Goal: Use online tool/utility: Use online tool/utility

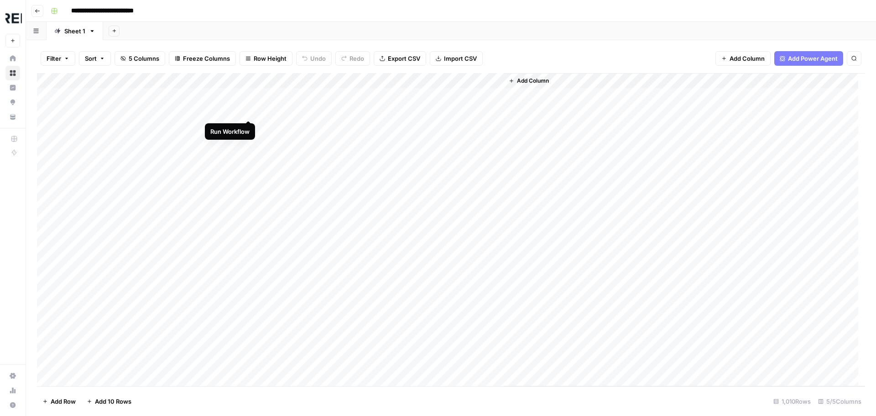
click at [249, 110] on div "Add Column" at bounding box center [451, 229] width 828 height 313
click at [250, 159] on div "Add Column" at bounding box center [451, 229] width 828 height 313
click at [249, 222] on div "Add Column" at bounding box center [451, 229] width 828 height 313
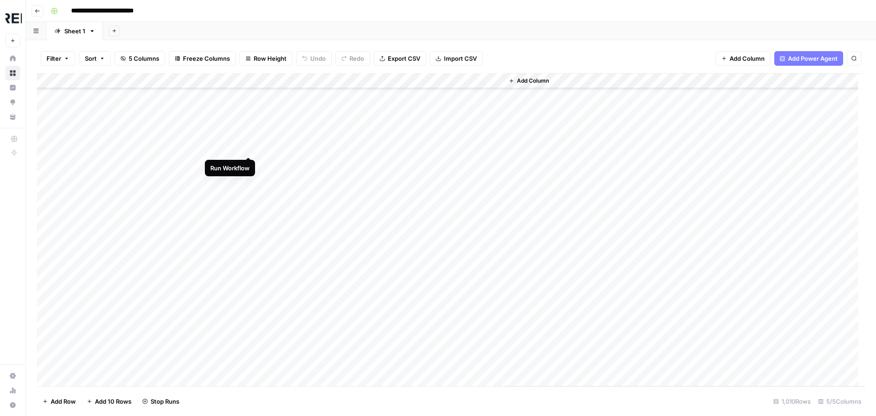
click at [251, 148] on div "Add Column" at bounding box center [451, 229] width 828 height 313
click at [250, 208] on div "Add Column" at bounding box center [451, 229] width 828 height 313
click at [248, 209] on div "Add Column" at bounding box center [451, 229] width 828 height 313
click at [252, 225] on div "Add Column" at bounding box center [451, 229] width 828 height 313
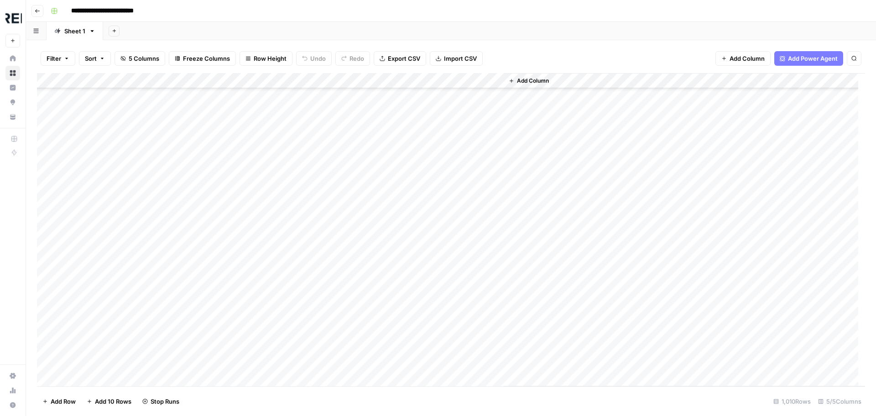
click at [248, 239] on div "Add Column" at bounding box center [451, 229] width 828 height 313
click at [250, 258] on div "Add Column" at bounding box center [451, 229] width 828 height 313
click at [251, 276] on div "Add Column" at bounding box center [451, 229] width 828 height 313
click at [249, 292] on div "Add Column" at bounding box center [451, 229] width 828 height 313
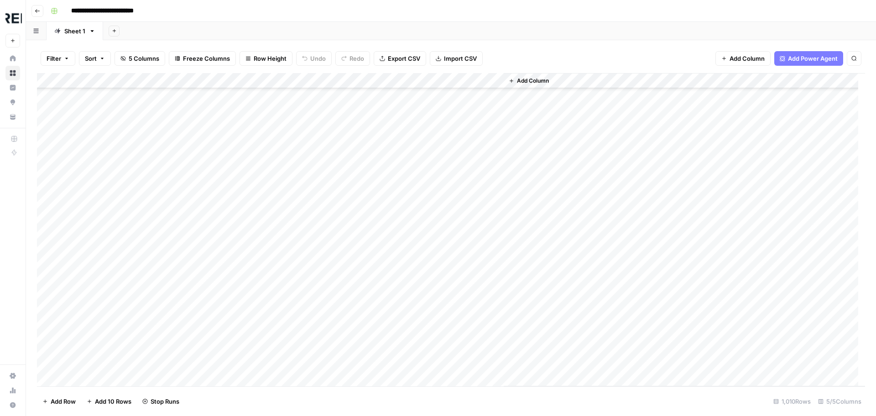
scroll to position [684, 0]
click at [250, 187] on div "Add Column" at bounding box center [451, 229] width 828 height 313
click at [248, 236] on div "Add Column" at bounding box center [451, 229] width 828 height 313
click at [249, 294] on div "Add Column" at bounding box center [451, 229] width 828 height 313
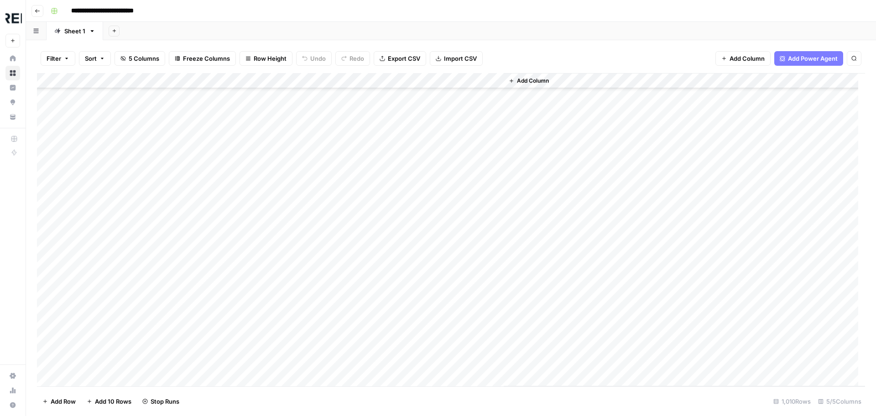
scroll to position [1004, 0]
click at [249, 130] on div "Add Column" at bounding box center [451, 229] width 828 height 313
click at [250, 161] on div "Add Column" at bounding box center [451, 229] width 828 height 313
click at [246, 178] on div "Add Column" at bounding box center [451, 229] width 828 height 313
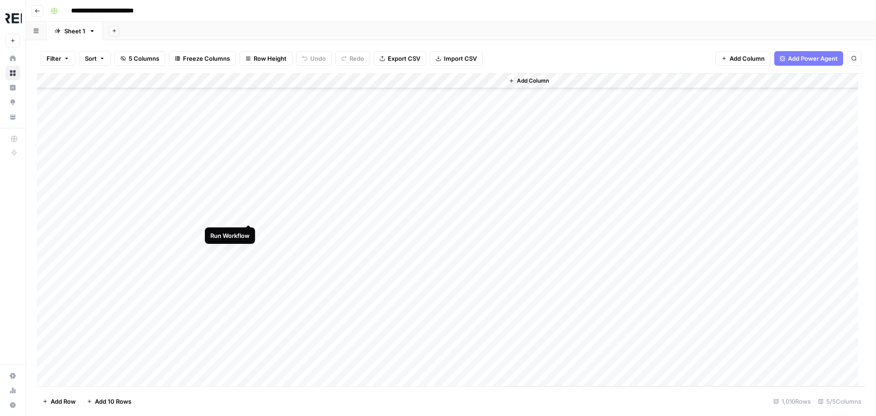
click at [246, 211] on div "Add Column" at bounding box center [451, 229] width 828 height 313
click at [248, 141] on div "Add Column" at bounding box center [451, 229] width 828 height 313
click at [249, 188] on div "Add Column" at bounding box center [451, 229] width 828 height 313
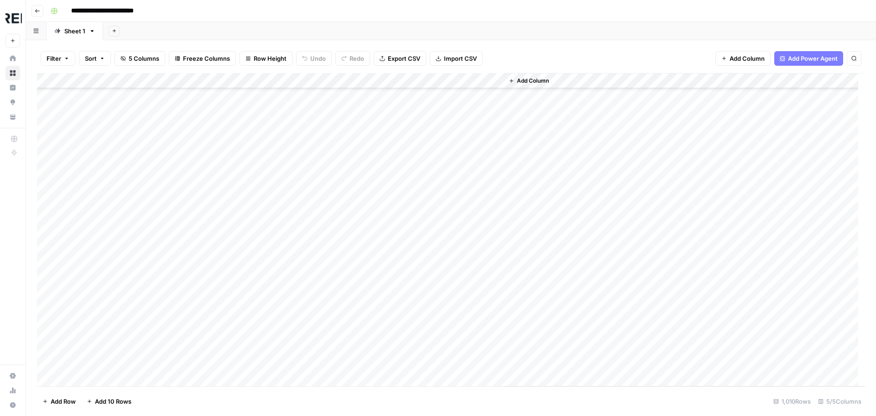
click at [247, 190] on div "Add Column" at bounding box center [451, 229] width 828 height 313
click at [250, 280] on div "Add Column" at bounding box center [451, 229] width 828 height 313
click at [251, 237] on div "Add Column" at bounding box center [451, 229] width 828 height 313
click at [248, 254] on div "Add Column" at bounding box center [451, 229] width 828 height 313
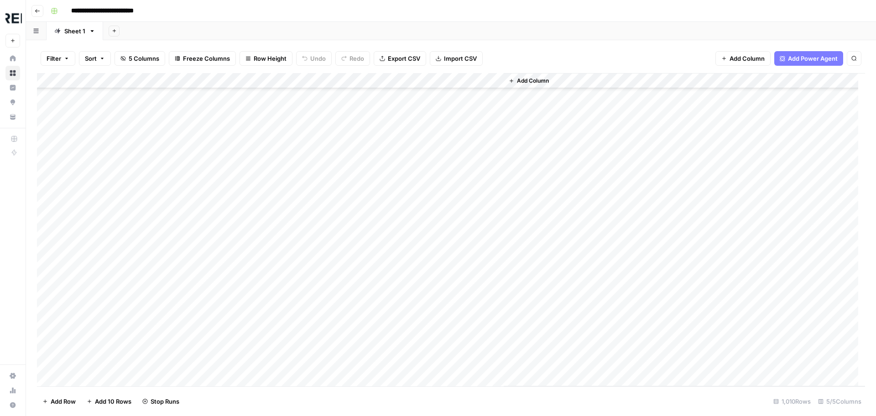
scroll to position [1825, 0]
click at [248, 210] on div "Add Column" at bounding box center [451, 229] width 828 height 313
click at [248, 255] on div "Add Column" at bounding box center [451, 229] width 828 height 313
click at [248, 322] on div "Add Column" at bounding box center [451, 229] width 828 height 313
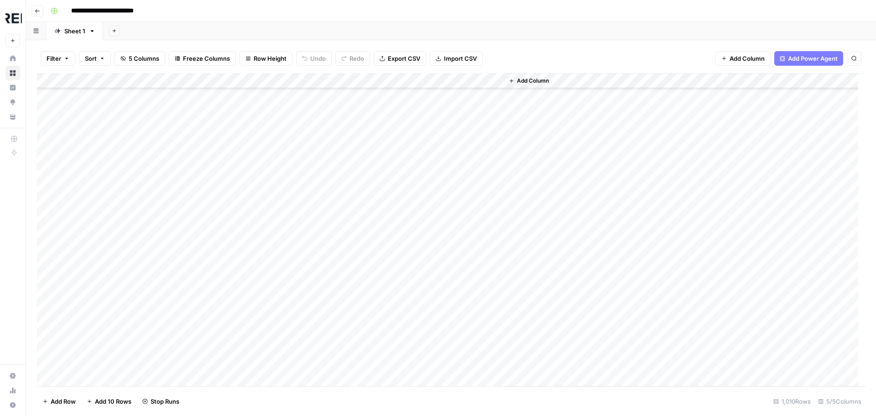
scroll to position [2281, 0]
click at [248, 202] on div "Add Column" at bounding box center [451, 229] width 828 height 313
click at [247, 223] on div "Add Column" at bounding box center [451, 229] width 828 height 313
click at [247, 296] on div "Add Column" at bounding box center [451, 229] width 828 height 313
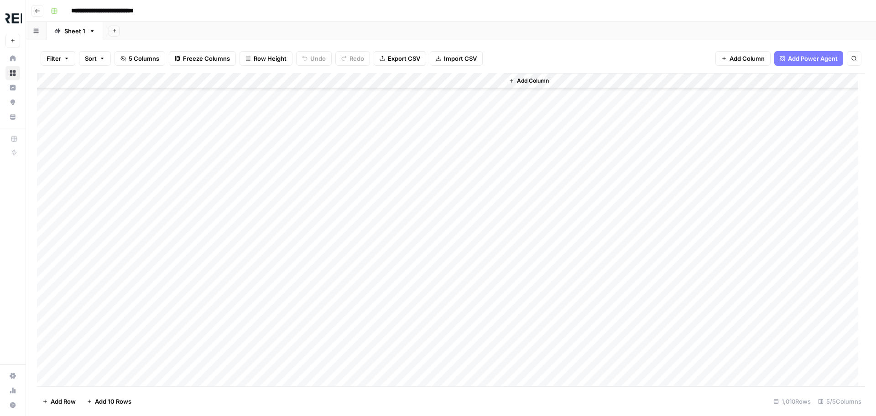
click at [248, 242] on div "Add Column" at bounding box center [451, 229] width 828 height 313
click at [247, 268] on div "Add Column" at bounding box center [451, 229] width 828 height 313
click at [252, 254] on div "Add Column" at bounding box center [451, 229] width 828 height 313
click at [249, 286] on div "Add Column" at bounding box center [451, 229] width 828 height 313
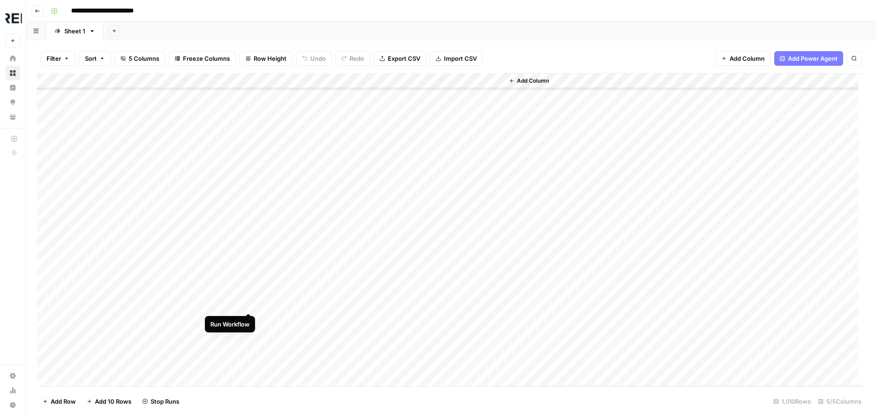
click at [249, 303] on div "Add Column" at bounding box center [451, 229] width 828 height 313
click at [246, 245] on div "Add Column" at bounding box center [451, 229] width 828 height 313
click at [250, 227] on div "Add Column" at bounding box center [451, 229] width 828 height 313
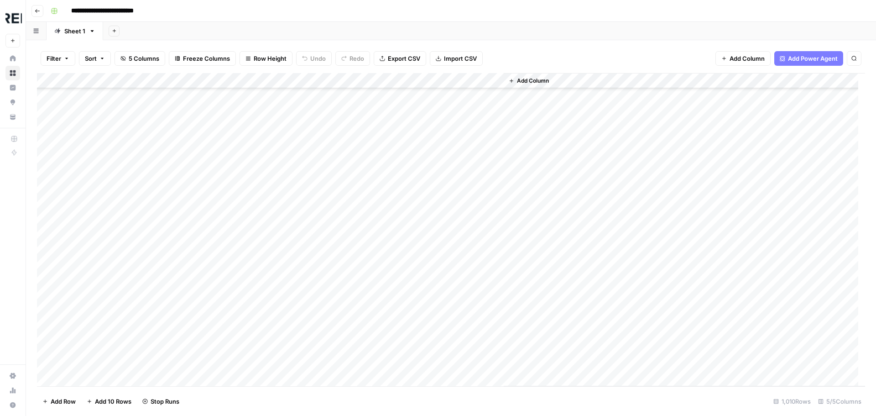
click at [248, 247] on div "Add Column" at bounding box center [451, 229] width 828 height 313
click at [250, 188] on div "Add Column" at bounding box center [451, 229] width 828 height 313
click at [248, 276] on div "Add Column" at bounding box center [451, 229] width 828 height 313
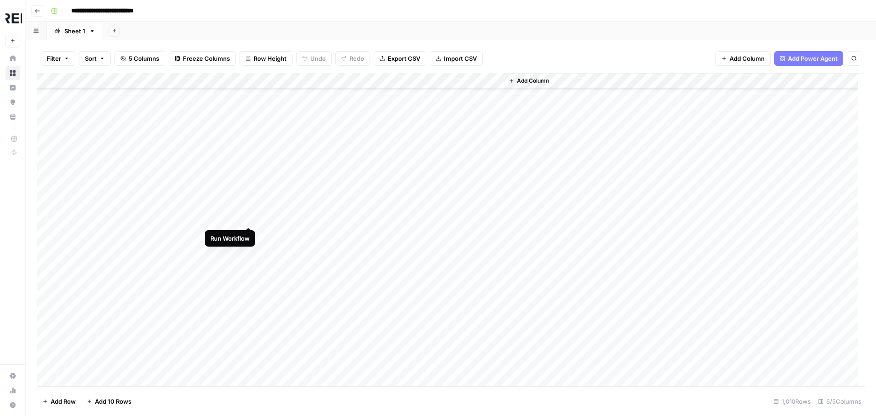
click at [250, 218] on div "Add Column" at bounding box center [451, 229] width 828 height 313
click at [250, 250] on div "Add Column" at bounding box center [451, 229] width 828 height 313
click at [248, 267] on div "Add Column" at bounding box center [451, 229] width 828 height 313
click at [250, 315] on div "Add Column" at bounding box center [451, 229] width 828 height 313
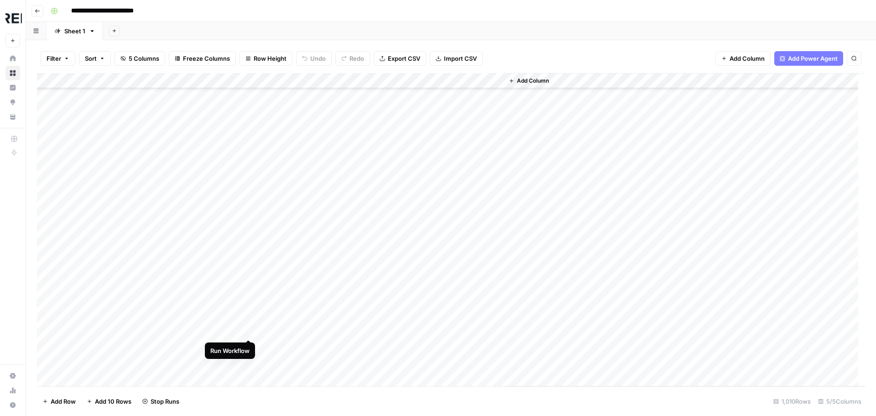
click at [249, 329] on div "Add Column" at bounding box center [451, 229] width 828 height 313
click at [250, 224] on div "Add Column" at bounding box center [451, 229] width 828 height 313
click at [250, 180] on div "Add Column" at bounding box center [451, 229] width 828 height 313
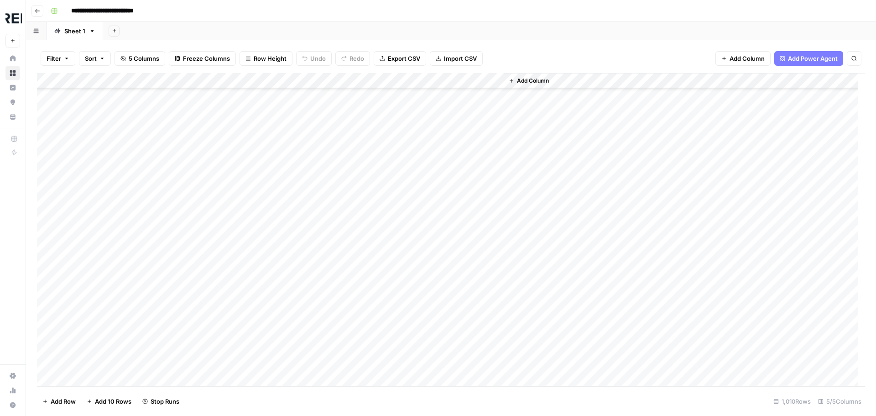
click at [247, 304] on div "Add Column" at bounding box center [451, 229] width 828 height 313
click at [249, 318] on div "Add Column" at bounding box center [451, 229] width 828 height 313
click at [250, 214] on div "Add Column" at bounding box center [451, 229] width 828 height 313
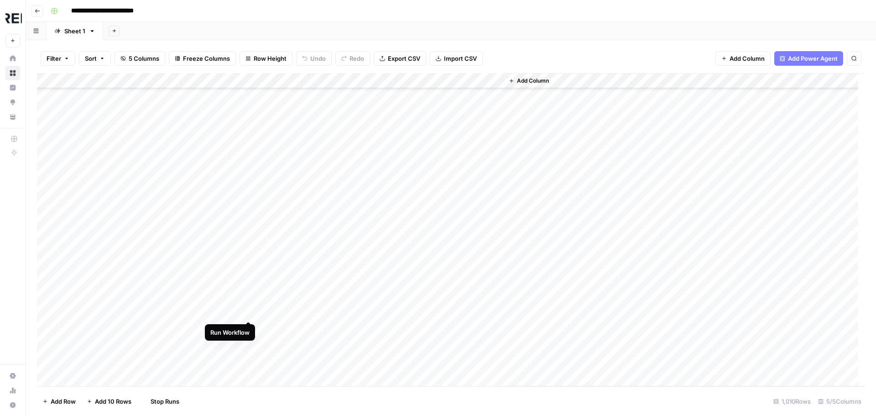
click at [249, 308] on div "Add Column" at bounding box center [451, 229] width 828 height 313
click at [250, 338] on div "Add Column" at bounding box center [451, 229] width 828 height 313
click at [250, 240] on div "Add Column" at bounding box center [451, 229] width 828 height 313
click at [250, 284] on div "Add Column" at bounding box center [451, 229] width 828 height 313
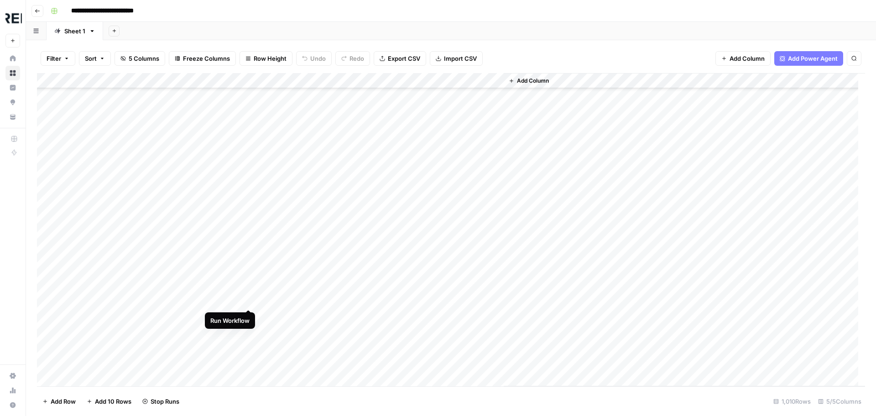
click at [245, 299] on div "Add Column" at bounding box center [451, 229] width 828 height 313
click at [251, 194] on div "Add Column" at bounding box center [451, 229] width 828 height 313
click at [249, 277] on div "Add Column" at bounding box center [451, 229] width 828 height 313
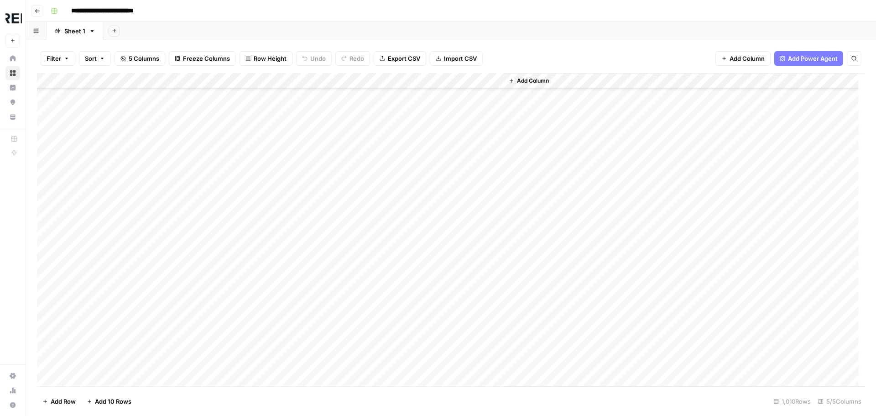
click at [251, 245] on div "Add Column" at bounding box center [451, 229] width 828 height 313
click at [248, 261] on div "Add Column" at bounding box center [451, 229] width 828 height 313
click at [247, 293] on div "Add Column" at bounding box center [451, 229] width 828 height 313
click at [250, 326] on div "Add Column" at bounding box center [451, 229] width 828 height 313
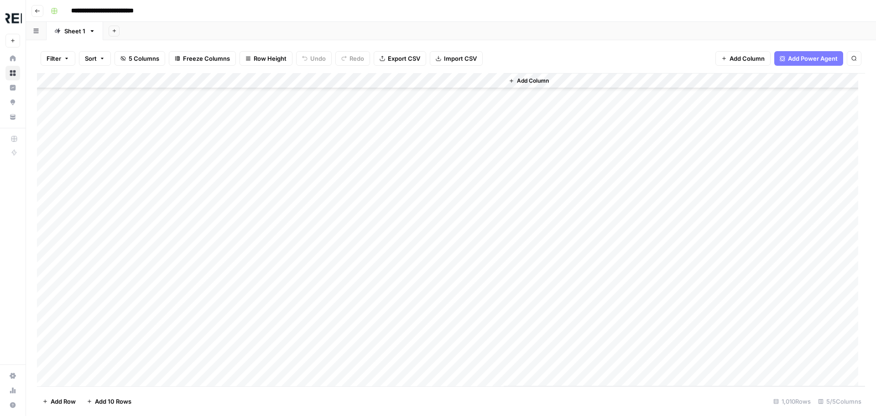
click at [246, 235] on div "Add Column" at bounding box center [451, 229] width 828 height 313
click at [247, 356] on div "Add Column" at bounding box center [451, 229] width 828 height 313
click at [248, 374] on div "Add Column" at bounding box center [451, 229] width 828 height 313
click at [246, 242] on div "Add Column" at bounding box center [451, 229] width 828 height 313
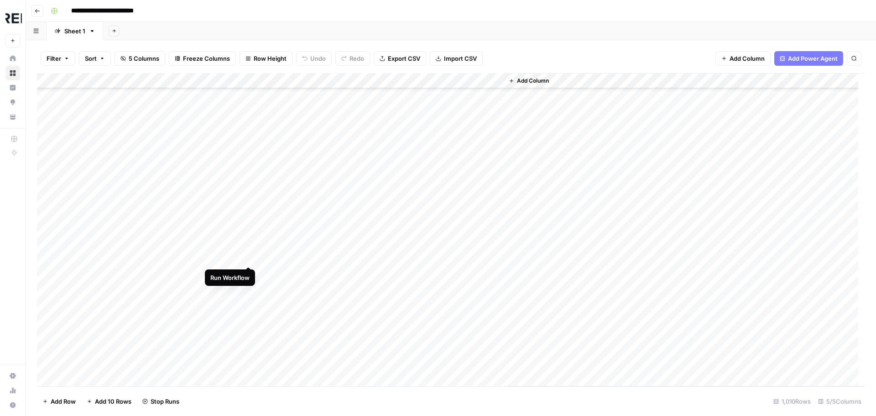
click at [250, 256] on div "Add Column" at bounding box center [451, 229] width 828 height 313
click at [246, 243] on div "Add Column" at bounding box center [451, 229] width 828 height 313
click at [250, 350] on div "Add Column" at bounding box center [451, 229] width 828 height 313
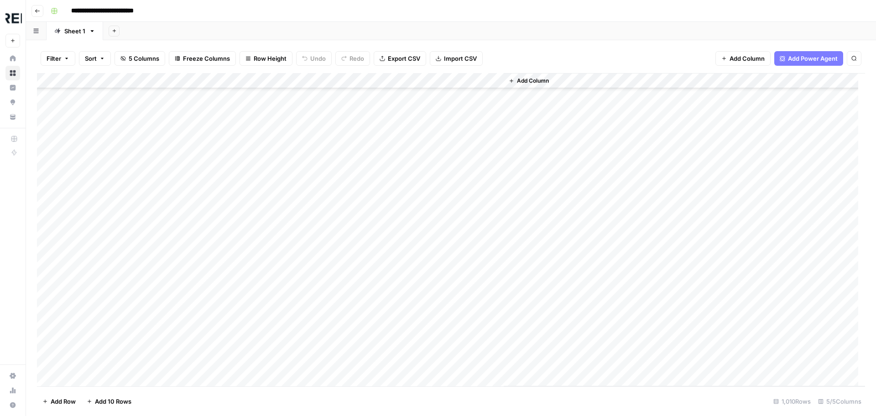
click at [250, 190] on div "Add Column" at bounding box center [451, 229] width 828 height 313
click at [250, 250] on div "Add Column" at bounding box center [451, 229] width 828 height 313
click at [247, 269] on div "Add Column" at bounding box center [451, 229] width 828 height 313
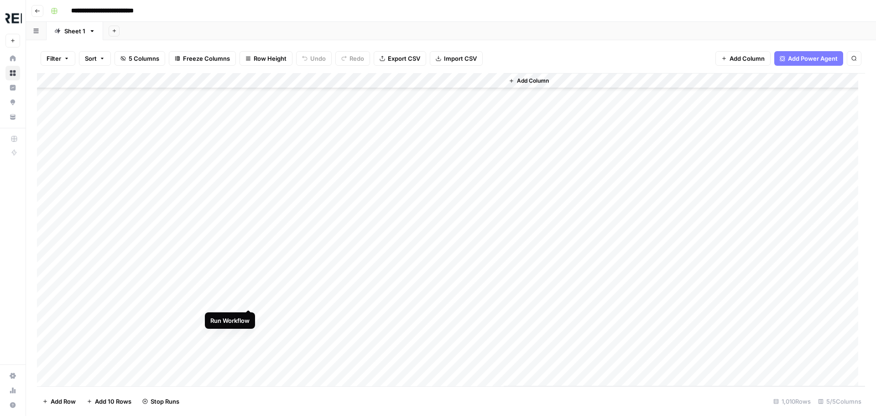
click at [249, 300] on div "Add Column" at bounding box center [451, 229] width 828 height 313
click at [250, 314] on div "Add Column" at bounding box center [451, 229] width 828 height 313
click at [249, 259] on div "Add Column" at bounding box center [451, 229] width 828 height 313
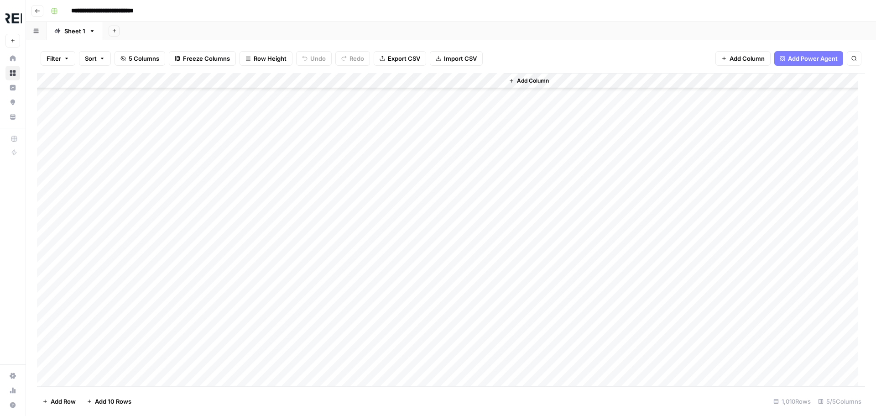
click at [250, 228] on div "Add Column" at bounding box center [451, 229] width 828 height 313
click at [250, 256] on div "Add Column" at bounding box center [451, 229] width 828 height 313
click at [249, 321] on div "Add Column" at bounding box center [451, 229] width 828 height 313
click at [250, 338] on div "Add Column" at bounding box center [451, 229] width 828 height 313
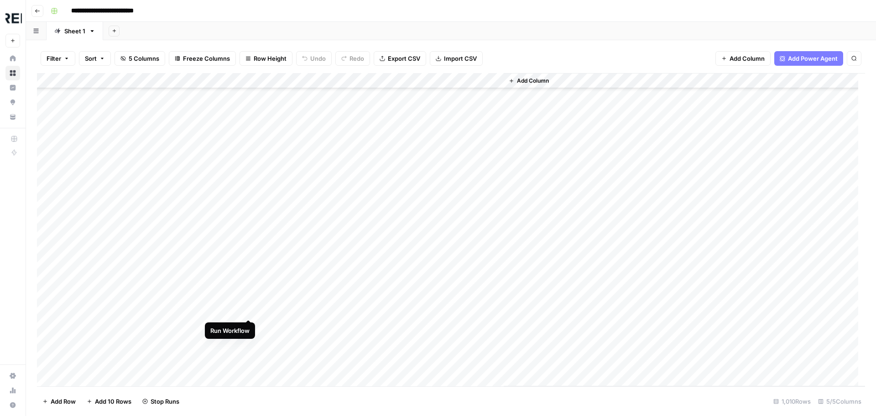
click at [250, 311] on div "Add Column" at bounding box center [451, 229] width 828 height 313
click at [249, 264] on div "Add Column" at bounding box center [451, 229] width 828 height 313
click at [250, 267] on div "Add Column" at bounding box center [451, 229] width 828 height 313
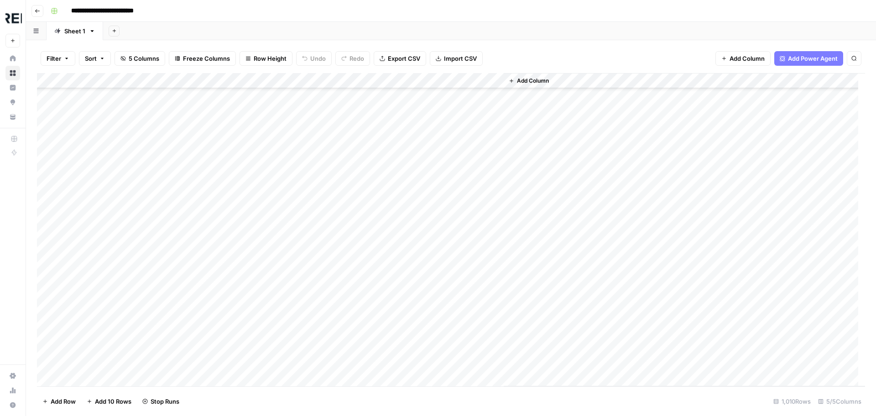
scroll to position [6479, 0]
click at [248, 195] on div "Add Column" at bounding box center [451, 229] width 828 height 313
click at [250, 258] on div "Add Column" at bounding box center [451, 229] width 828 height 313
click at [250, 271] on div "Add Column" at bounding box center [451, 229] width 828 height 313
click at [248, 286] on div "Add Column" at bounding box center [451, 229] width 828 height 313
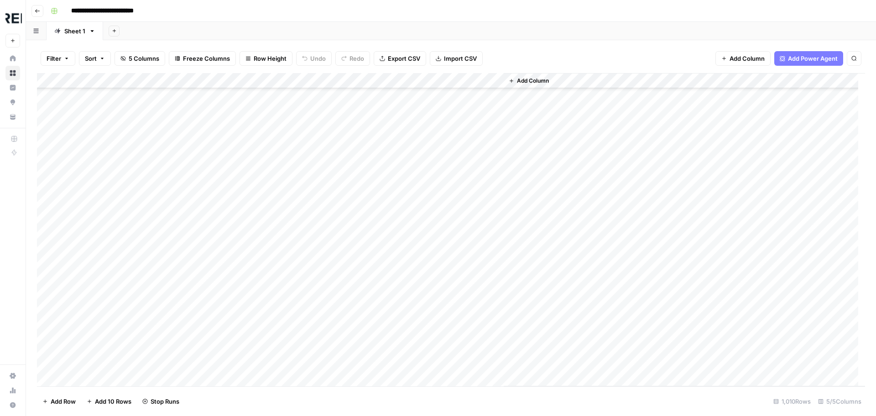
scroll to position [6570, 0]
click at [249, 178] on div "Add Column" at bounding box center [451, 229] width 828 height 313
click at [248, 165] on div "Add Column" at bounding box center [451, 229] width 828 height 313
click at [247, 184] on div "Add Column" at bounding box center [451, 229] width 828 height 313
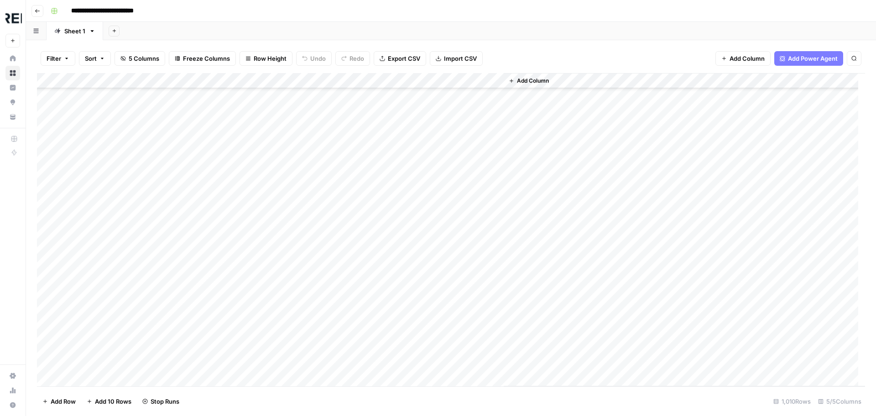
click at [250, 214] on div "Add Column" at bounding box center [451, 229] width 828 height 313
click at [246, 338] on div "Add Column" at bounding box center [451, 229] width 828 height 313
click at [251, 243] on div "Add Column" at bounding box center [451, 229] width 828 height 313
click at [251, 291] on div "Add Column" at bounding box center [451, 229] width 828 height 313
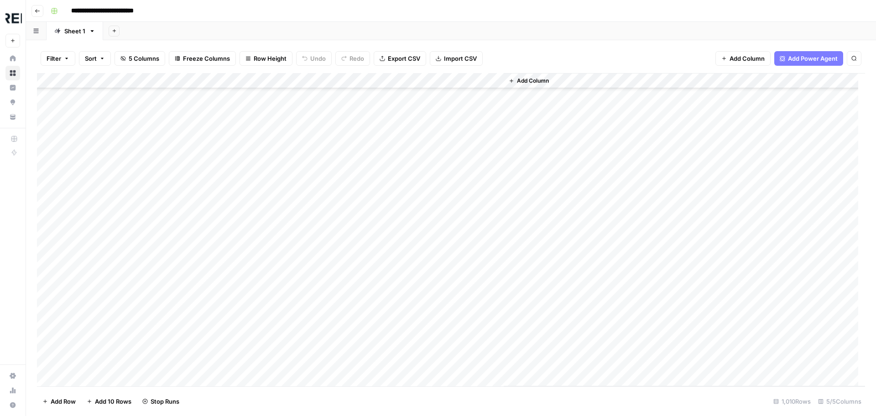
scroll to position [6890, 0]
click at [250, 279] on div "Add Column" at bounding box center [451, 229] width 828 height 313
click at [247, 284] on div "Add Column" at bounding box center [451, 229] width 828 height 313
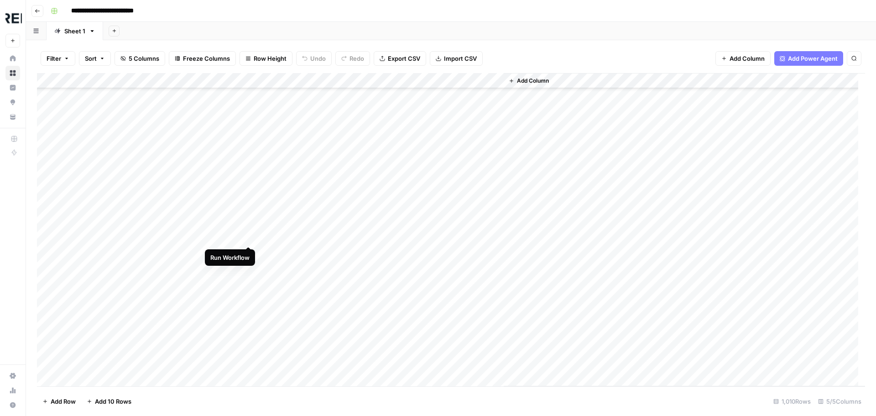
click at [249, 239] on div "Add Column" at bounding box center [451, 229] width 828 height 313
click at [249, 297] on div "Add Column" at bounding box center [451, 229] width 828 height 313
click at [250, 312] on div "Add Column" at bounding box center [451, 229] width 828 height 313
click at [247, 330] on div "Add Column" at bounding box center [451, 229] width 828 height 313
click at [250, 344] on div "Add Column" at bounding box center [451, 229] width 828 height 313
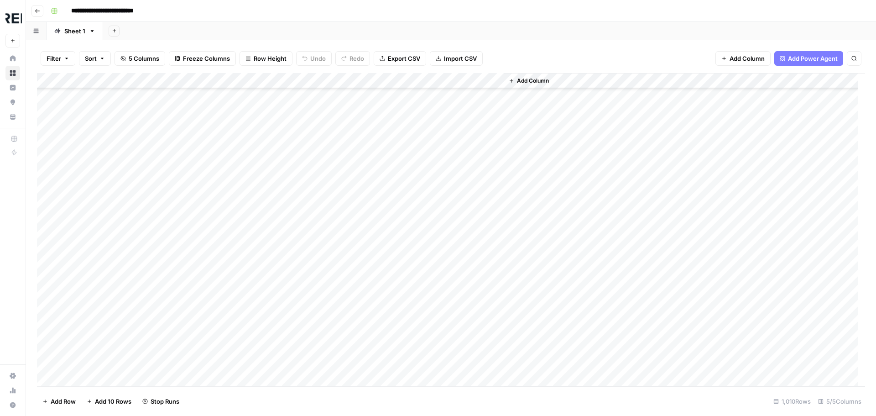
scroll to position [7209, 0]
click at [250, 257] on div "Add Column" at bounding box center [451, 229] width 828 height 313
click at [250, 193] on div "Add Column" at bounding box center [451, 229] width 828 height 313
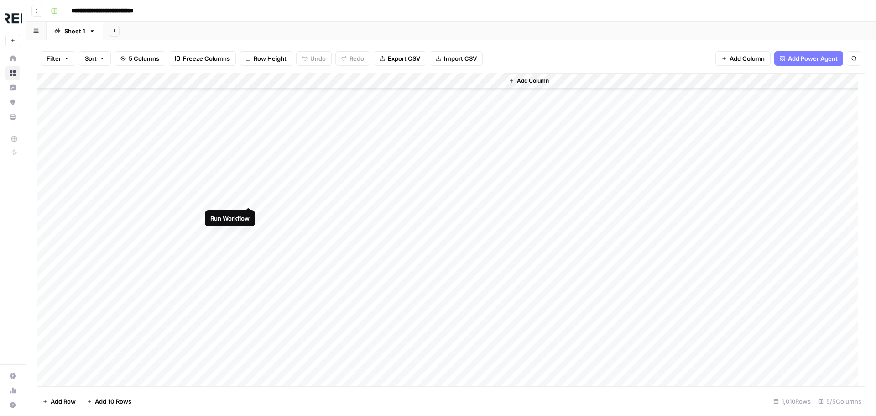
click at [247, 193] on div "Add Column" at bounding box center [451, 229] width 828 height 313
click at [247, 229] on div "Add Column" at bounding box center [451, 229] width 828 height 313
click at [250, 259] on div "Add Column" at bounding box center [451, 229] width 828 height 313
click at [250, 247] on div "Add Column" at bounding box center [451, 229] width 828 height 313
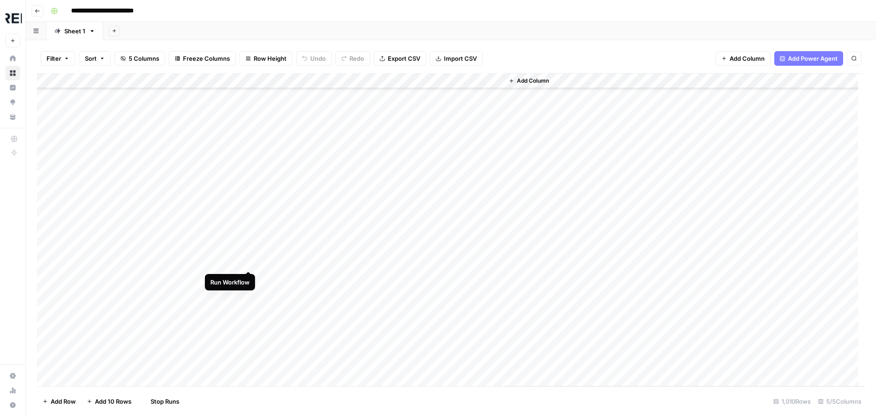
click at [250, 260] on div "Add Column" at bounding box center [451, 229] width 828 height 313
click at [250, 233] on div "Add Column" at bounding box center [451, 229] width 828 height 313
click at [248, 357] on div "Add Column" at bounding box center [451, 229] width 828 height 313
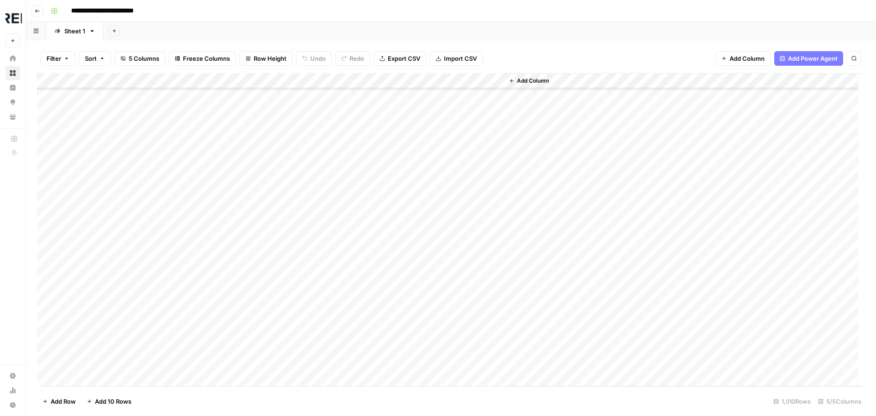
click at [248, 190] on div "Add Column" at bounding box center [451, 229] width 828 height 313
click at [250, 253] on div "Add Column" at bounding box center [451, 229] width 828 height 313
click at [251, 315] on div "Add Column" at bounding box center [451, 229] width 828 height 313
click at [249, 256] on div "Add Column" at bounding box center [451, 229] width 828 height 313
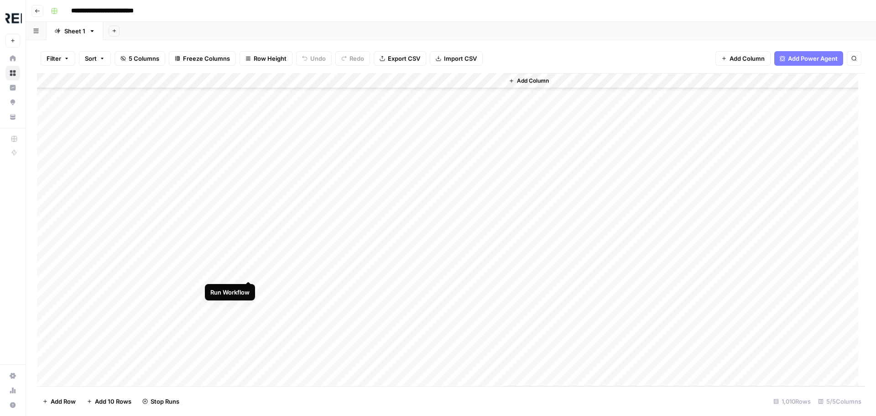
click at [246, 270] on div "Add Column" at bounding box center [451, 229] width 828 height 313
click at [250, 120] on div "Add Column" at bounding box center [451, 229] width 828 height 313
click at [250, 202] on div "Add Column" at bounding box center [451, 229] width 828 height 313
click at [248, 219] on div "Add Column" at bounding box center [451, 229] width 828 height 313
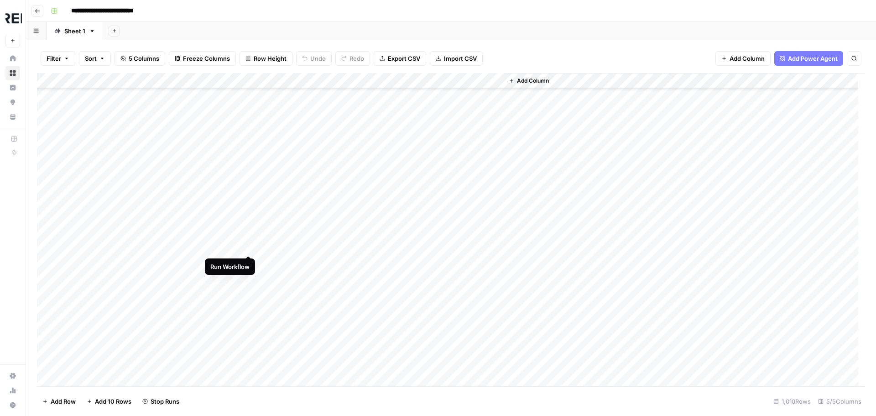
click at [248, 248] on div "Add Column" at bounding box center [451, 229] width 828 height 313
click at [250, 282] on div "Add Column" at bounding box center [451, 229] width 828 height 313
click at [248, 175] on div "Add Column" at bounding box center [451, 229] width 828 height 313
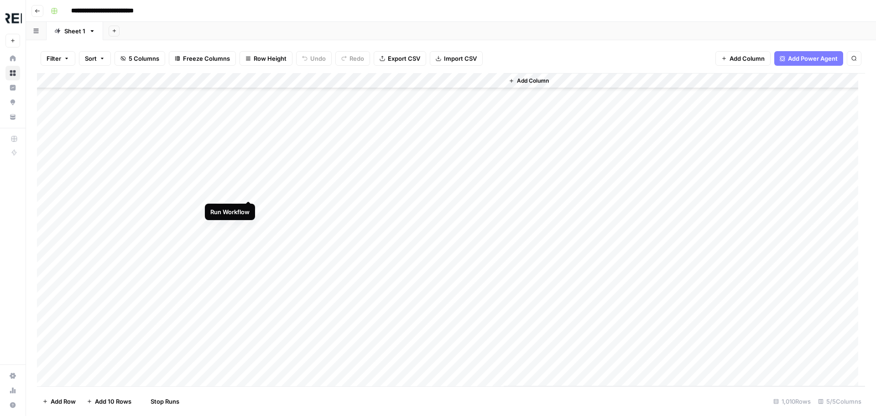
click at [250, 191] on div "Add Column" at bounding box center [451, 229] width 828 height 313
click at [250, 284] on div "Add Column" at bounding box center [451, 229] width 828 height 313
click at [247, 299] on div "Add Column" at bounding box center [451, 229] width 828 height 313
click at [249, 210] on div "Add Column" at bounding box center [451, 229] width 828 height 313
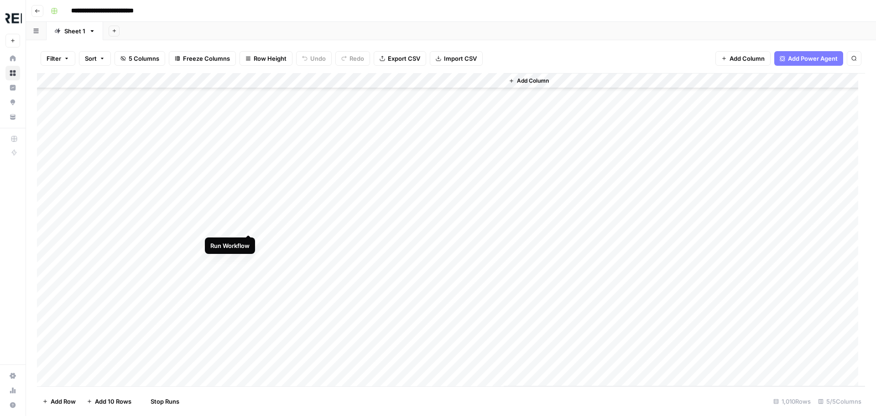
click at [246, 228] on div "Add Column" at bounding box center [451, 229] width 828 height 313
click at [248, 240] on div "Add Column" at bounding box center [451, 229] width 828 height 313
click at [250, 225] on div "Add Column" at bounding box center [451, 229] width 828 height 313
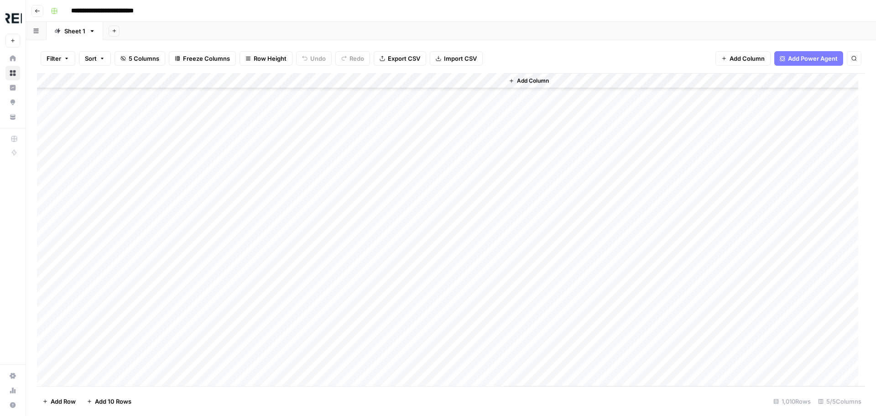
click at [250, 260] on div "Add Column" at bounding box center [451, 229] width 828 height 313
click at [250, 274] on div "Add Column" at bounding box center [451, 229] width 828 height 313
click at [246, 250] on div "Add Column" at bounding box center [451, 229] width 828 height 313
click at [247, 264] on div "Add Column" at bounding box center [451, 229] width 828 height 313
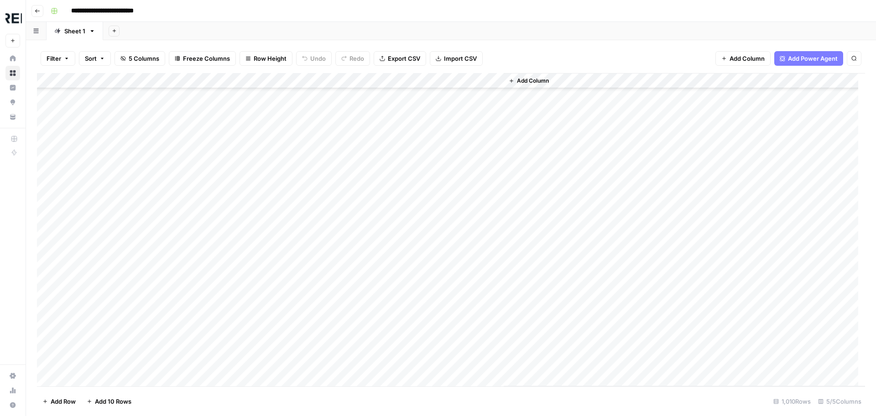
scroll to position [9263, 0]
click at [248, 234] on div "Add Column" at bounding box center [451, 229] width 828 height 313
click at [250, 327] on div "Add Column" at bounding box center [451, 229] width 828 height 313
click at [249, 313] on div "Add Column" at bounding box center [451, 229] width 828 height 313
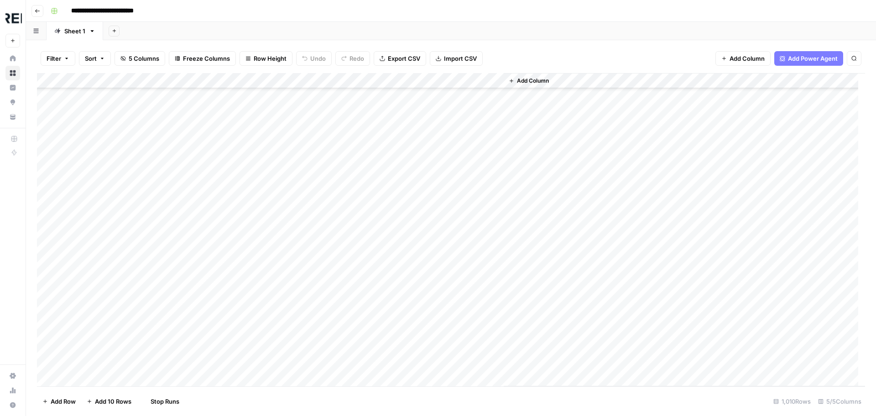
scroll to position [9399, 0]
click at [245, 251] on div "Add Column" at bounding box center [451, 229] width 828 height 313
click at [250, 282] on div "Add Column" at bounding box center [451, 229] width 828 height 313
click at [250, 297] on div "Add Column" at bounding box center [451, 229] width 828 height 313
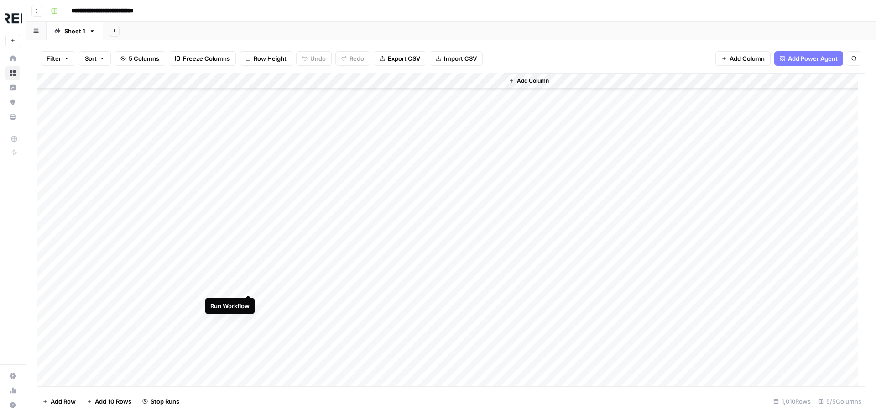
click at [249, 283] on div "Add Column" at bounding box center [451, 229] width 828 height 313
click at [251, 312] on div "Add Column" at bounding box center [451, 229] width 828 height 313
click at [247, 346] on div "Add Column" at bounding box center [451, 229] width 828 height 313
click at [250, 196] on div "Add Column" at bounding box center [451, 229] width 828 height 313
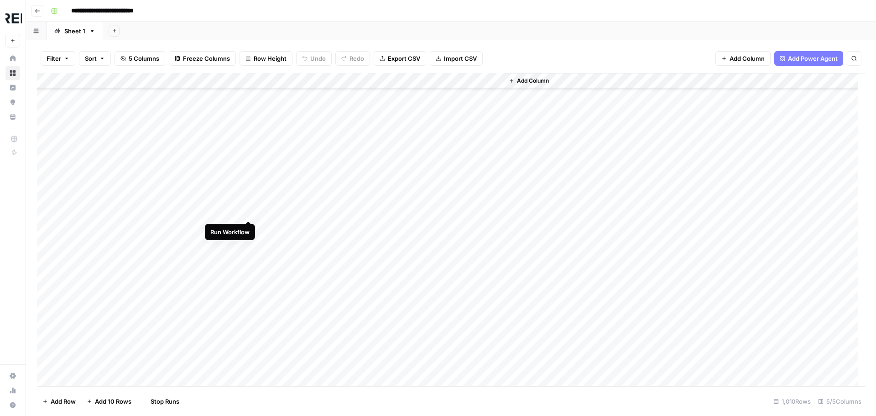
click at [250, 212] on div "Add Column" at bounding box center [451, 229] width 828 height 313
click at [250, 256] on div "Add Column" at bounding box center [451, 229] width 828 height 313
click at [247, 271] on div "Add Column" at bounding box center [451, 229] width 828 height 313
click at [248, 303] on div "Add Column" at bounding box center [451, 229] width 828 height 313
click at [249, 333] on div "Add Column" at bounding box center [451, 229] width 828 height 313
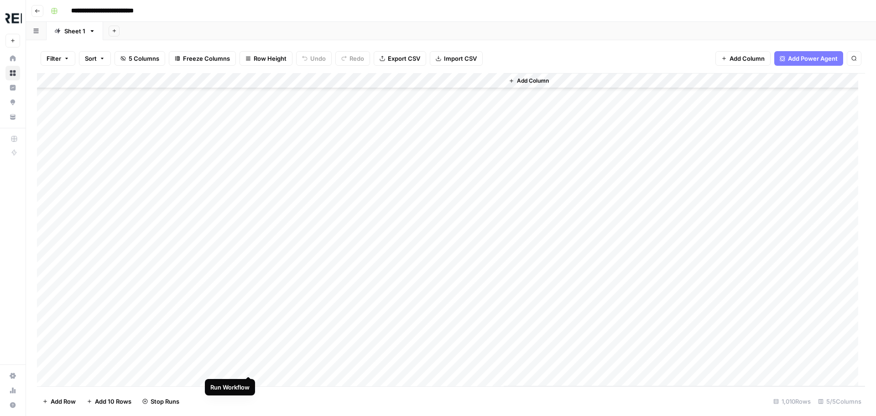
click at [246, 364] on div "Add Column" at bounding box center [451, 229] width 828 height 313
click at [249, 199] on div "Add Column" at bounding box center [451, 229] width 828 height 313
click at [250, 248] on div "Add Column" at bounding box center [451, 229] width 828 height 313
click at [247, 324] on div "Add Column" at bounding box center [451, 229] width 828 height 313
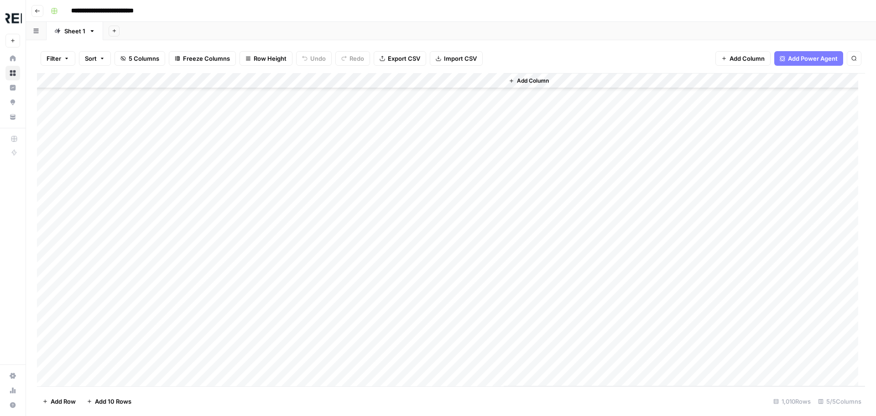
scroll to position [10129, 0]
click at [248, 250] on div "Add Column" at bounding box center [451, 229] width 828 height 313
click at [248, 208] on div "Add Column" at bounding box center [451, 229] width 828 height 313
click at [248, 237] on div "Add Column" at bounding box center [451, 229] width 828 height 313
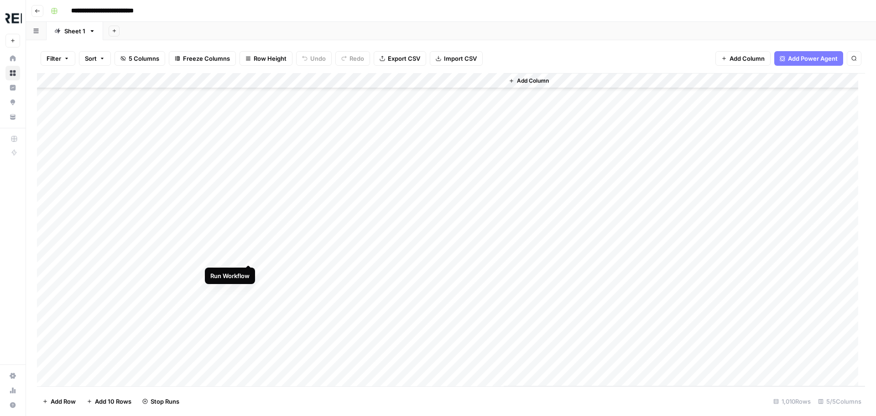
click at [250, 256] on div "Add Column" at bounding box center [451, 229] width 828 height 313
click at [247, 270] on div "Add Column" at bounding box center [451, 229] width 828 height 313
click at [249, 285] on div "Add Column" at bounding box center [451, 229] width 828 height 313
click at [248, 210] on div "Add Column" at bounding box center [451, 229] width 828 height 313
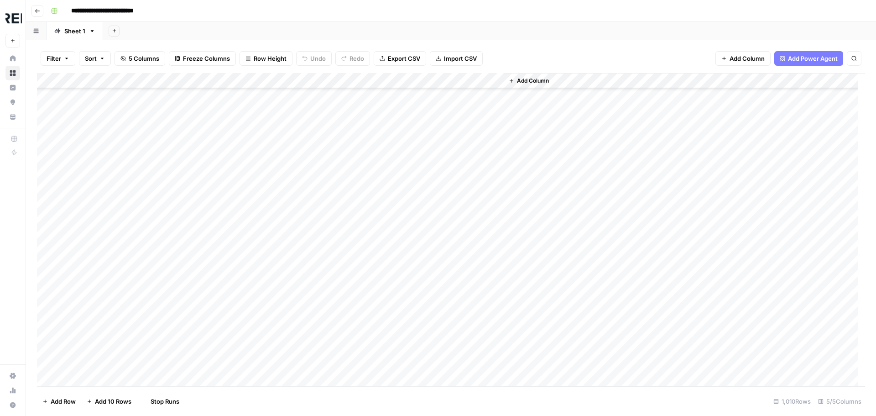
scroll to position [10540, 0]
click at [250, 246] on div "Add Column" at bounding box center [451, 229] width 828 height 313
click at [247, 233] on div "Add Column" at bounding box center [451, 229] width 828 height 313
click at [248, 308] on div "Add Column" at bounding box center [451, 229] width 828 height 313
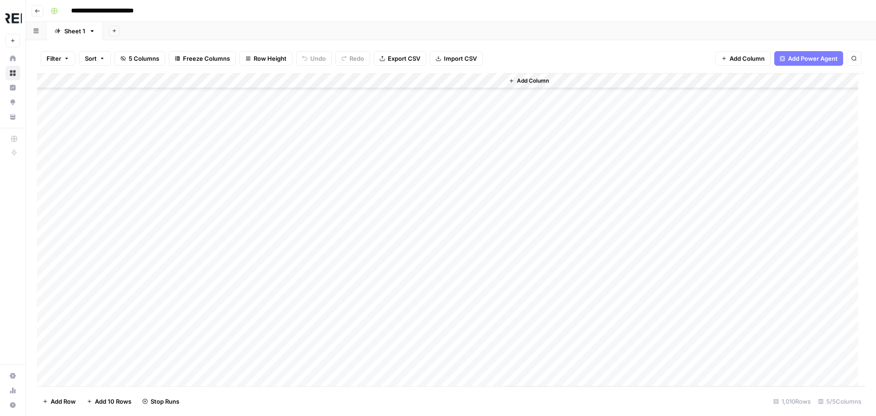
scroll to position [10768, 0]
click at [248, 307] on div "Add Column" at bounding box center [451, 229] width 828 height 313
click at [249, 173] on div "Add Column" at bounding box center [451, 229] width 828 height 313
click at [251, 203] on div "Add Column" at bounding box center [451, 229] width 828 height 313
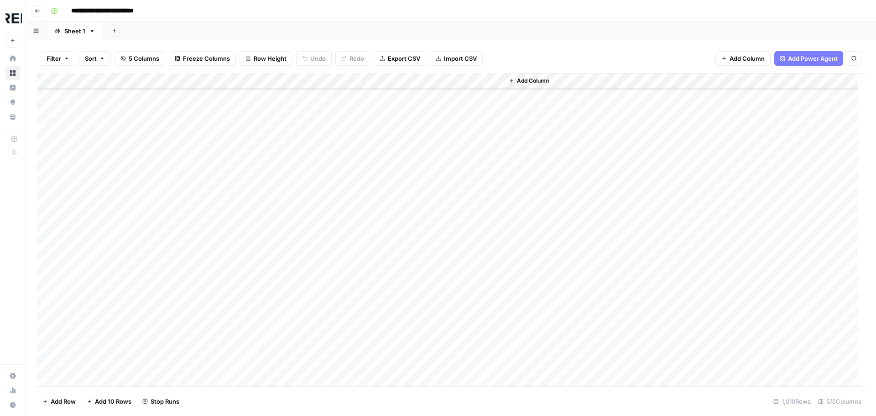
click at [248, 221] on div "Add Column" at bounding box center [451, 229] width 828 height 313
click at [248, 266] on div "Add Column" at bounding box center [451, 229] width 828 height 313
click at [249, 313] on div "Add Column" at bounding box center [451, 229] width 828 height 313
click at [250, 331] on div "Add Column" at bounding box center [451, 229] width 828 height 313
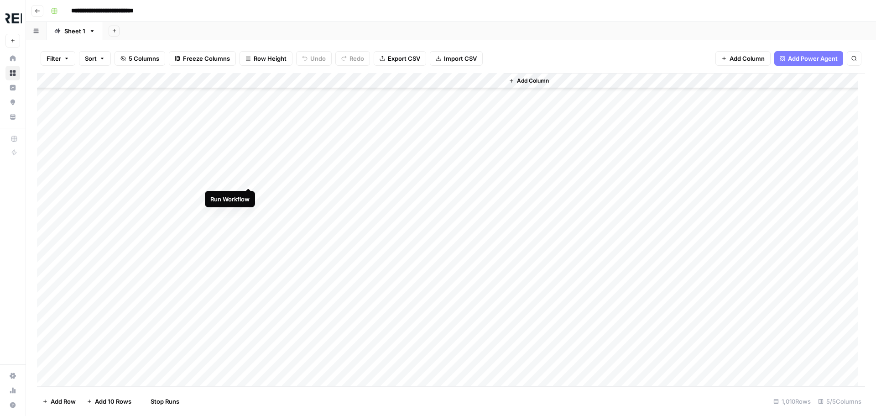
click at [250, 176] on div "Add Column" at bounding box center [451, 229] width 828 height 313
click at [245, 193] on div "Add Column" at bounding box center [451, 229] width 828 height 313
click at [247, 243] on div "Add Column" at bounding box center [451, 229] width 828 height 313
click at [249, 255] on div "Add Column" at bounding box center [451, 229] width 828 height 313
click at [250, 320] on div "Add Column" at bounding box center [451, 229] width 828 height 313
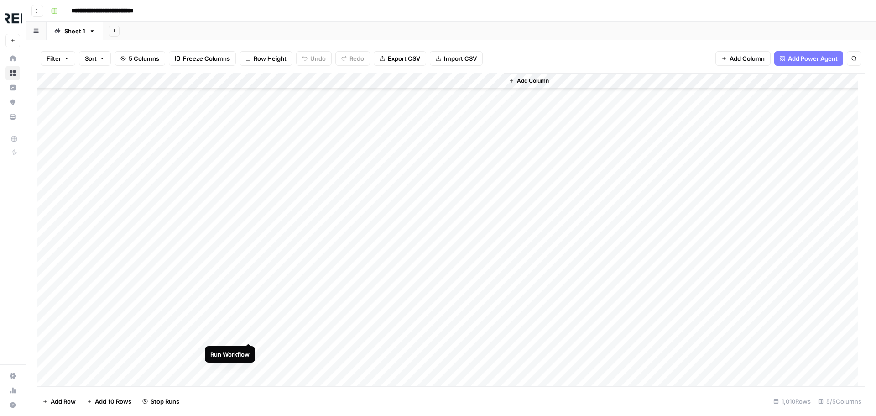
click at [250, 330] on div "Add Column" at bounding box center [451, 229] width 828 height 313
click at [247, 228] on div "Add Column" at bounding box center [451, 229] width 828 height 313
click at [249, 245] on div "Add Column" at bounding box center [451, 229] width 828 height 313
click at [247, 277] on div "Add Column" at bounding box center [451, 229] width 828 height 313
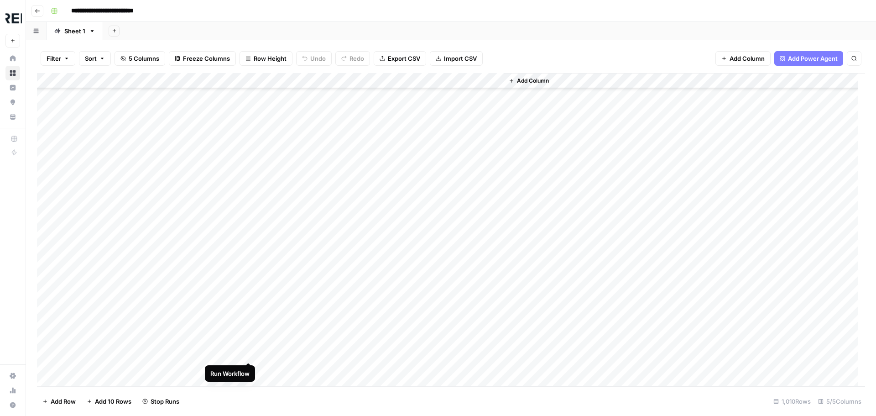
click at [247, 351] on div "Add Column" at bounding box center [451, 229] width 828 height 313
click at [249, 367] on div "Add Column" at bounding box center [451, 229] width 828 height 313
click at [250, 200] on div "Add Column" at bounding box center [451, 229] width 828 height 313
click at [247, 215] on div "Add Column" at bounding box center [451, 229] width 828 height 313
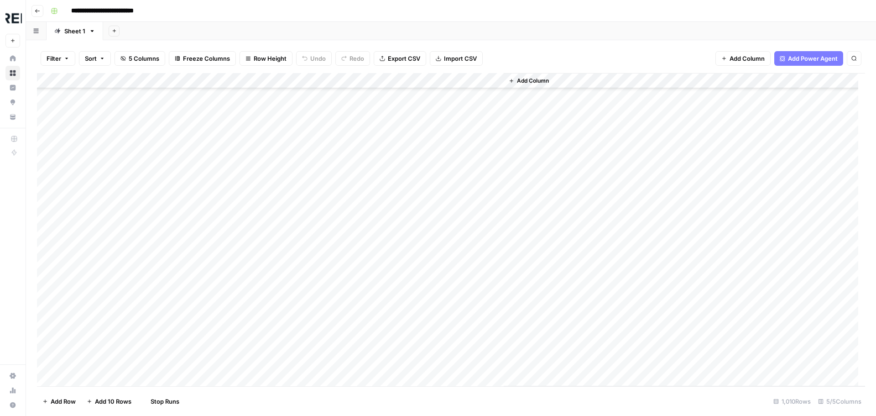
scroll to position [11681, 0]
click at [251, 190] on div "Add Column" at bounding box center [451, 229] width 828 height 313
click at [248, 250] on div "Add Column" at bounding box center [451, 229] width 828 height 313
click at [250, 263] on div "Add Column" at bounding box center [451, 229] width 828 height 313
click at [247, 313] on div "Add Column" at bounding box center [451, 229] width 828 height 313
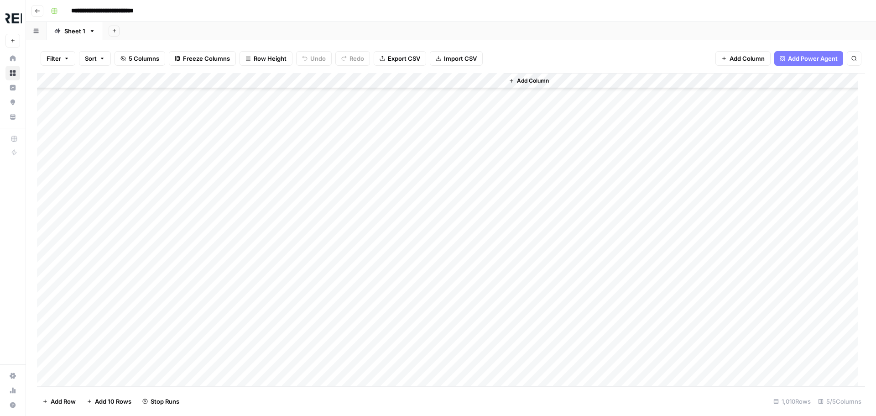
scroll to position [11863, 0]
click at [251, 254] on div "Add Column" at bounding box center [451, 229] width 828 height 313
click at [247, 286] on div "Add Column" at bounding box center [451, 229] width 828 height 313
click at [249, 255] on div "Add Column" at bounding box center [451, 229] width 828 height 313
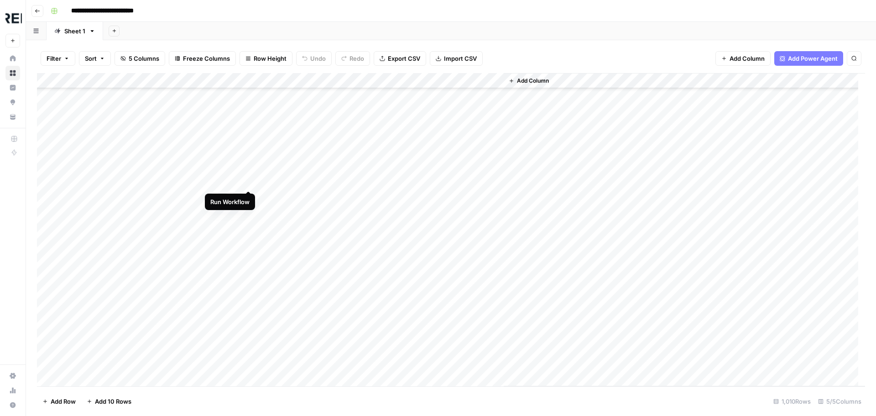
click at [250, 180] on div "Add Column" at bounding box center [451, 229] width 828 height 313
click at [247, 192] on div "Add Column" at bounding box center [451, 229] width 828 height 313
click at [248, 278] on div "Add Column" at bounding box center [451, 229] width 828 height 313
click at [250, 309] on div "Add Column" at bounding box center [451, 229] width 828 height 313
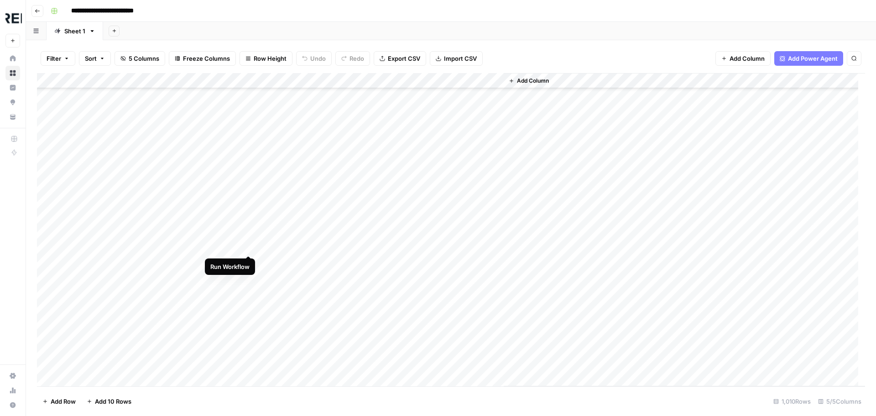
click at [246, 245] on div "Add Column" at bounding box center [451, 229] width 828 height 313
click at [249, 262] on div "Add Column" at bounding box center [451, 229] width 828 height 313
click at [246, 279] on div "Add Column" at bounding box center [451, 229] width 828 height 313
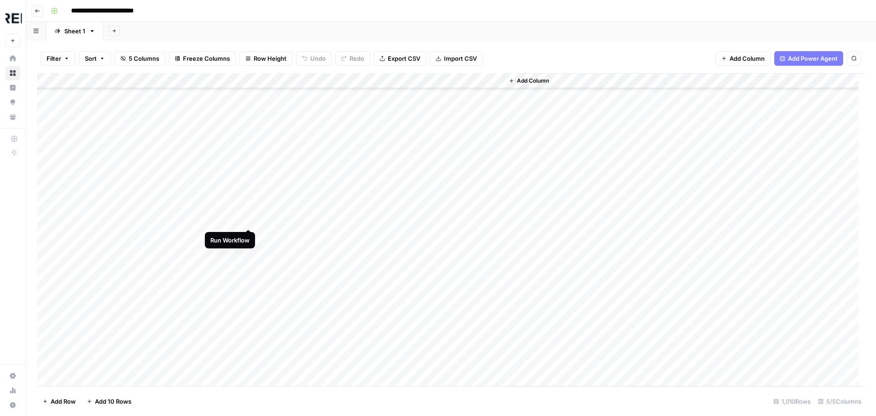
click at [250, 218] on div "Add Column" at bounding box center [451, 229] width 828 height 313
click at [248, 248] on div "Add Column" at bounding box center [451, 229] width 828 height 313
click at [247, 267] on div "Add Column" at bounding box center [451, 229] width 828 height 313
click at [250, 281] on div "Add Column" at bounding box center [451, 229] width 828 height 313
click at [248, 313] on div "Add Column" at bounding box center [451, 229] width 828 height 313
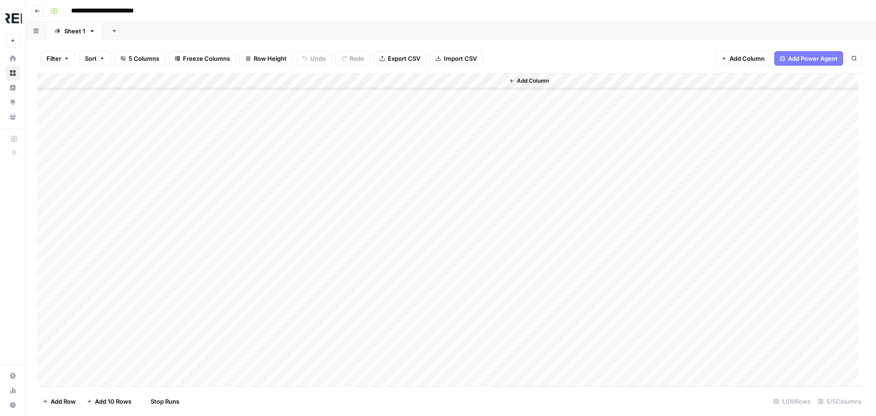
scroll to position [12593, 0]
click at [246, 177] on div "Add Column" at bounding box center [451, 229] width 828 height 313
click at [249, 251] on div "Add Column" at bounding box center [451, 229] width 828 height 313
click at [249, 224] on div "Add Column" at bounding box center [451, 229] width 828 height 313
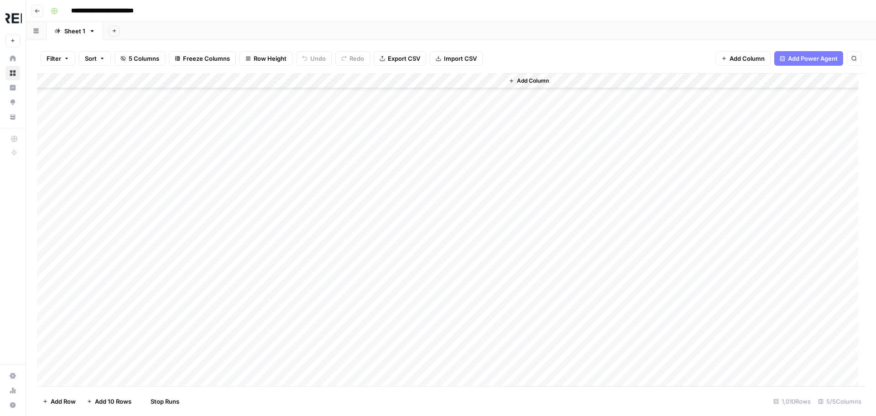
click at [250, 254] on div "Add Column" at bounding box center [451, 229] width 828 height 313
click at [248, 230] on div "Add Column" at bounding box center [451, 229] width 828 height 313
click at [245, 303] on div "Add Column" at bounding box center [451, 229] width 828 height 313
click at [247, 321] on div "Add Column" at bounding box center [451, 229] width 828 height 313
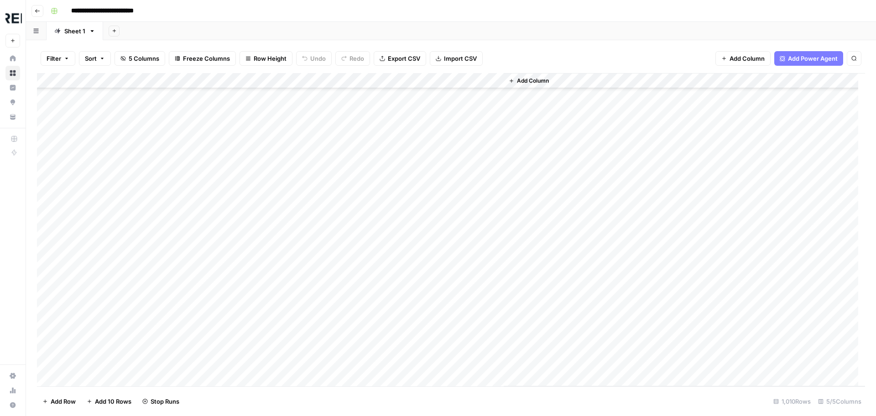
scroll to position [13004, 0]
click at [251, 167] on div "Add Column" at bounding box center [451, 229] width 828 height 313
click at [248, 183] on div "Add Column" at bounding box center [451, 229] width 828 height 313
click at [246, 201] on div "Add Column" at bounding box center [451, 229] width 828 height 313
click at [248, 215] on div "Add Column" at bounding box center [451, 229] width 828 height 313
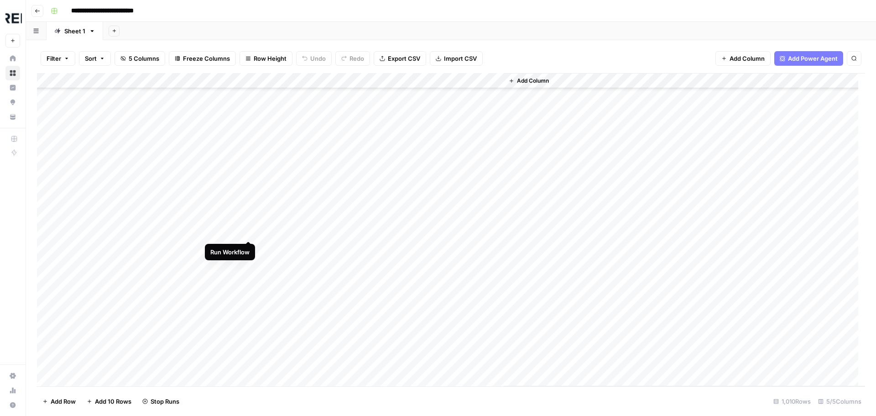
click at [250, 232] on div "Add Column" at bounding box center [451, 229] width 828 height 313
click at [250, 262] on div "Add Column" at bounding box center [451, 229] width 828 height 313
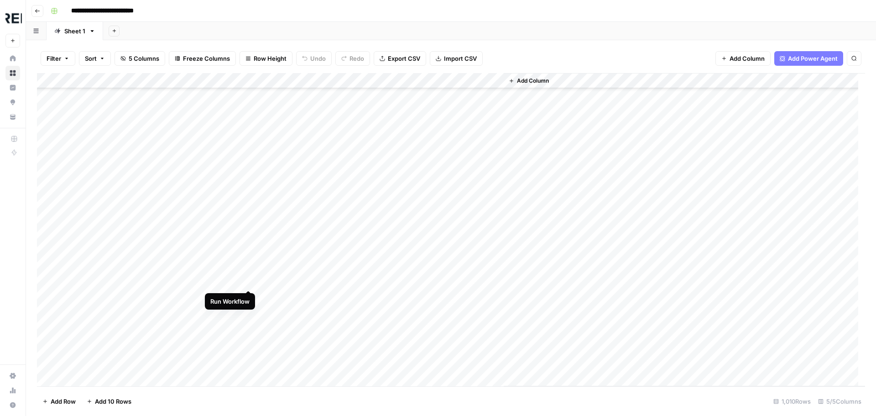
click at [250, 281] on div "Add Column" at bounding box center [451, 229] width 828 height 313
click at [247, 297] on div "Add Column" at bounding box center [451, 229] width 828 height 313
click at [245, 310] on div "Add Column" at bounding box center [451, 229] width 828 height 313
click at [250, 315] on div "Add Column" at bounding box center [451, 229] width 828 height 313
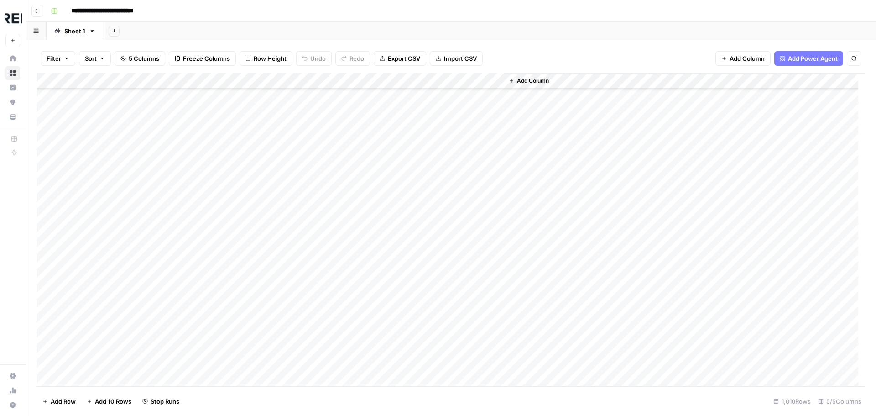
scroll to position [13415, 0]
click at [247, 332] on div "Add Column" at bounding box center [451, 229] width 828 height 313
click at [248, 242] on div "Add Column" at bounding box center [451, 229] width 828 height 313
click at [247, 292] on div "Add Column" at bounding box center [451, 229] width 828 height 313
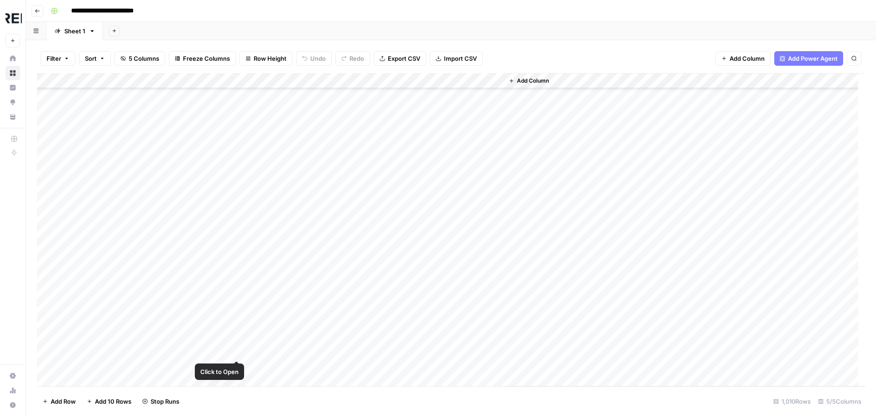
click at [246, 337] on div "Add Column" at bounding box center [451, 229] width 828 height 313
click at [250, 244] on div "Add Column" at bounding box center [451, 229] width 828 height 313
click at [249, 293] on div "Add Column" at bounding box center [451, 229] width 828 height 313
click at [246, 351] on div "Add Column" at bounding box center [451, 229] width 828 height 313
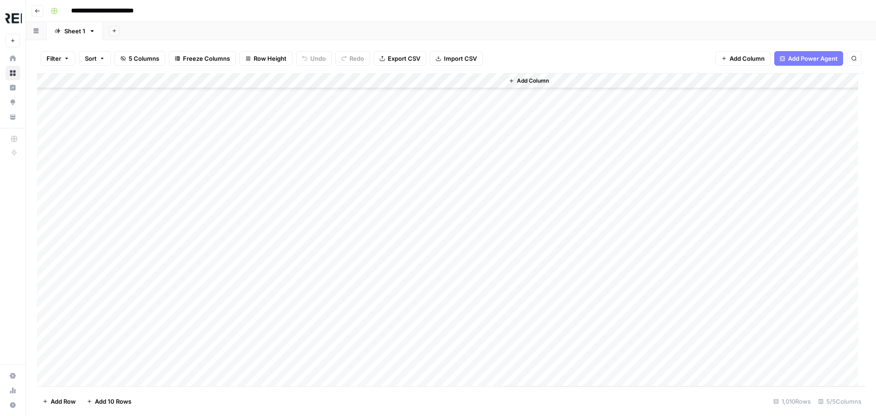
scroll to position [13962, 0]
click at [250, 281] on div "Add Column" at bounding box center [451, 229] width 828 height 313
click at [252, 297] on div "Add Column" at bounding box center [451, 229] width 828 height 313
click at [247, 313] on div "Add Column" at bounding box center [451, 229] width 828 height 313
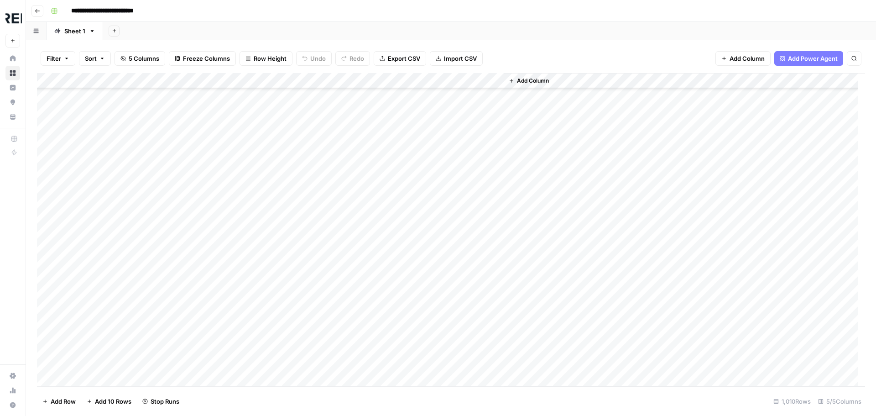
scroll to position [14190, 0]
click at [249, 271] on div "Add Column" at bounding box center [451, 229] width 828 height 313
click at [247, 317] on div "Add Column" at bounding box center [451, 229] width 828 height 313
click at [250, 256] on div "Add Column" at bounding box center [451, 229] width 828 height 313
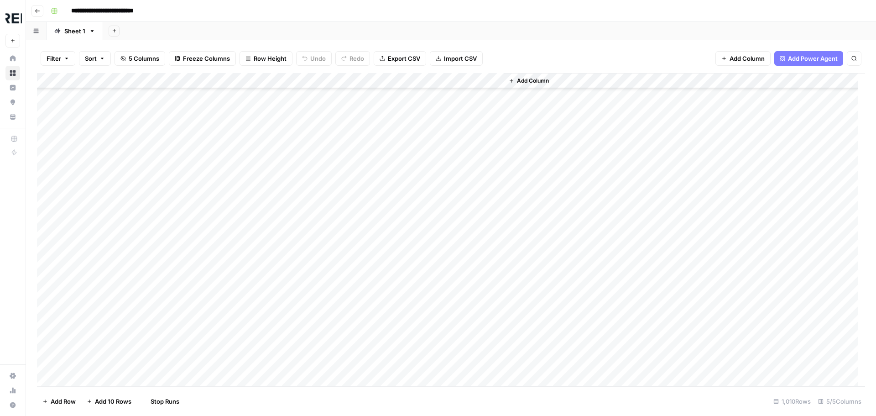
click at [251, 272] on div "Add Column" at bounding box center [451, 229] width 828 height 313
click at [248, 291] on div "Add Column" at bounding box center [451, 229] width 828 height 313
click at [246, 336] on div "Add Column" at bounding box center [451, 229] width 828 height 313
click at [250, 201] on div "Add Column" at bounding box center [451, 229] width 828 height 313
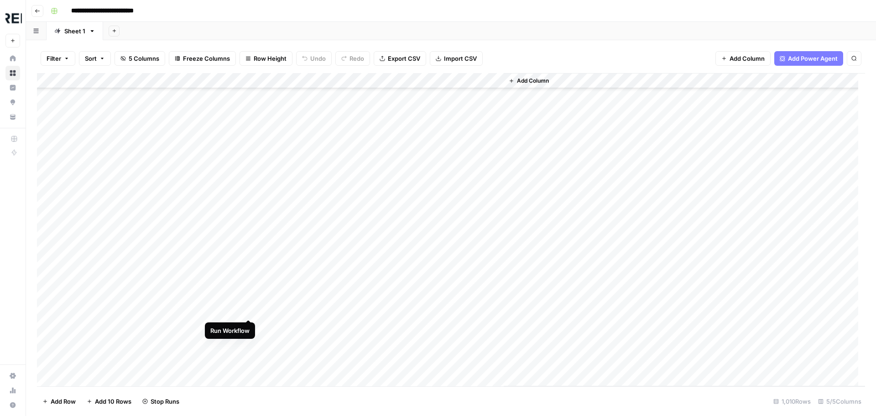
click at [250, 309] on div "Add Column" at bounding box center [451, 229] width 828 height 313
click at [251, 234] on div "Add Column" at bounding box center [451, 229] width 828 height 313
click at [247, 280] on div "Add Column" at bounding box center [451, 229] width 828 height 313
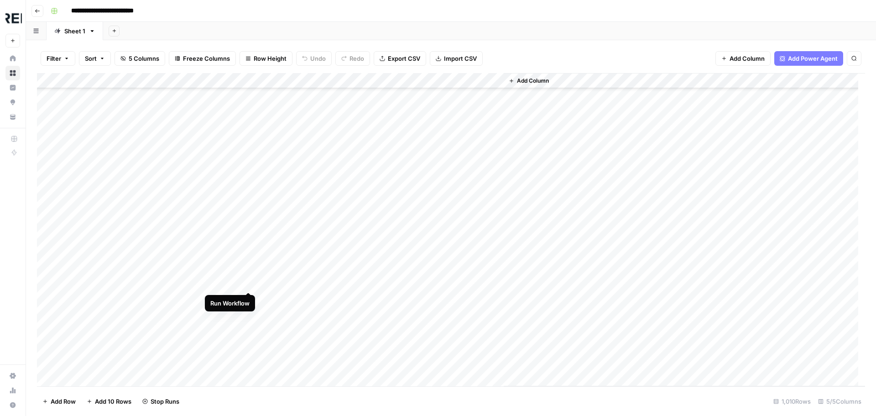
scroll to position [14829, 0]
click at [249, 297] on div "Add Column" at bounding box center [451, 229] width 828 height 313
click at [249, 287] on div "Add Column" at bounding box center [451, 229] width 828 height 313
click at [247, 301] on div "Add Column" at bounding box center [451, 229] width 828 height 313
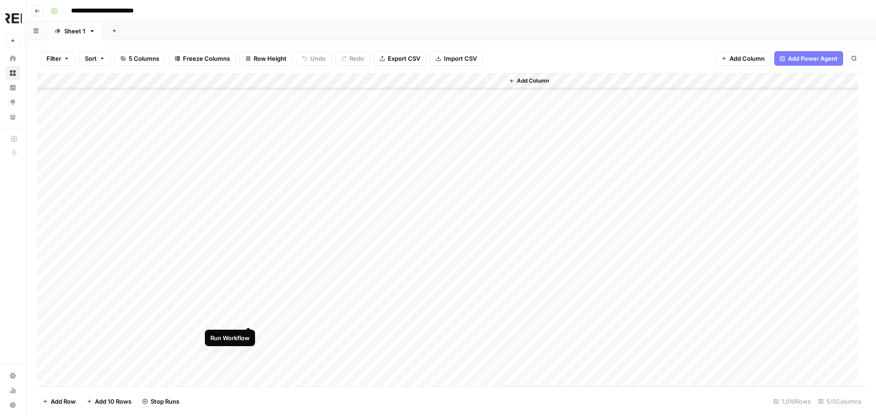
click at [250, 315] on div "Add Column" at bounding box center [451, 229] width 828 height 313
click at [248, 273] on div "Add Column" at bounding box center [451, 229] width 828 height 313
click at [250, 281] on div "Add Column" at bounding box center [451, 229] width 828 height 313
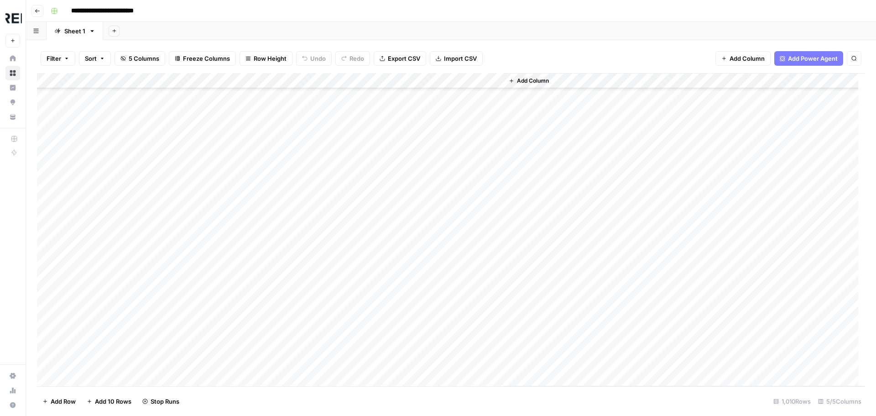
scroll to position [15377, 0]
click at [247, 263] on div "Add Column" at bounding box center [451, 229] width 828 height 313
click at [250, 308] on div "Add Column" at bounding box center [451, 229] width 828 height 313
click at [247, 363] on div "Add Column" at bounding box center [451, 229] width 828 height 313
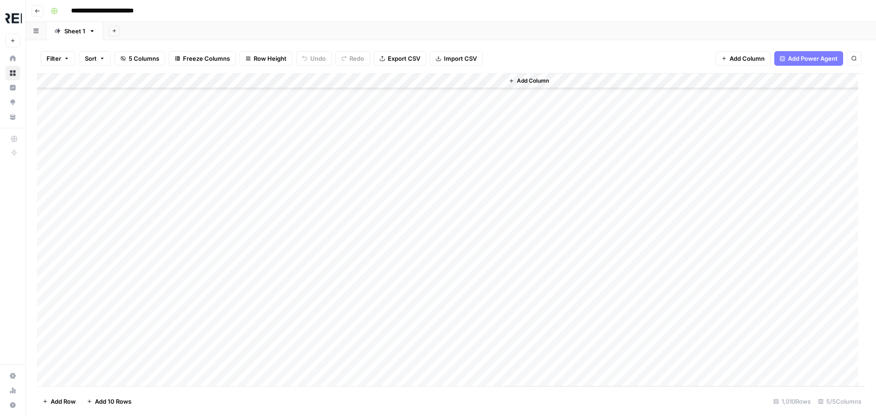
scroll to position [0, 0]
click at [249, 298] on div "Add Column" at bounding box center [451, 229] width 828 height 313
click at [248, 276] on div "Add Column" at bounding box center [451, 229] width 828 height 313
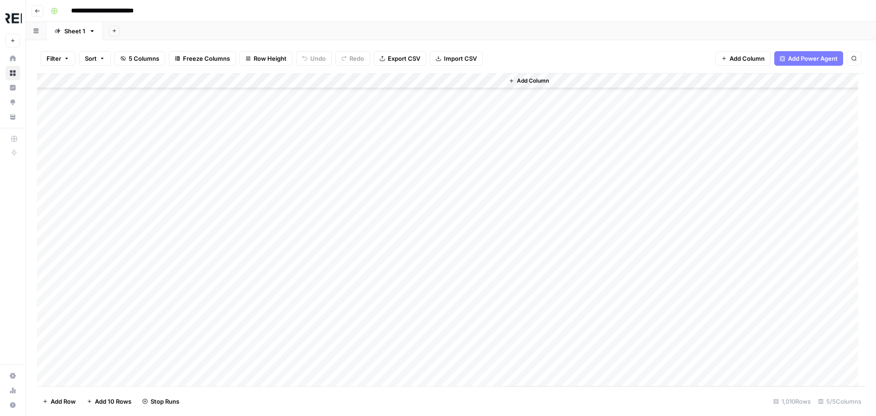
click at [248, 268] on div "Add Column" at bounding box center [451, 229] width 828 height 313
click at [247, 316] on div "Add Column" at bounding box center [451, 229] width 828 height 313
click at [247, 253] on div "Add Column" at bounding box center [451, 229] width 828 height 313
click at [250, 302] on div "Add Column" at bounding box center [451, 229] width 828 height 313
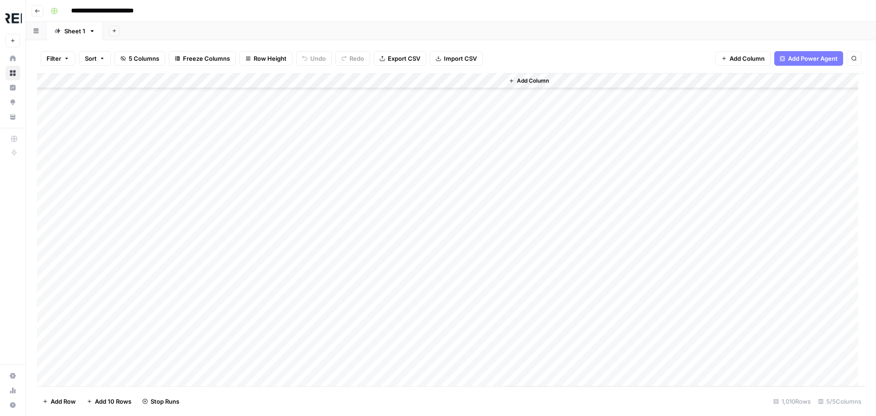
scroll to position [2145, 0]
click at [248, 275] on div "Add Column" at bounding box center [451, 229] width 828 height 313
click at [250, 246] on div "Add Column" at bounding box center [451, 229] width 828 height 313
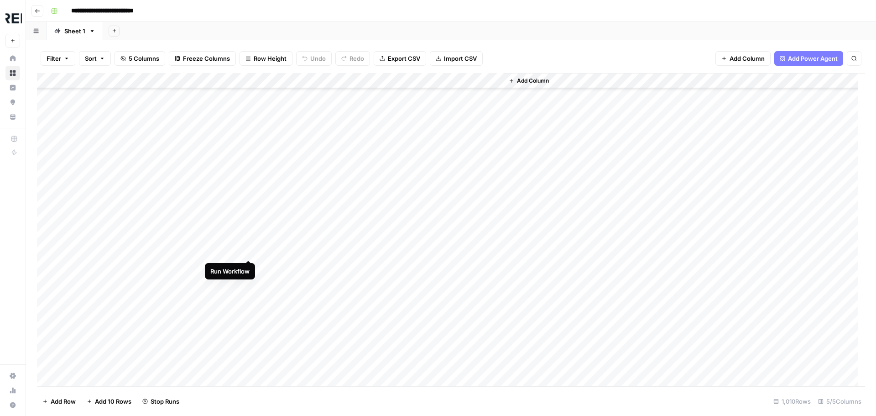
click at [249, 252] on div "Add Column" at bounding box center [451, 229] width 828 height 313
click at [248, 286] on div "Add Column" at bounding box center [451, 229] width 828 height 313
click at [251, 302] on div "Add Column" at bounding box center [451, 229] width 828 height 313
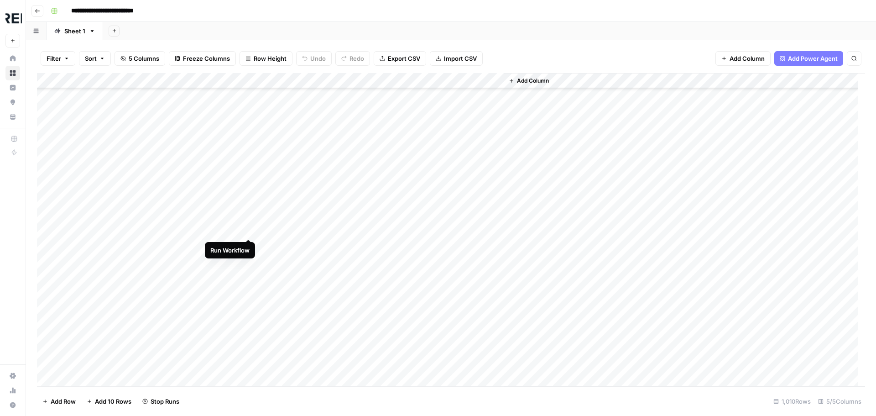
click at [250, 230] on div "Add Column" at bounding box center [451, 229] width 828 height 313
click at [249, 233] on div "Add Column" at bounding box center [451, 229] width 828 height 313
click at [248, 264] on div "Add Column" at bounding box center [451, 229] width 828 height 313
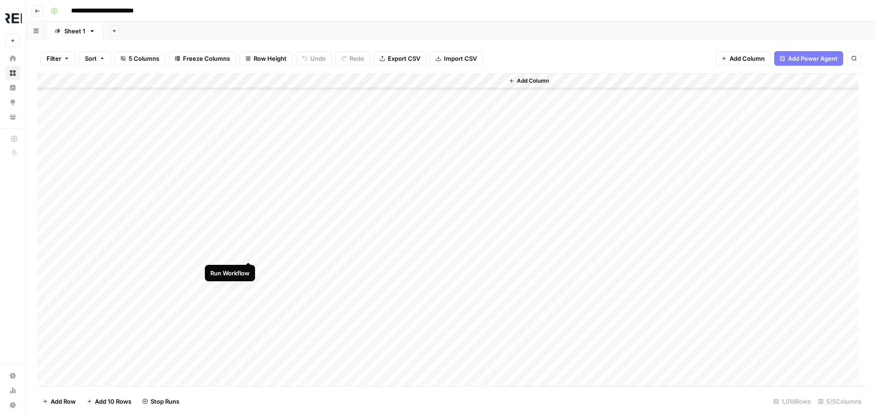
click at [248, 251] on div "Add Column" at bounding box center [451, 229] width 828 height 313
click at [247, 330] on div "Add Column" at bounding box center [451, 229] width 828 height 313
click at [250, 258] on div "Add Column" at bounding box center [451, 229] width 828 height 313
click at [250, 271] on div "Add Column" at bounding box center [451, 229] width 828 height 313
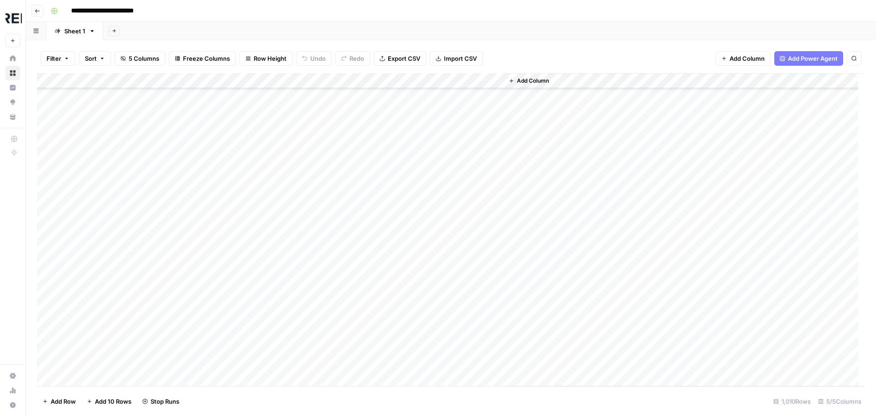
scroll to position [3970, 0]
click at [250, 204] on div "Add Column" at bounding box center [451, 229] width 828 height 313
click at [249, 237] on div "Add Column" at bounding box center [451, 229] width 828 height 313
click at [250, 252] on div "Add Column" at bounding box center [451, 229] width 828 height 313
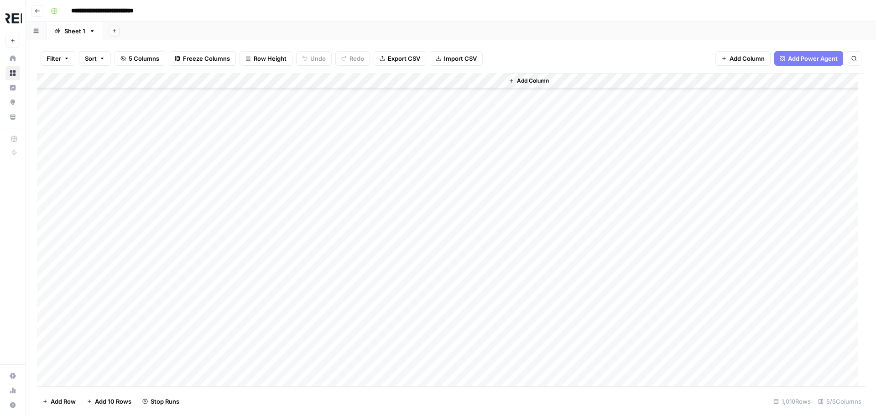
scroll to position [4198, 0]
click at [248, 289] on div "Add Column" at bounding box center [451, 229] width 828 height 313
click at [245, 264] on div "Add Column" at bounding box center [451, 229] width 828 height 313
click at [249, 293] on div "Add Column" at bounding box center [451, 229] width 828 height 313
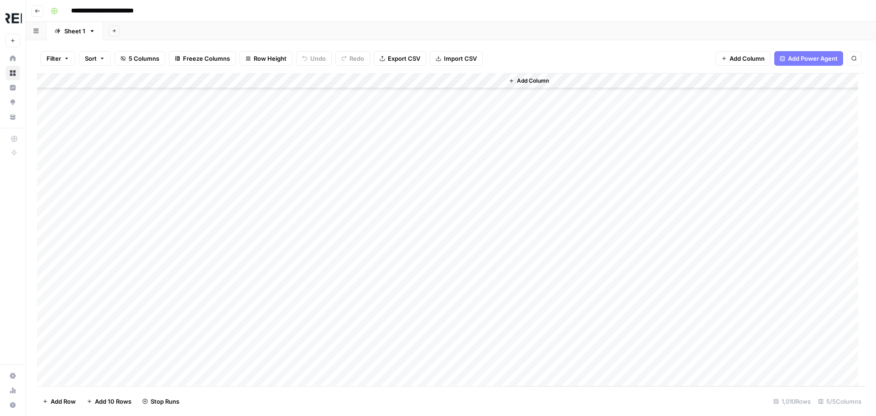
scroll to position [4608, 0]
click at [250, 235] on div "Add Column" at bounding box center [451, 229] width 828 height 313
click at [251, 267] on div "Add Column" at bounding box center [451, 229] width 828 height 313
click at [251, 282] on div "Add Column" at bounding box center [451, 229] width 828 height 313
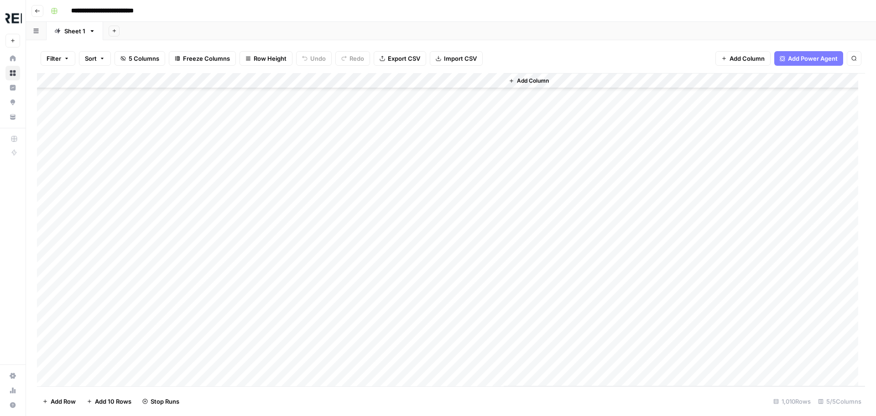
scroll to position [4973, 0]
click at [248, 256] on div "Add Column" at bounding box center [451, 229] width 828 height 313
click at [248, 243] on div "Add Column" at bounding box center [451, 229] width 828 height 313
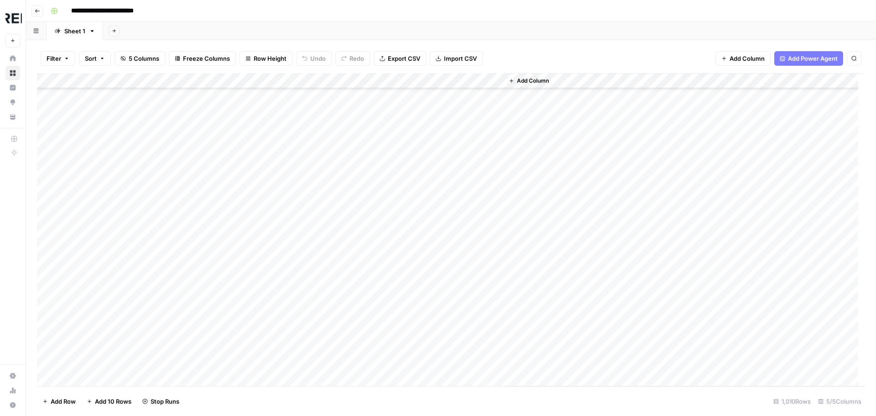
click at [249, 264] on div "Add Column" at bounding box center [451, 229] width 828 height 313
click at [248, 254] on div "Add Column" at bounding box center [451, 229] width 828 height 313
click at [247, 266] on div "Add Column" at bounding box center [451, 229] width 828 height 313
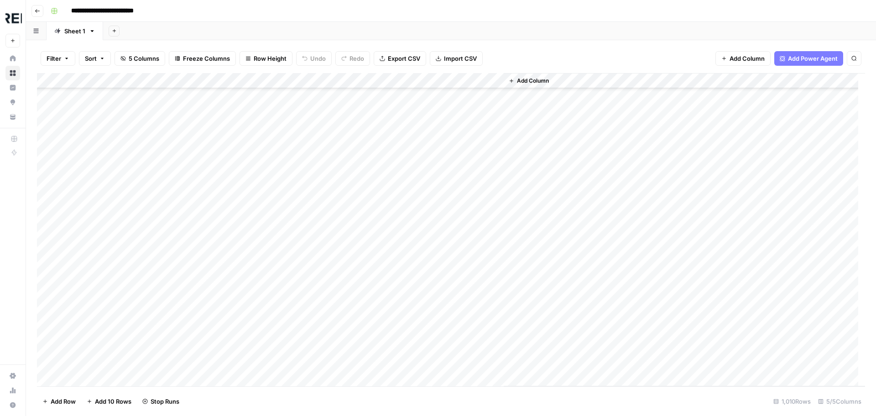
click at [247, 295] on div "Add Column" at bounding box center [451, 229] width 828 height 313
click at [247, 369] on div "Add Column" at bounding box center [451, 229] width 828 height 313
click at [247, 271] on div "Add Column" at bounding box center [451, 229] width 828 height 313
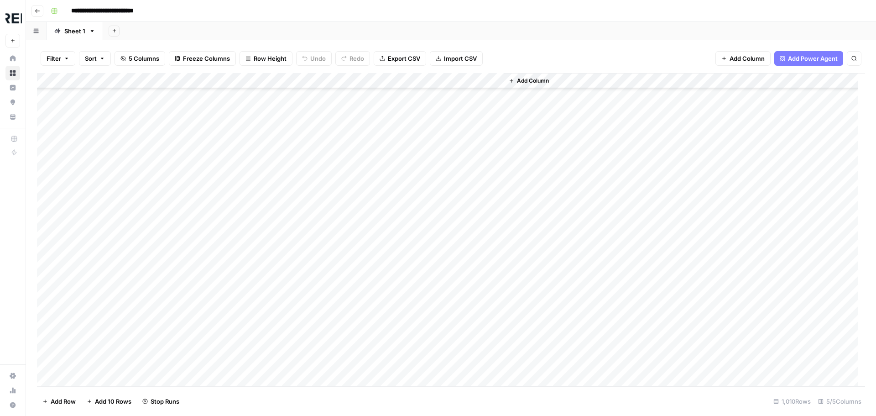
scroll to position [6525, 0]
click at [247, 223] on div "Add Column" at bounding box center [451, 229] width 828 height 313
click at [248, 303] on div "Add Column" at bounding box center [451, 229] width 828 height 313
click at [250, 318] on div "Add Column" at bounding box center [451, 229] width 828 height 313
click at [248, 350] on div "Add Column" at bounding box center [451, 229] width 828 height 313
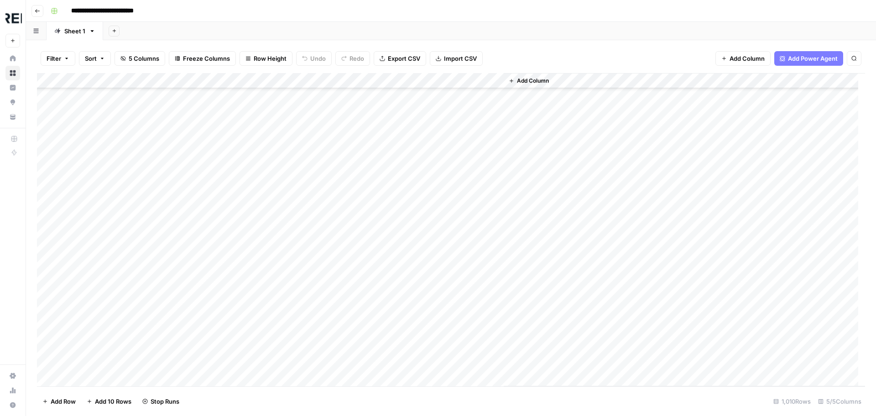
scroll to position [6753, 0]
click at [248, 289] on div "Add Column" at bounding box center [451, 229] width 828 height 313
click at [250, 326] on div "Add Column" at bounding box center [451, 229] width 828 height 313
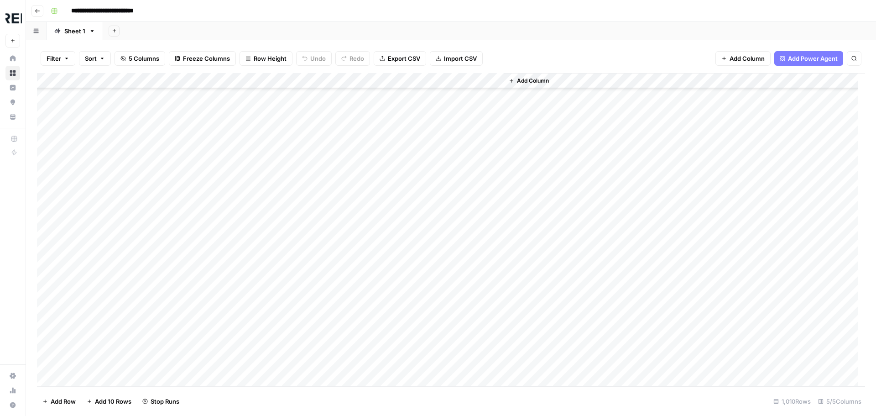
click at [248, 328] on div "Add Column" at bounding box center [451, 229] width 828 height 313
click at [247, 207] on div "Add Column" at bounding box center [451, 229] width 828 height 313
click at [248, 329] on div "Add Column" at bounding box center [451, 229] width 828 height 313
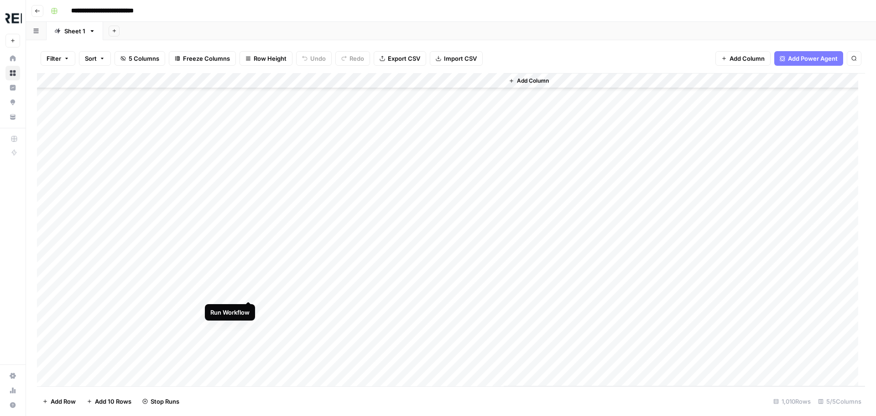
click at [249, 289] on div "Add Column" at bounding box center [451, 229] width 828 height 313
click at [249, 306] on div "Add Column" at bounding box center [451, 229] width 828 height 313
click at [250, 251] on div "Add Column" at bounding box center [451, 229] width 828 height 313
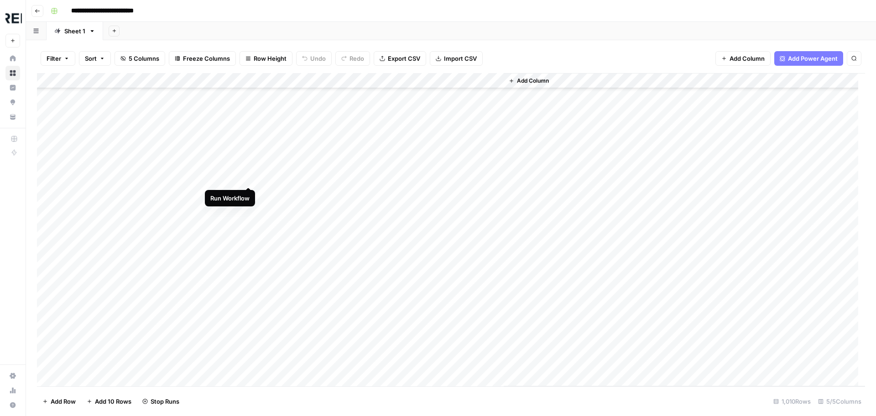
click at [249, 177] on div "Add Column" at bounding box center [451, 229] width 828 height 313
click at [248, 315] on div "Add Column" at bounding box center [451, 229] width 828 height 313
click at [248, 348] on div "Add Column" at bounding box center [451, 229] width 828 height 313
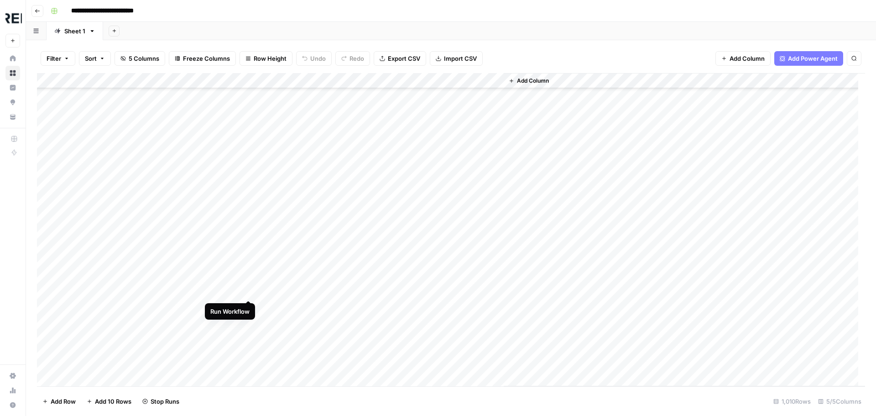
click at [249, 289] on div "Add Column" at bounding box center [451, 229] width 828 height 313
click at [248, 308] on div "Add Column" at bounding box center [451, 229] width 828 height 313
click at [247, 340] on div "Add Column" at bounding box center [451, 229] width 828 height 313
click at [250, 219] on div "Add Column" at bounding box center [451, 229] width 828 height 313
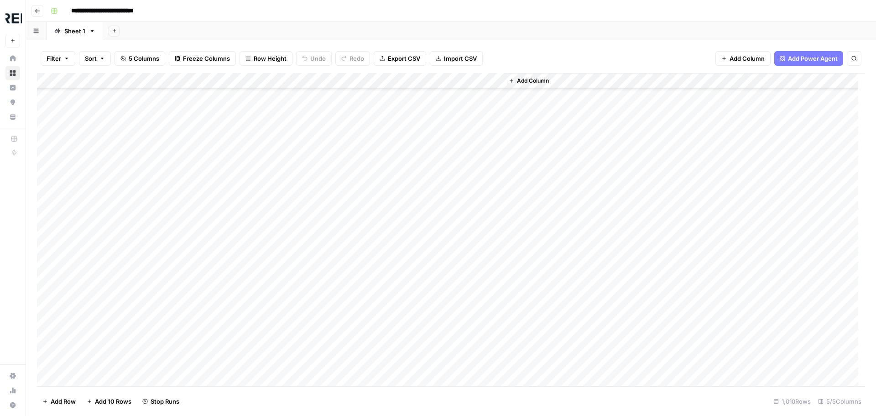
click at [249, 236] on div "Add Column" at bounding box center [451, 229] width 828 height 313
click at [246, 330] on div "Add Column" at bounding box center [451, 229] width 828 height 313
click at [249, 271] on div "Add Column" at bounding box center [451, 229] width 828 height 313
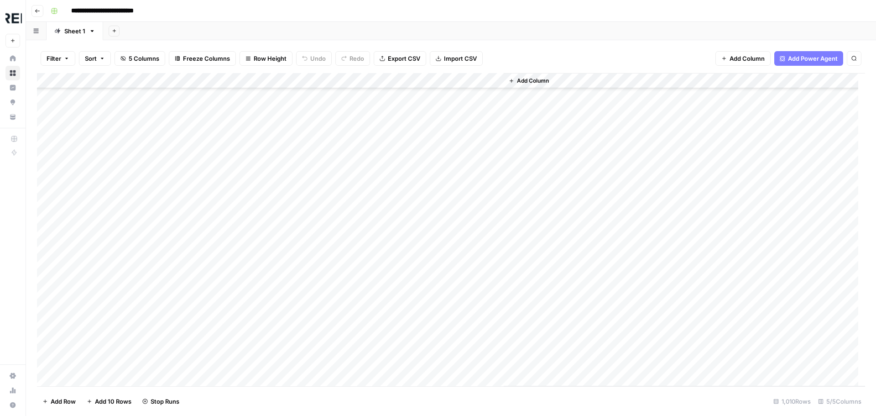
click at [250, 260] on div "Add Column" at bounding box center [451, 229] width 828 height 313
click at [249, 274] on div "Add Column" at bounding box center [451, 229] width 828 height 313
click at [249, 246] on div "Add Column" at bounding box center [451, 229] width 828 height 313
click at [248, 262] on div "Add Column" at bounding box center [451, 229] width 828 height 313
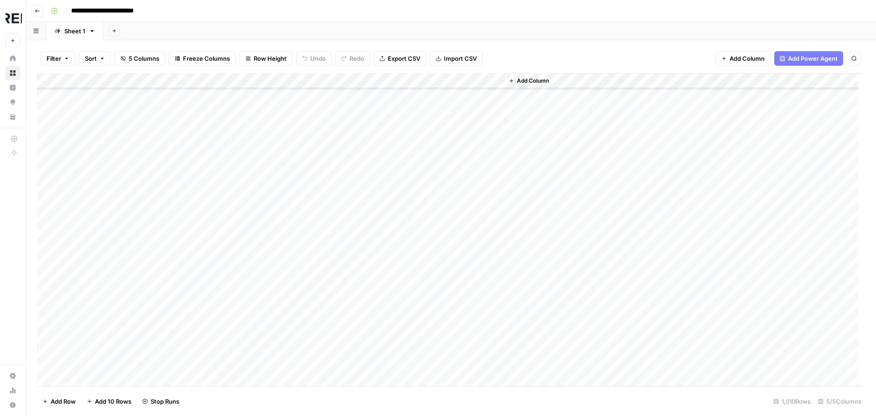
scroll to position [9445, 0]
click at [247, 206] on div "Add Column" at bounding box center [451, 229] width 828 height 313
click at [250, 235] on div "Add Column" at bounding box center [451, 229] width 828 height 313
click at [251, 196] on div "Add Column" at bounding box center [451, 229] width 828 height 313
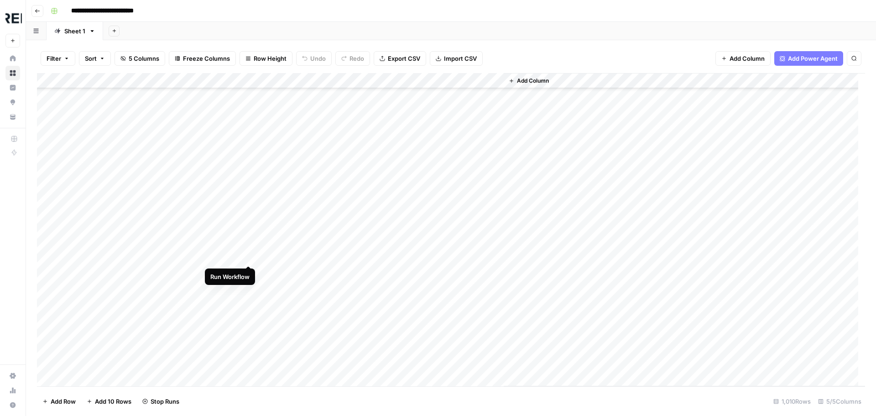
click at [250, 253] on div "Add Column" at bounding box center [451, 229] width 828 height 313
click at [247, 304] on div "Add Column" at bounding box center [451, 229] width 828 height 313
click at [249, 347] on div "Add Column" at bounding box center [451, 229] width 828 height 313
click at [249, 212] on div "Add Column" at bounding box center [451, 229] width 828 height 313
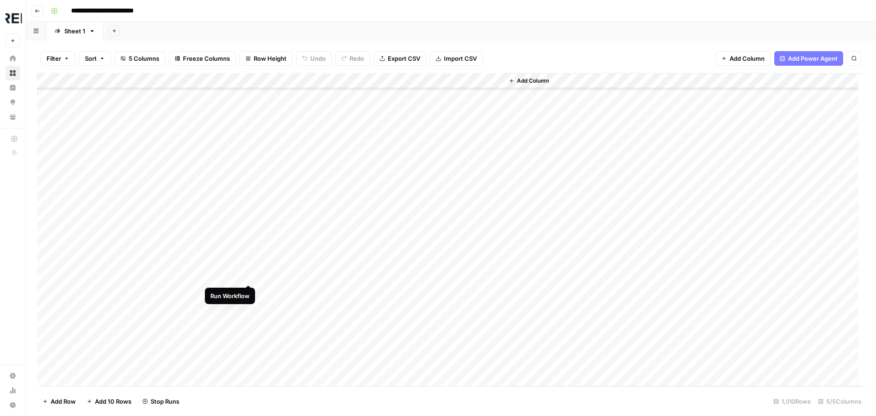
click at [249, 276] on div "Add Column" at bounding box center [451, 229] width 828 height 313
click at [252, 279] on div "Add Column" at bounding box center [451, 229] width 828 height 313
click at [249, 297] on div "Add Column" at bounding box center [451, 229] width 828 height 313
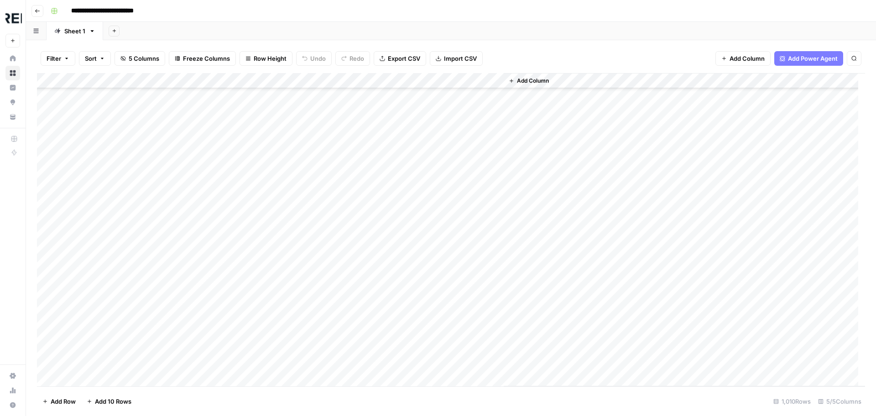
scroll to position [6890, 0]
click at [250, 278] on div "Add Column" at bounding box center [451, 229] width 828 height 313
click at [245, 166] on div "Add Column" at bounding box center [451, 229] width 828 height 313
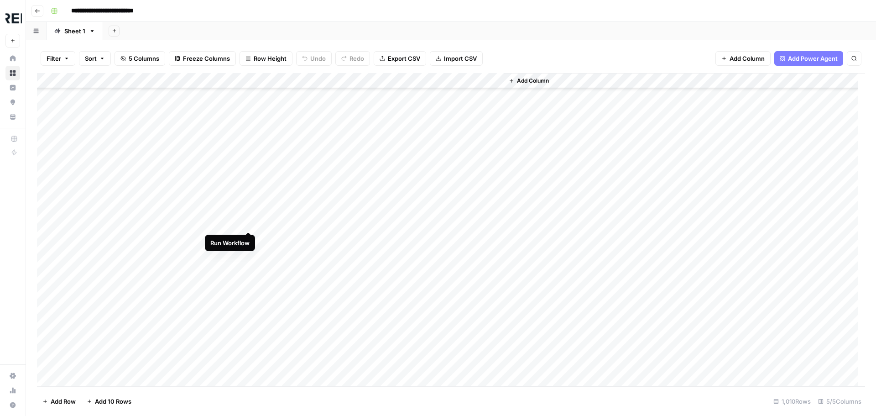
click at [251, 220] on div "Add Column" at bounding box center [451, 229] width 828 height 313
click at [249, 267] on div "Add Column" at bounding box center [451, 229] width 828 height 313
click at [247, 256] on div "Add Column" at bounding box center [451, 229] width 828 height 313
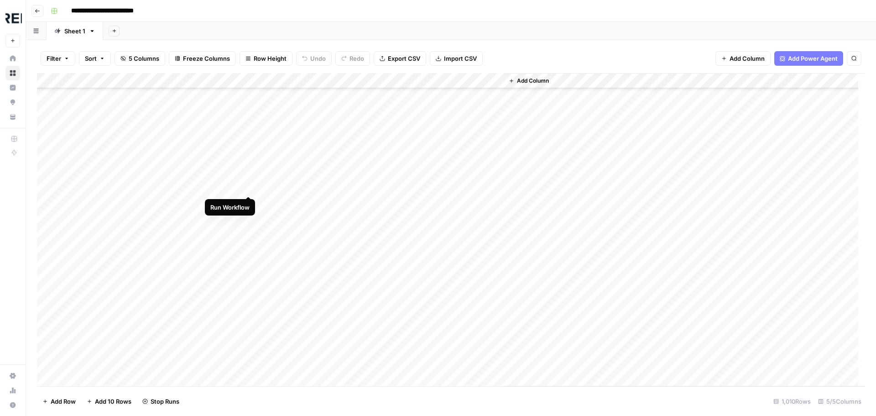
click at [250, 186] on div "Add Column" at bounding box center [451, 229] width 828 height 313
click at [246, 342] on div "Add Column" at bounding box center [451, 229] width 828 height 313
click at [250, 256] on div "Add Column" at bounding box center [451, 229] width 828 height 313
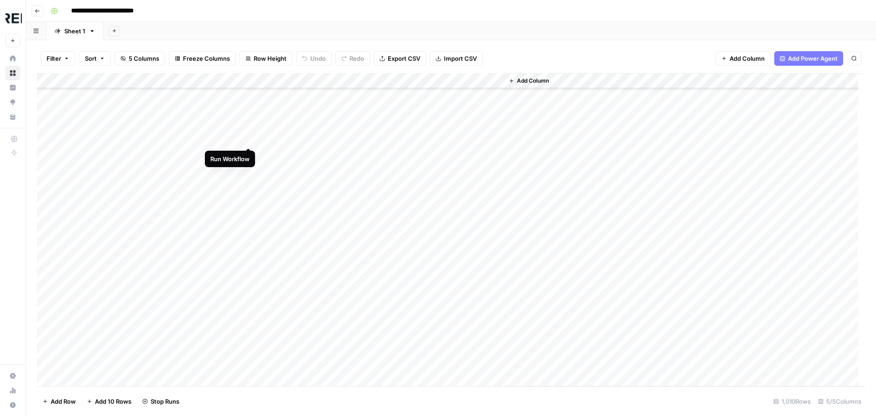
click at [248, 137] on div "Add Column" at bounding box center [451, 229] width 828 height 313
click at [250, 186] on div "Add Column" at bounding box center [451, 229] width 828 height 313
click at [250, 329] on div "Add Column" at bounding box center [451, 229] width 828 height 313
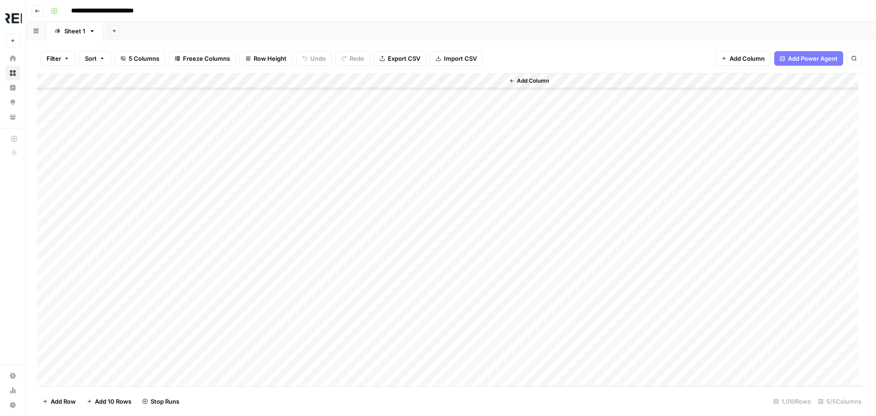
scroll to position [3559, 0]
click at [248, 165] on div "Add Column" at bounding box center [451, 229] width 828 height 313
click at [249, 192] on div "Add Column" at bounding box center [451, 229] width 828 height 313
click at [248, 207] on div "Add Column" at bounding box center [451, 229] width 828 height 313
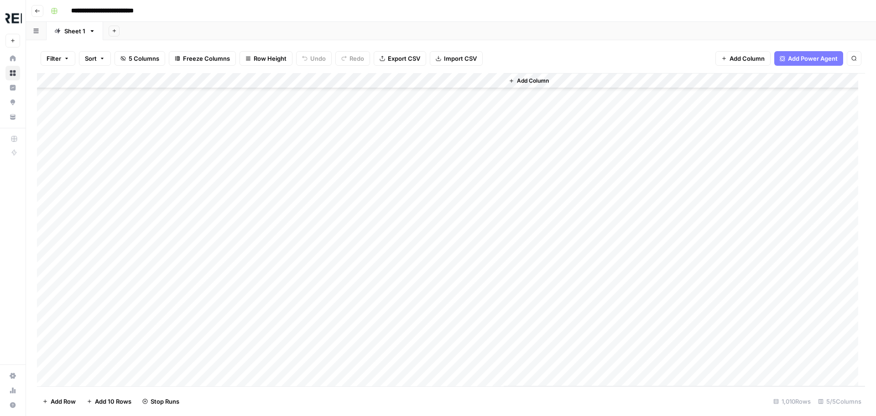
scroll to position [4289, 0]
click at [250, 197] on div "Add Column" at bounding box center [451, 229] width 828 height 313
click at [251, 172] on div "Add Column" at bounding box center [451, 229] width 828 height 313
click at [251, 200] on div "Add Column" at bounding box center [451, 229] width 828 height 313
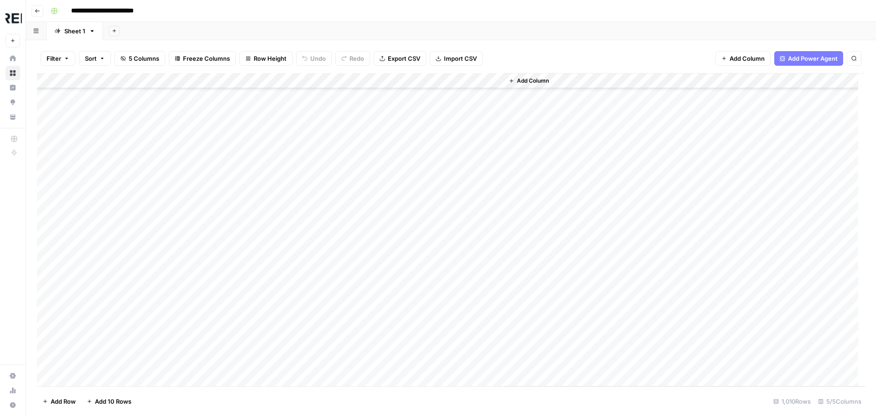
scroll to position [5019, 0]
click at [248, 209] on div "Add Column" at bounding box center [451, 229] width 828 height 313
click at [252, 150] on div "Add Column" at bounding box center [451, 229] width 828 height 313
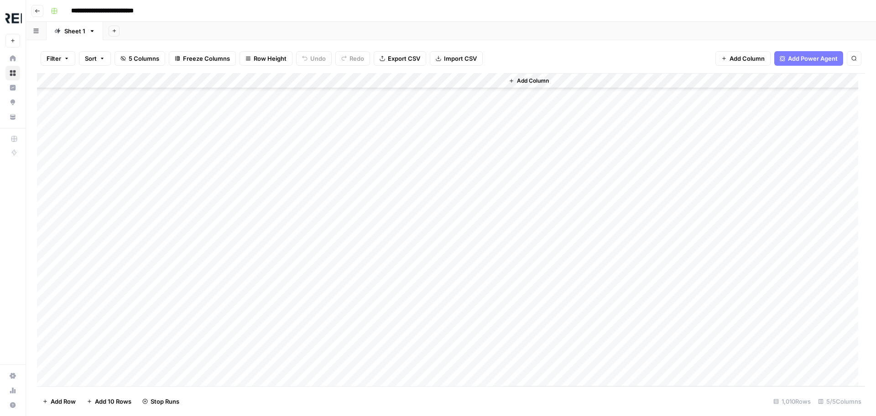
click at [249, 248] on div "Add Column" at bounding box center [451, 229] width 828 height 313
click at [248, 313] on div "Add Column" at bounding box center [451, 229] width 828 height 313
click at [247, 225] on div "Add Column" at bounding box center [451, 229] width 828 height 313
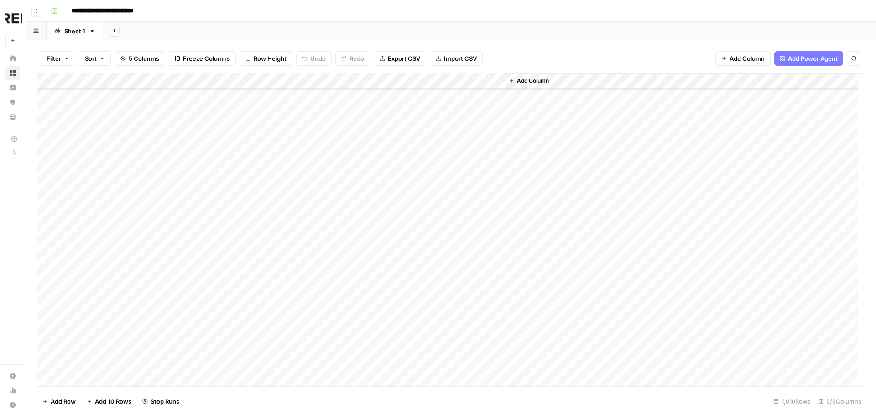
scroll to position [6662, 0]
click at [250, 181] on div "Add Column" at bounding box center [451, 229] width 828 height 313
click at [248, 202] on div "Add Column" at bounding box center [451, 229] width 828 height 313
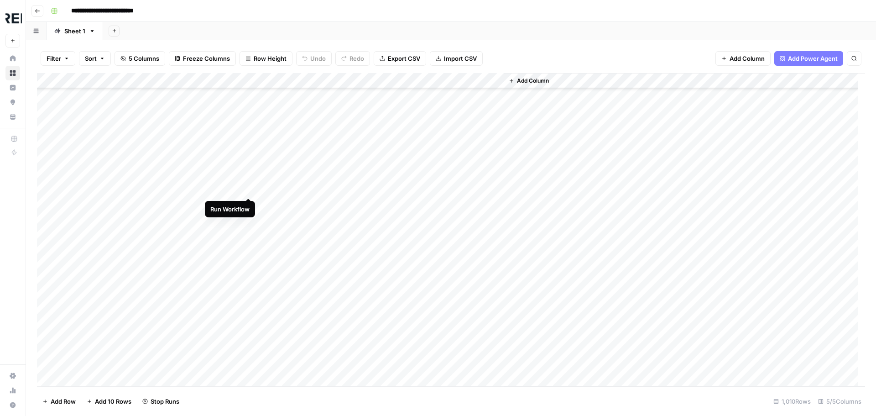
click at [248, 189] on div "Add Column" at bounding box center [451, 229] width 828 height 313
click at [249, 162] on div "Add Column" at bounding box center [451, 229] width 828 height 313
click at [248, 263] on div "Add Column" at bounding box center [451, 229] width 828 height 313
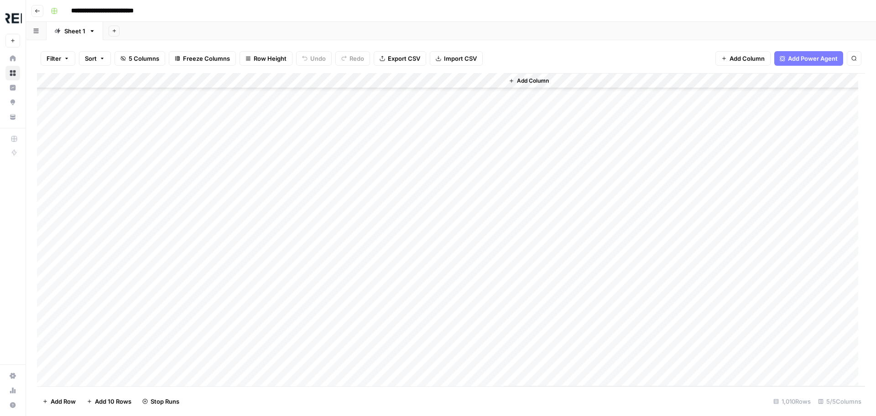
scroll to position [7894, 0]
click at [247, 204] on div "Add Column" at bounding box center [451, 229] width 828 height 313
click at [250, 133] on div "Add Column" at bounding box center [451, 229] width 828 height 313
click at [250, 269] on div "Add Column" at bounding box center [451, 229] width 828 height 313
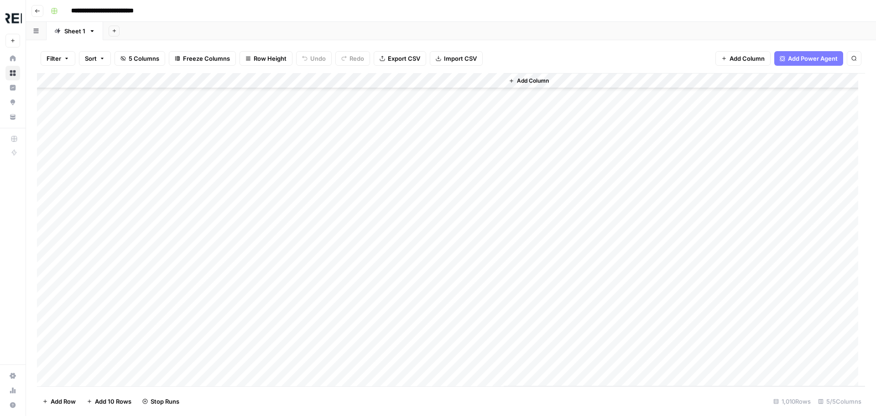
scroll to position [8259, 0]
click at [248, 244] on div "Add Column" at bounding box center [451, 229] width 828 height 313
click at [249, 260] on div "Add Column" at bounding box center [451, 229] width 828 height 313
click at [250, 269] on div "Add Column" at bounding box center [451, 229] width 828 height 313
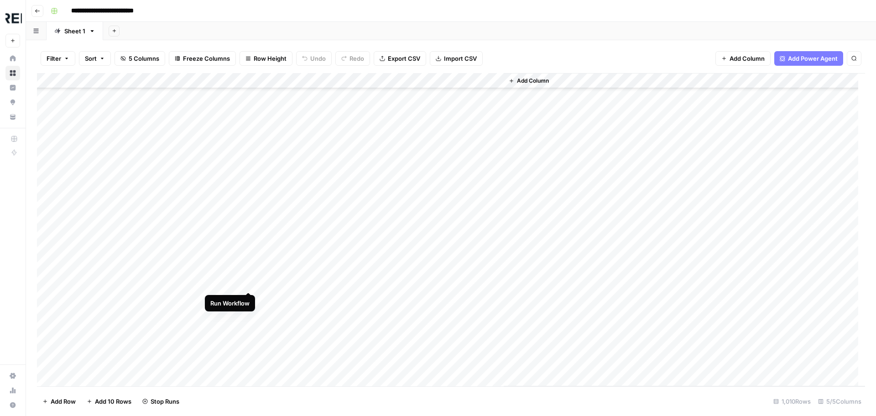
click at [249, 279] on div "Add Column" at bounding box center [451, 229] width 828 height 313
click at [250, 284] on div "Add Column" at bounding box center [451, 229] width 828 height 313
click at [249, 276] on div "Add Column" at bounding box center [451, 229] width 828 height 313
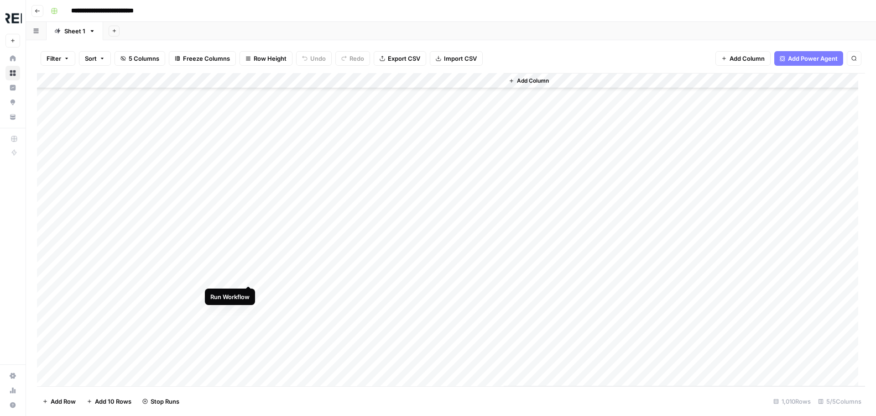
scroll to position [9126, 0]
click at [249, 247] on div "Add Column" at bounding box center [451, 229] width 828 height 313
click at [248, 208] on div "Add Column" at bounding box center [451, 229] width 828 height 313
click at [251, 237] on div "Add Column" at bounding box center [451, 229] width 828 height 313
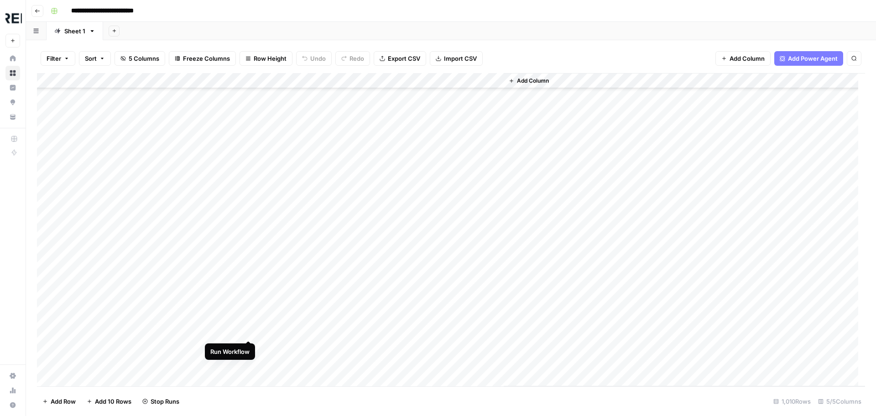
click at [250, 330] on div "Add Column" at bounding box center [451, 229] width 828 height 313
click at [249, 253] on div "Add Column" at bounding box center [451, 229] width 828 height 313
click at [251, 300] on div "Add Column" at bounding box center [451, 229] width 828 height 313
click at [248, 349] on div "Add Column" at bounding box center [451, 229] width 828 height 313
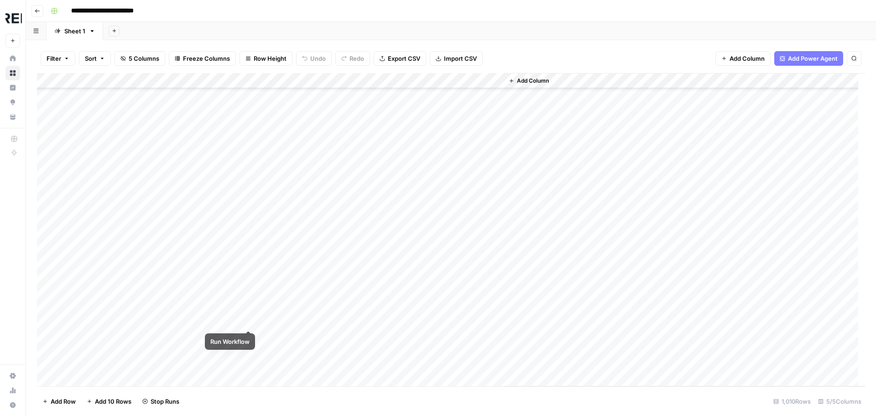
scroll to position [9764, 0]
click at [248, 214] on div "Add Column" at bounding box center [451, 229] width 828 height 313
click at [250, 256] on div "Add Column" at bounding box center [451, 229] width 828 height 313
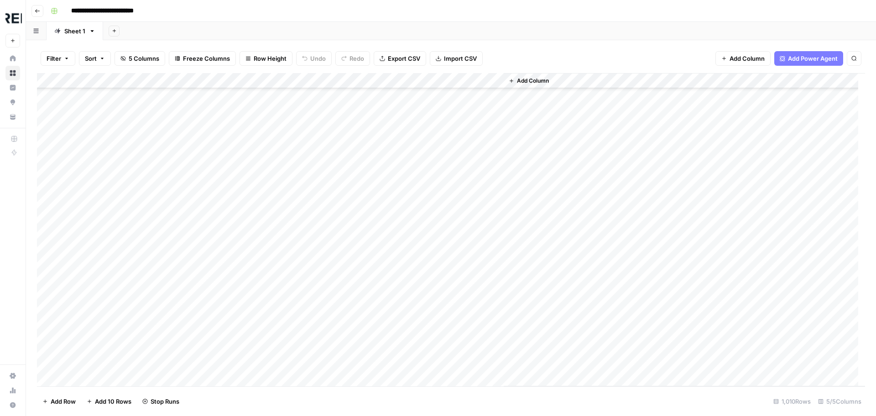
click at [250, 302] on div "Add Column" at bounding box center [451, 229] width 828 height 313
click at [248, 291] on div "Add Column" at bounding box center [451, 229] width 828 height 313
click at [250, 230] on div "Add Column" at bounding box center [451, 229] width 828 height 313
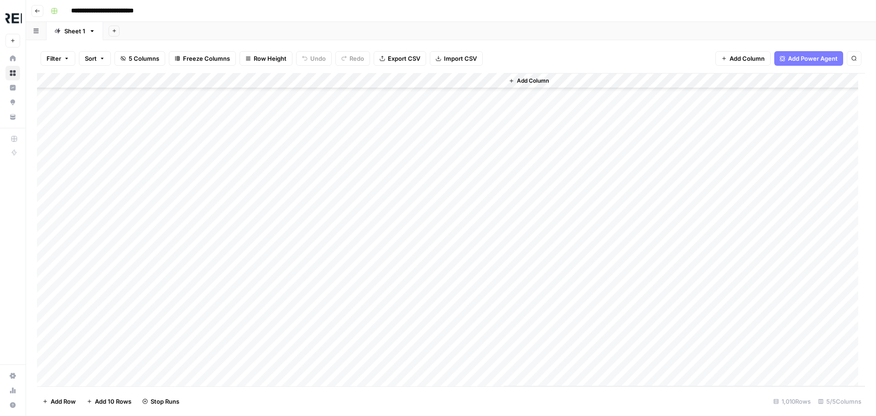
scroll to position [10814, 0]
click at [249, 266] on div "Add Column" at bounding box center [451, 229] width 828 height 313
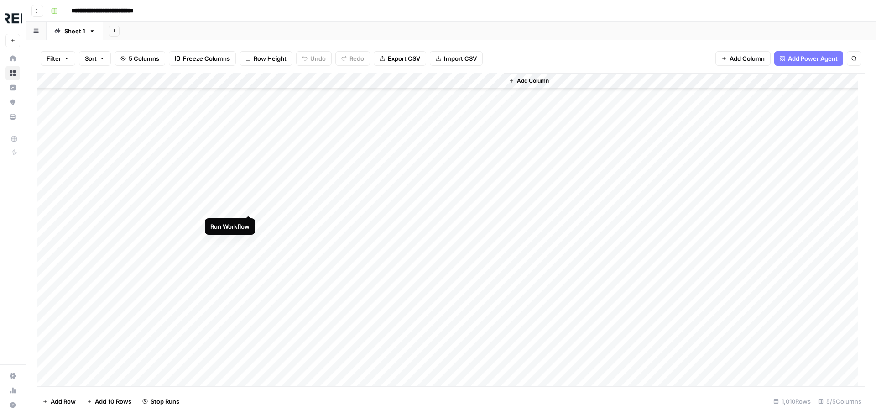
click at [251, 206] on div "Add Column" at bounding box center [451, 229] width 828 height 313
click at [248, 266] on div "Add Column" at bounding box center [451, 229] width 828 height 313
click at [250, 315] on div "Add Column" at bounding box center [451, 229] width 828 height 313
click at [245, 332] on div "Add Column" at bounding box center [451, 229] width 828 height 313
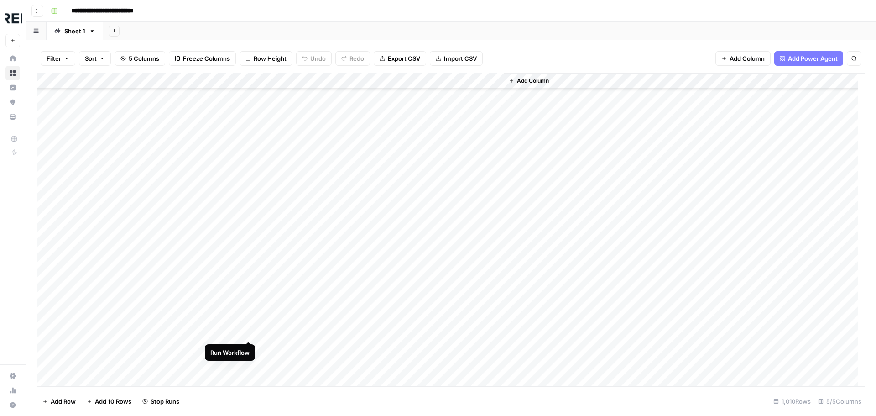
scroll to position [11133, 0]
click at [248, 320] on div "Add Column" at bounding box center [451, 229] width 828 height 313
click at [249, 137] on div "Add Column" at bounding box center [451, 229] width 828 height 313
click at [247, 275] on div "Add Column" at bounding box center [451, 229] width 828 height 313
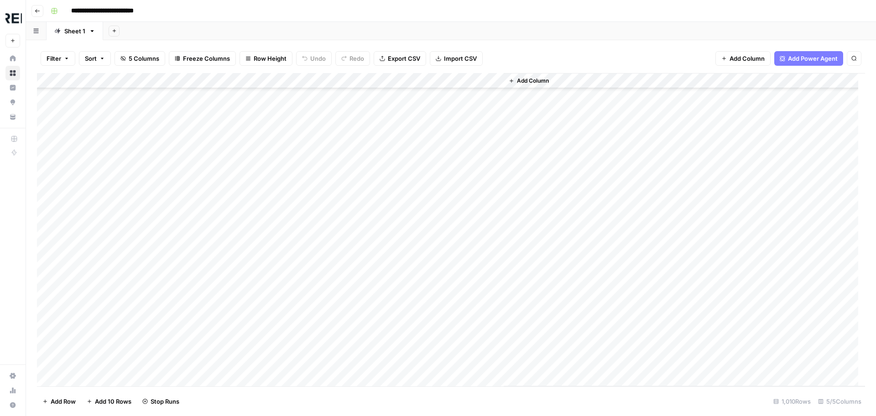
scroll to position [11544, 0]
click at [251, 202] on div "Add Column" at bounding box center [451, 229] width 828 height 313
click at [248, 327] on div "Add Column" at bounding box center [451, 229] width 828 height 313
click at [250, 248] on div "Add Column" at bounding box center [451, 229] width 828 height 313
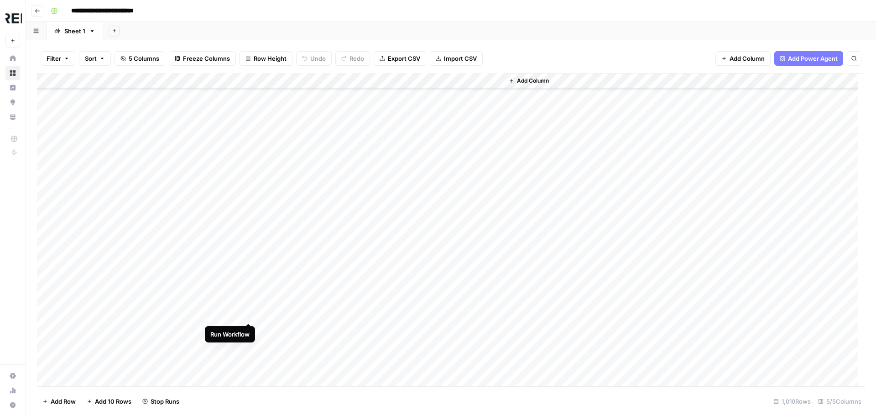
click at [244, 315] on div "Add Column" at bounding box center [451, 229] width 828 height 313
click at [245, 245] on div "Add Column" at bounding box center [451, 229] width 828 height 313
click at [248, 150] on div "Add Column" at bounding box center [451, 229] width 828 height 313
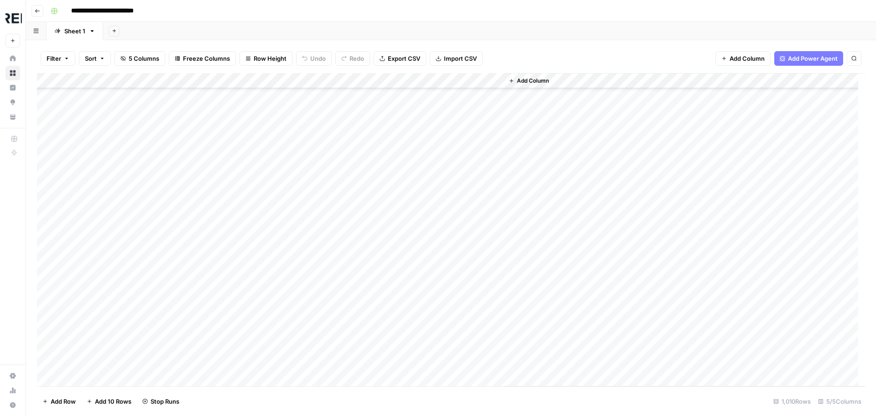
scroll to position [12091, 0]
click at [249, 152] on div "Add Column" at bounding box center [451, 229] width 828 height 313
click at [249, 245] on div "Add Column" at bounding box center [451, 229] width 828 height 313
click at [249, 263] on div "Add Column" at bounding box center [451, 229] width 828 height 313
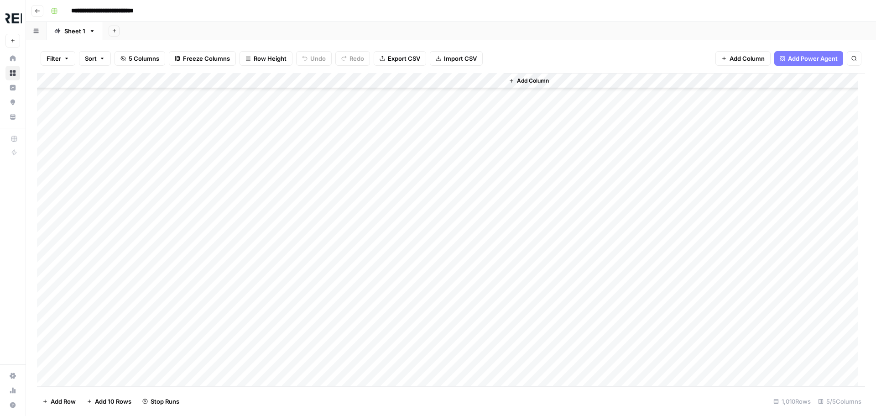
scroll to position [12320, 0]
click at [247, 282] on div "Add Column" at bounding box center [451, 229] width 828 height 313
click at [247, 219] on div "Add Column" at bounding box center [451, 229] width 828 height 313
click at [250, 263] on div "Add Column" at bounding box center [451, 229] width 828 height 313
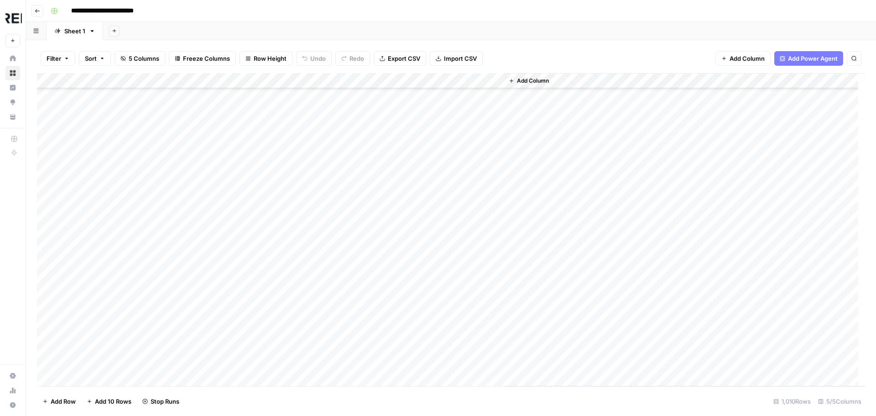
click at [250, 281] on div "Add Column" at bounding box center [451, 229] width 828 height 313
click at [245, 310] on div "Add Column" at bounding box center [451, 229] width 828 height 313
click at [250, 297] on div "Add Column" at bounding box center [451, 229] width 828 height 313
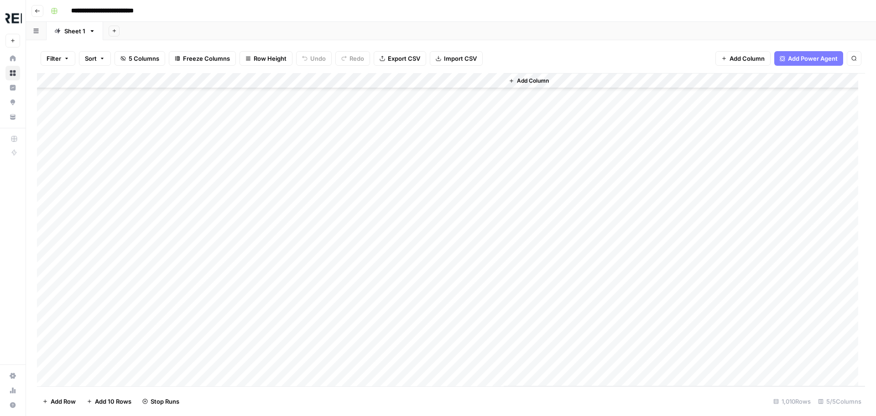
click at [250, 302] on div "Add Column" at bounding box center [451, 229] width 828 height 313
click at [246, 273] on div "Add Column" at bounding box center [451, 229] width 828 height 313
click at [250, 346] on div "Add Column" at bounding box center [451, 229] width 828 height 313
click at [250, 349] on div "Add Column" at bounding box center [451, 229] width 828 height 313
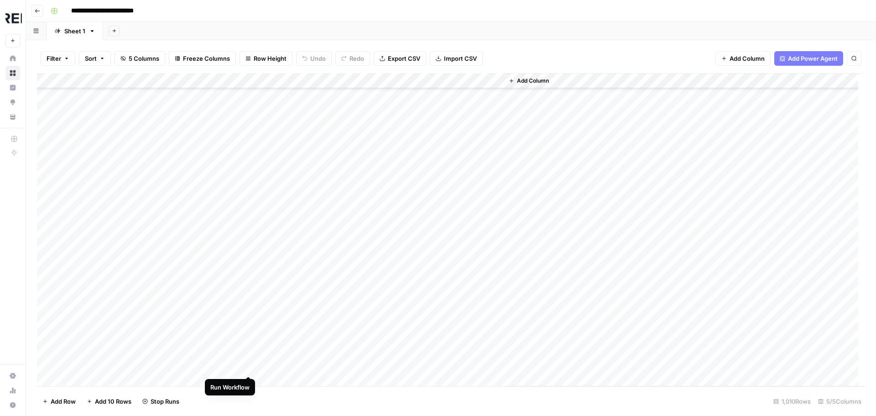
click at [247, 366] on div "Add Column" at bounding box center [451, 229] width 828 height 313
click at [247, 157] on div "Add Column" at bounding box center [451, 229] width 828 height 313
click at [249, 287] on div "Add Column" at bounding box center [451, 229] width 828 height 313
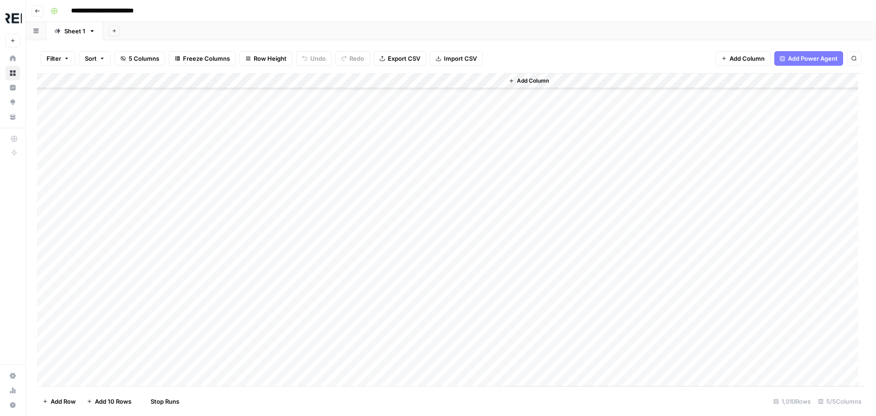
scroll to position [13688, 0]
click at [249, 151] on div "Add Column" at bounding box center [451, 229] width 828 height 313
click at [249, 199] on div "Add Column" at bounding box center [451, 229] width 828 height 313
click at [251, 291] on div "Add Column" at bounding box center [451, 229] width 828 height 313
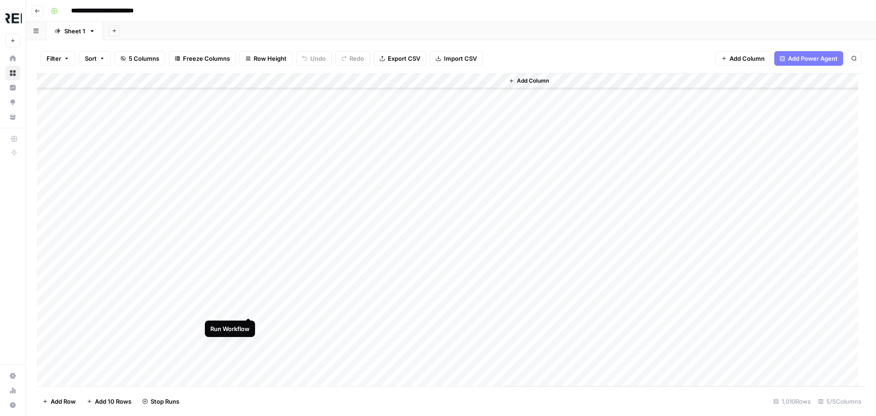
click at [251, 311] on div "Add Column" at bounding box center [451, 229] width 828 height 313
click at [249, 235] on div "Add Column" at bounding box center [451, 229] width 828 height 313
click at [246, 346] on div "Add Column" at bounding box center [451, 229] width 828 height 313
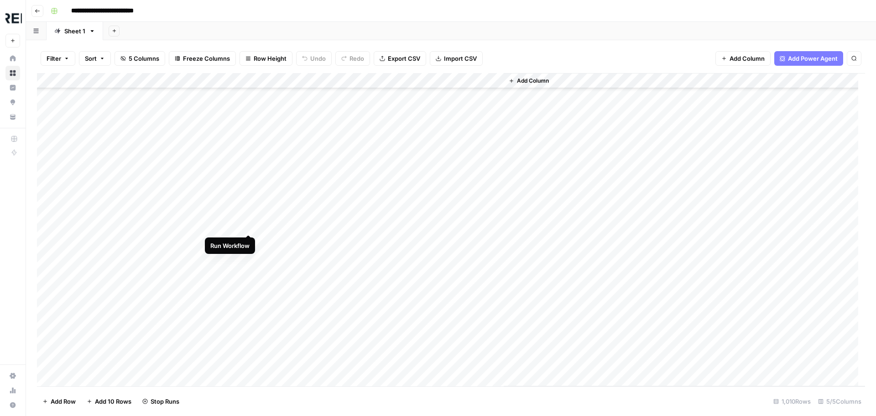
click at [247, 226] on div "Add Column" at bounding box center [451, 229] width 828 height 313
click at [248, 272] on div "Add Column" at bounding box center [451, 229] width 828 height 313
click at [247, 363] on div "Add Column" at bounding box center [451, 229] width 828 height 313
click at [250, 153] on div "Add Column" at bounding box center [451, 229] width 828 height 313
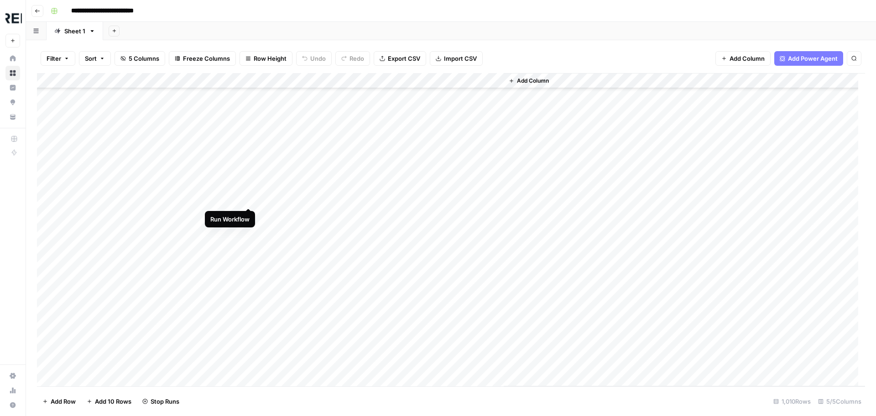
click at [248, 199] on div "Add Column" at bounding box center [451, 229] width 828 height 313
click at [249, 338] on div "Add Column" at bounding box center [451, 229] width 828 height 313
click at [253, 264] on div "Add Column" at bounding box center [451, 229] width 828 height 313
click at [248, 264] on div "Add Column" at bounding box center [451, 229] width 828 height 313
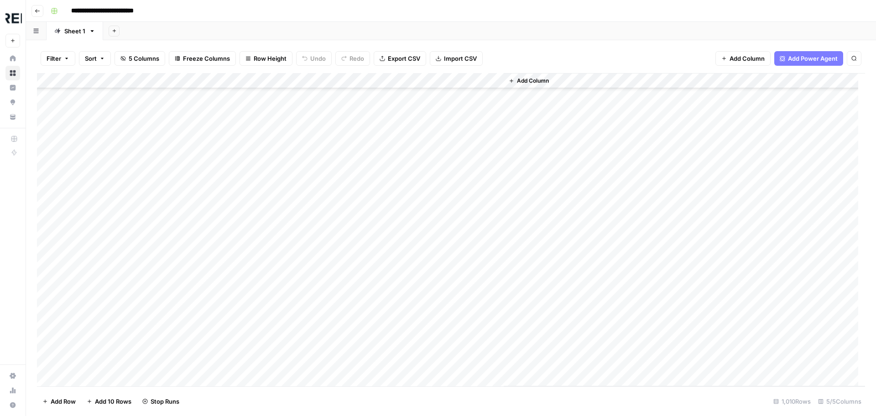
scroll to position [15057, 0]
click at [249, 196] on div "Add Column" at bounding box center [451, 229] width 828 height 313
click at [250, 209] on div "Add Column" at bounding box center [451, 229] width 828 height 313
click at [248, 224] on div "Add Column" at bounding box center [451, 229] width 828 height 313
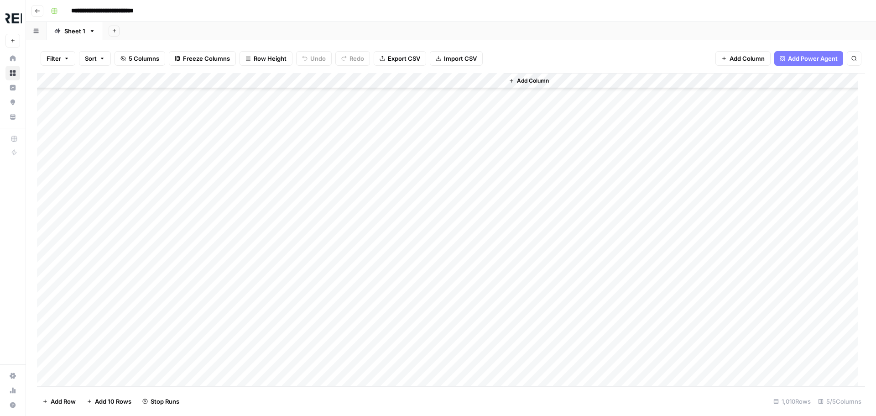
click at [247, 220] on div "Add Column" at bounding box center [451, 229] width 828 height 313
click at [246, 253] on div "Add Column" at bounding box center [451, 229] width 828 height 313
click at [248, 364] on div "Add Column" at bounding box center [451, 229] width 828 height 313
click at [246, 222] on div "Add Column" at bounding box center [451, 229] width 828 height 313
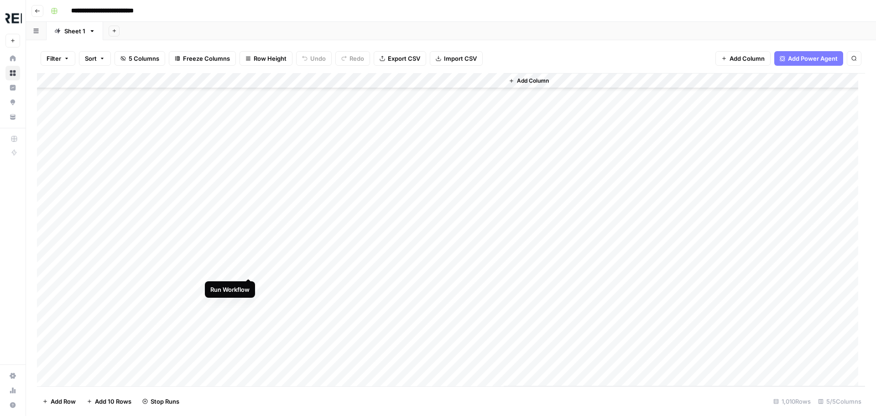
click at [252, 267] on div "Add Column" at bounding box center [451, 229] width 828 height 313
click at [248, 254] on div "Add Column" at bounding box center [451, 229] width 828 height 313
click at [250, 279] on div "Add Column" at bounding box center [451, 229] width 828 height 313
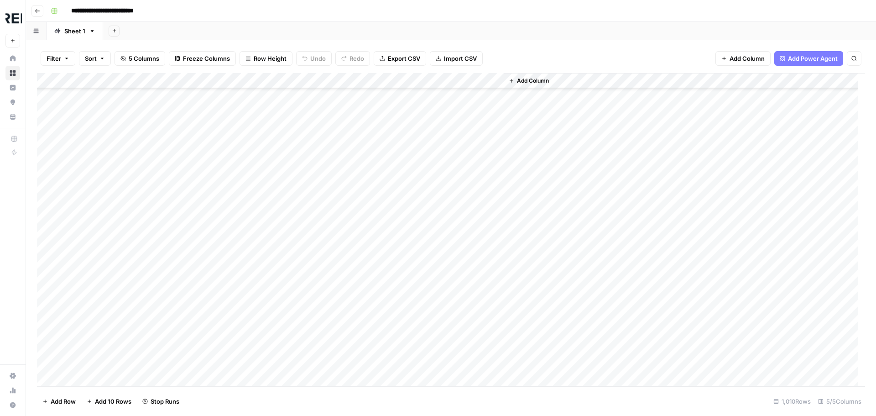
scroll to position [2281, 0]
click at [251, 294] on div "Add Column" at bounding box center [451, 229] width 828 height 313
click at [245, 213] on div "Add Column" at bounding box center [451, 229] width 828 height 313
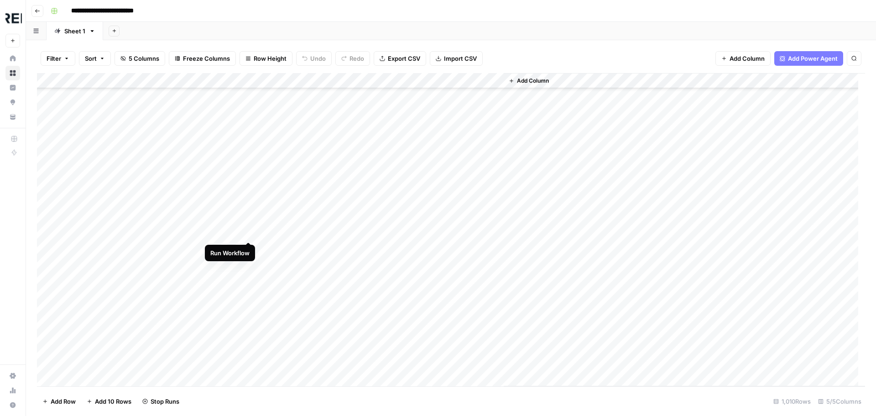
click at [250, 231] on div "Add Column" at bounding box center [451, 229] width 828 height 313
click at [249, 262] on div "Add Column" at bounding box center [451, 229] width 828 height 313
click at [248, 195] on div "Add Column" at bounding box center [451, 229] width 828 height 313
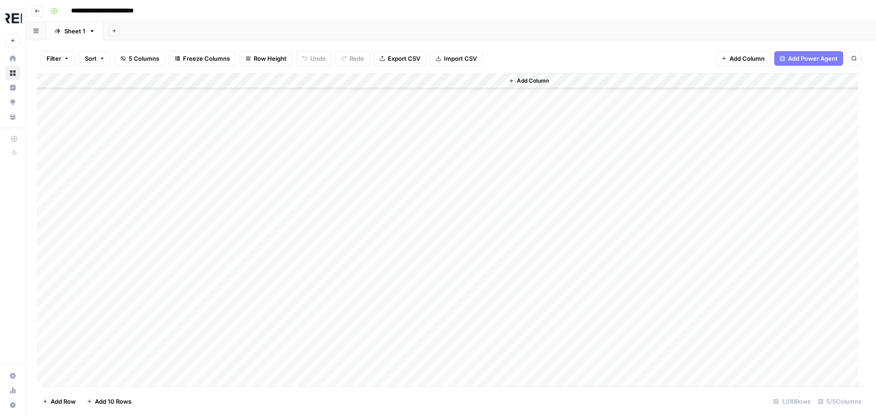
click at [247, 193] on div "Add Column" at bounding box center [451, 229] width 828 height 313
click at [252, 218] on div "Add Column" at bounding box center [451, 229] width 828 height 313
click at [250, 246] on div "Add Column" at bounding box center [451, 229] width 828 height 313
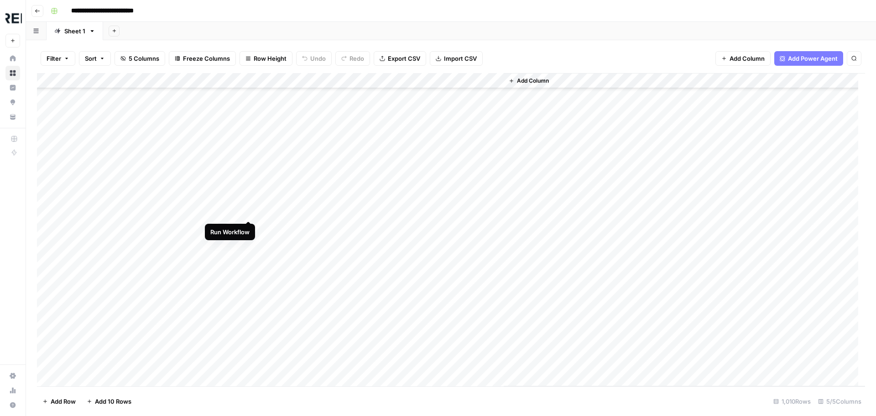
click at [249, 209] on div "Add Column" at bounding box center [451, 229] width 828 height 313
click at [246, 333] on div "Add Column" at bounding box center [451, 229] width 828 height 313
click at [250, 157] on div "Add Column" at bounding box center [451, 229] width 828 height 313
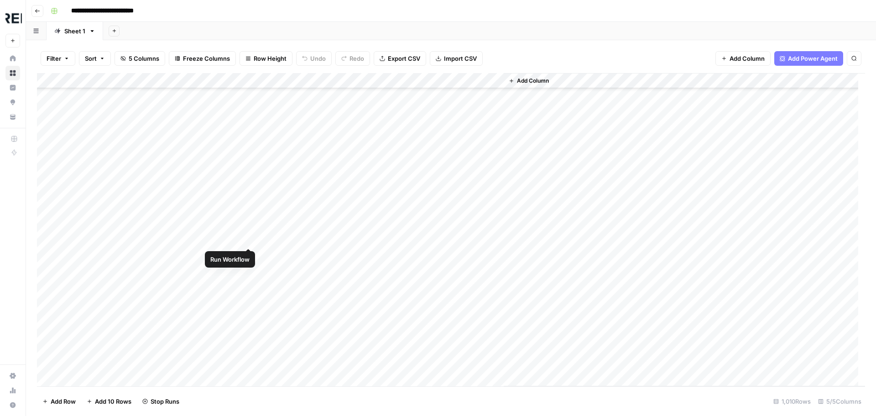
click at [246, 222] on div "Add Column" at bounding box center [451, 229] width 828 height 313
click at [250, 226] on div "Add Column" at bounding box center [451, 229] width 828 height 313
click at [251, 155] on div "Add Column" at bounding box center [451, 229] width 828 height 313
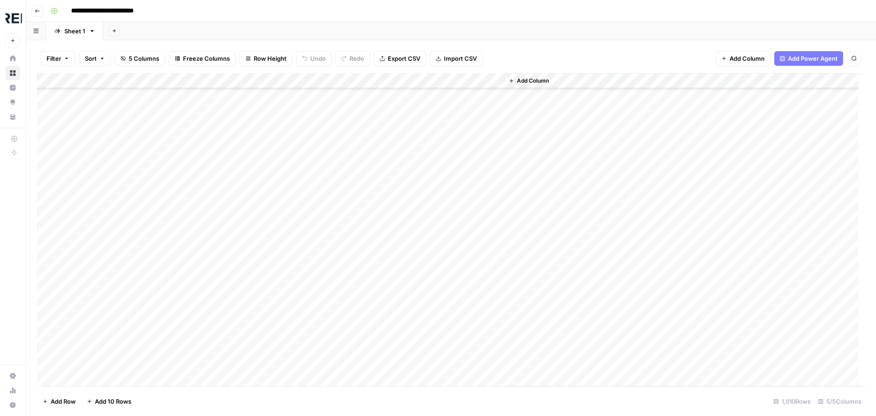
scroll to position [7620, 0]
click at [250, 167] on div "Add Column" at bounding box center [451, 229] width 828 height 313
click at [246, 209] on div "Add Column" at bounding box center [451, 229] width 828 height 313
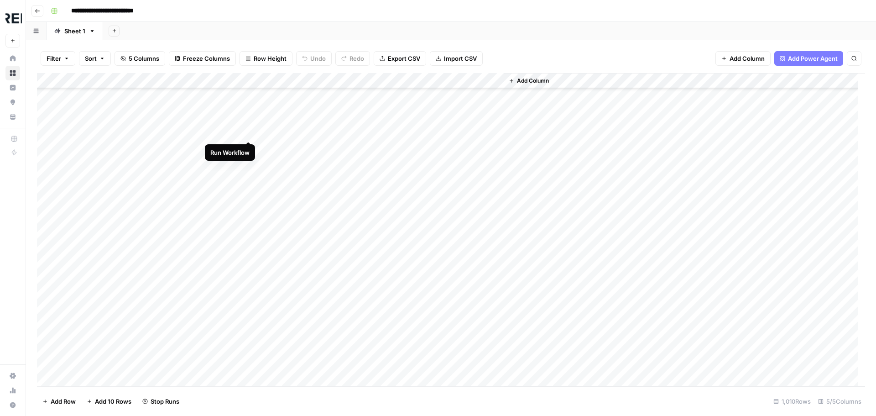
click at [249, 130] on div "Add Column" at bounding box center [451, 229] width 828 height 313
click at [250, 178] on div "Add Column" at bounding box center [451, 229] width 828 height 313
click at [250, 245] on div "Add Column" at bounding box center [451, 229] width 828 height 313
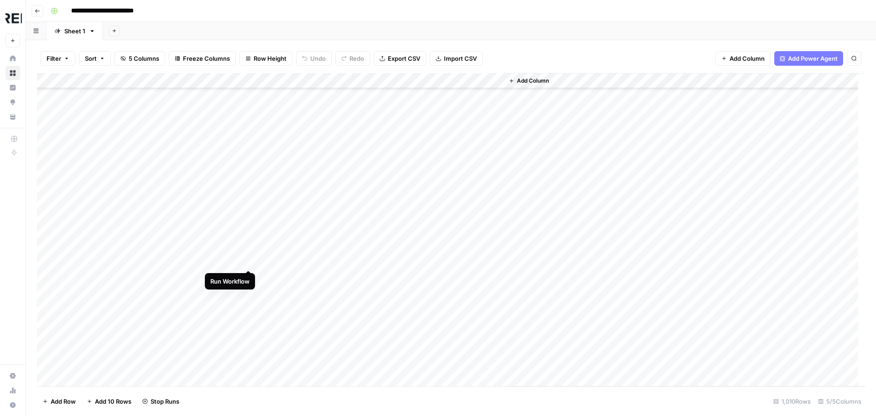
click at [247, 261] on div "Add Column" at bounding box center [451, 229] width 828 height 313
click at [250, 234] on div "Add Column" at bounding box center [451, 229] width 828 height 313
click at [250, 148] on div "Add Column" at bounding box center [451, 229] width 828 height 313
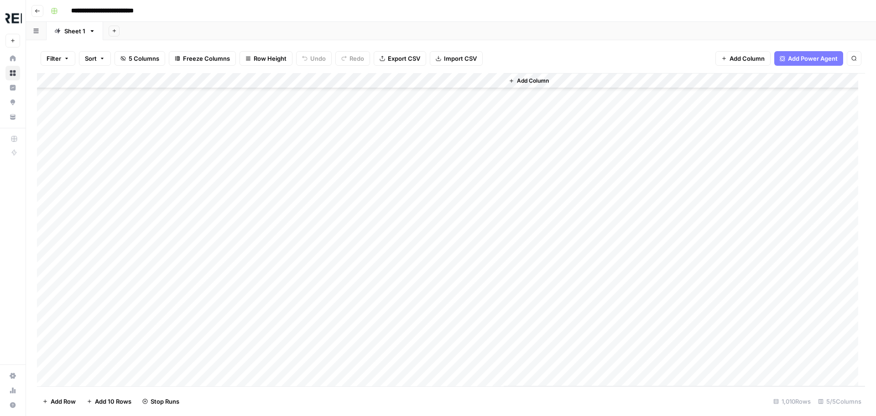
scroll to position [9171, 0]
click at [250, 199] on div "Add Column" at bounding box center [451, 229] width 828 height 313
click at [246, 205] on div "Add Column" at bounding box center [451, 229] width 828 height 313
click at [252, 235] on div "Add Column" at bounding box center [451, 229] width 828 height 313
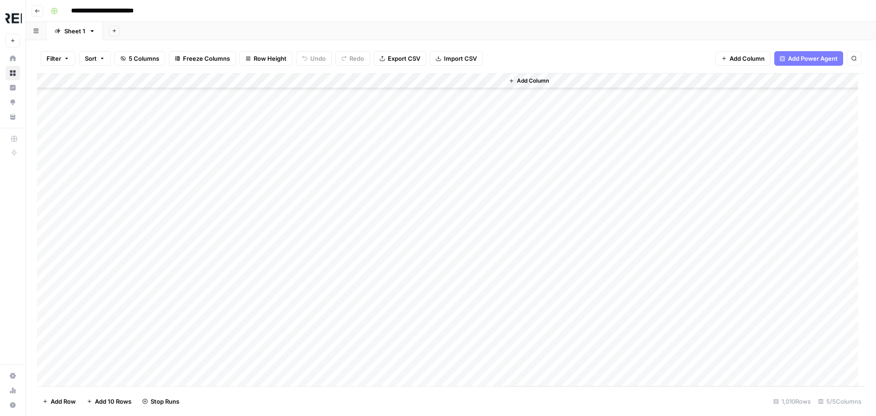
scroll to position [9628, 0]
click at [250, 255] on div "Add Column" at bounding box center [451, 229] width 828 height 313
click at [249, 303] on div "Add Column" at bounding box center [451, 229] width 828 height 313
click at [247, 350] on div "Add Column" at bounding box center [451, 229] width 828 height 313
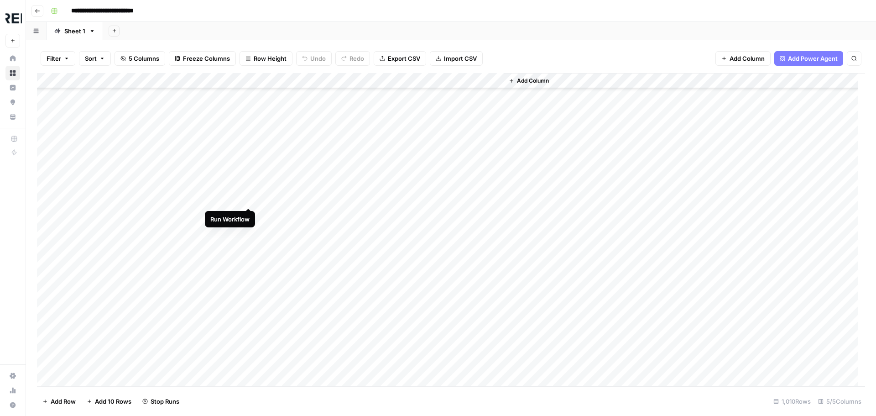
click at [247, 197] on div "Add Column" at bounding box center [451, 229] width 828 height 313
click at [249, 267] on div "Add Column" at bounding box center [451, 229] width 828 height 313
click at [247, 222] on div "Add Column" at bounding box center [451, 229] width 828 height 313
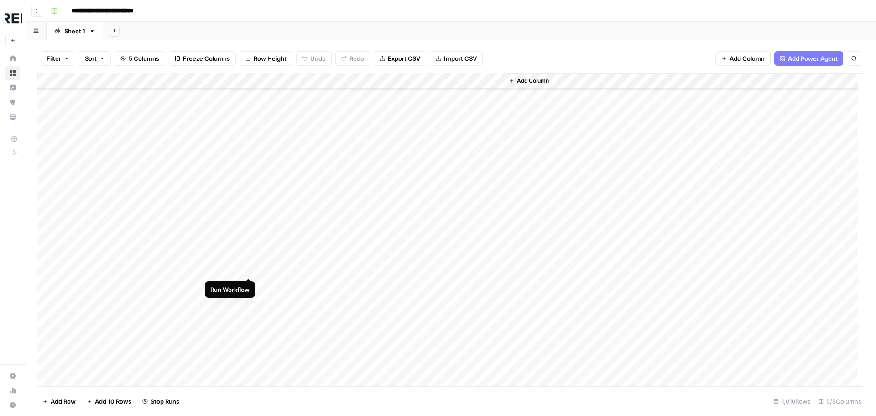
click at [246, 266] on div "Add Column" at bounding box center [451, 229] width 828 height 313
click at [250, 241] on div "Add Column" at bounding box center [451, 229] width 828 height 313
click at [251, 181] on div "Add Column" at bounding box center [451, 229] width 828 height 313
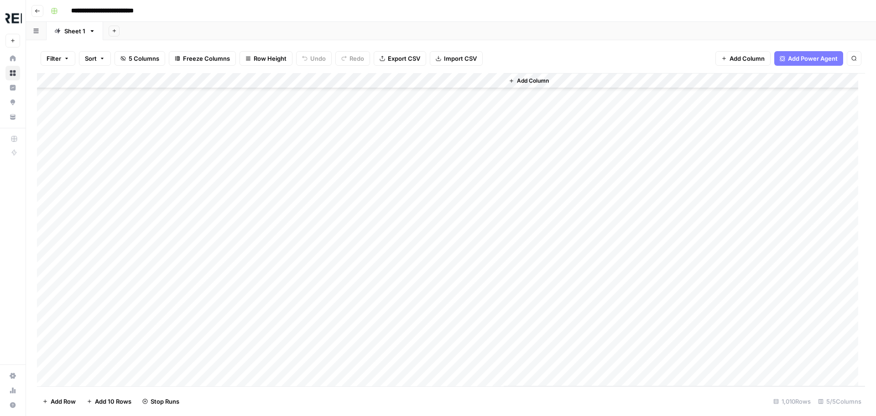
scroll to position [11544, 0]
click at [248, 198] on div "Add Column" at bounding box center [451, 229] width 828 height 313
click at [248, 207] on div "Add Column" at bounding box center [451, 229] width 828 height 313
click at [250, 267] on div "Add Column" at bounding box center [451, 229] width 828 height 313
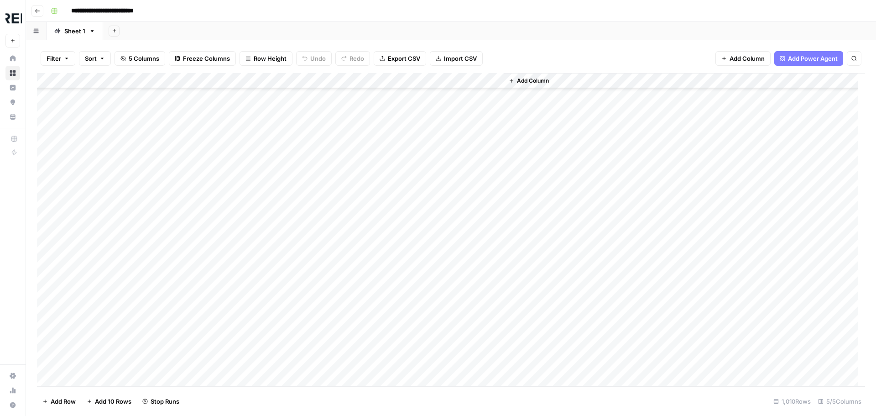
scroll to position [11909, 0]
click at [249, 241] on div "Add Column" at bounding box center [451, 229] width 828 height 313
click at [250, 287] on div "Add Column" at bounding box center [451, 229] width 828 height 313
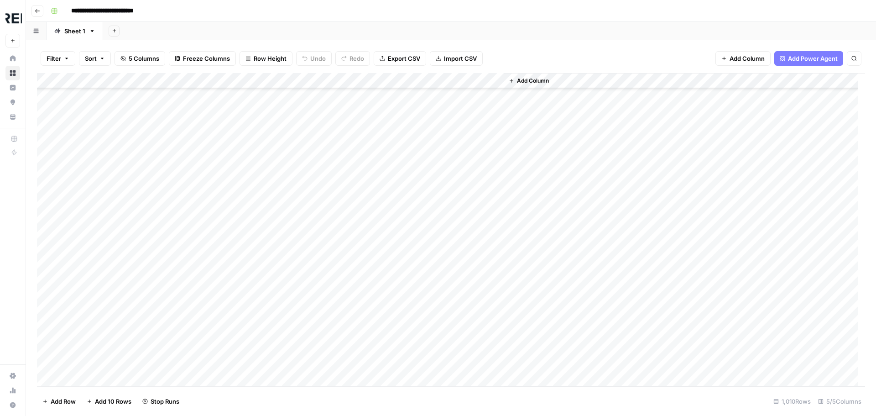
click at [248, 198] on div "Add Column" at bounding box center [451, 229] width 828 height 313
click at [253, 235] on div "Add Column" at bounding box center [451, 229] width 828 height 313
click at [250, 265] on div "Add Column" at bounding box center [451, 229] width 828 height 313
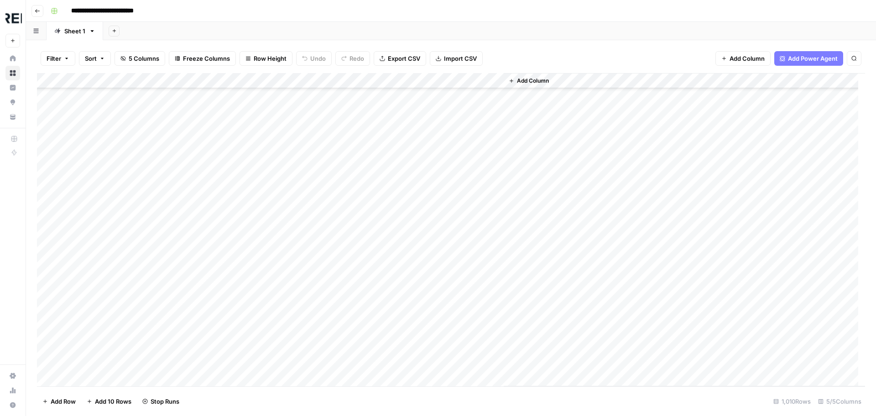
click at [250, 258] on div "Add Column" at bounding box center [451, 229] width 828 height 313
click at [249, 362] on div "Add Column" at bounding box center [451, 229] width 828 height 313
click at [246, 196] on div "Add Column" at bounding box center [451, 229] width 828 height 313
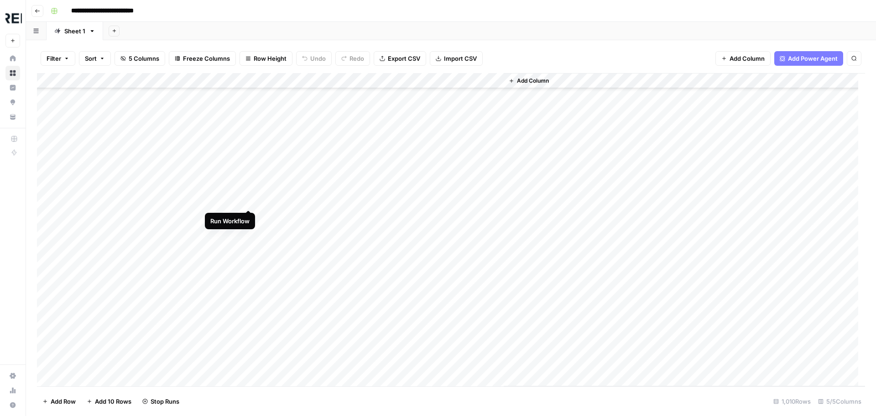
click at [248, 201] on div "Add Column" at bounding box center [451, 229] width 828 height 313
click at [248, 192] on div "Add Column" at bounding box center [451, 229] width 828 height 313
click at [250, 225] on div "Add Column" at bounding box center [451, 229] width 828 height 313
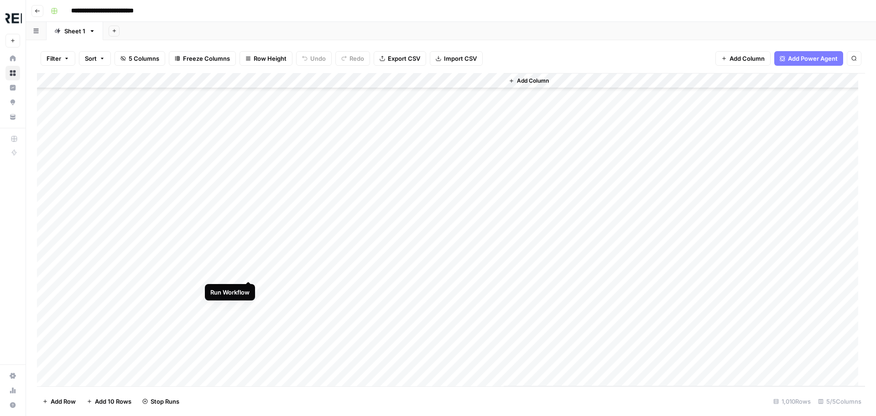
click at [250, 272] on div "Add Column" at bounding box center [451, 229] width 828 height 313
click at [248, 182] on div "Add Column" at bounding box center [451, 229] width 828 height 313
click at [248, 197] on div "Add Column" at bounding box center [451, 229] width 828 height 313
click at [249, 246] on div "Add Column" at bounding box center [451, 229] width 828 height 313
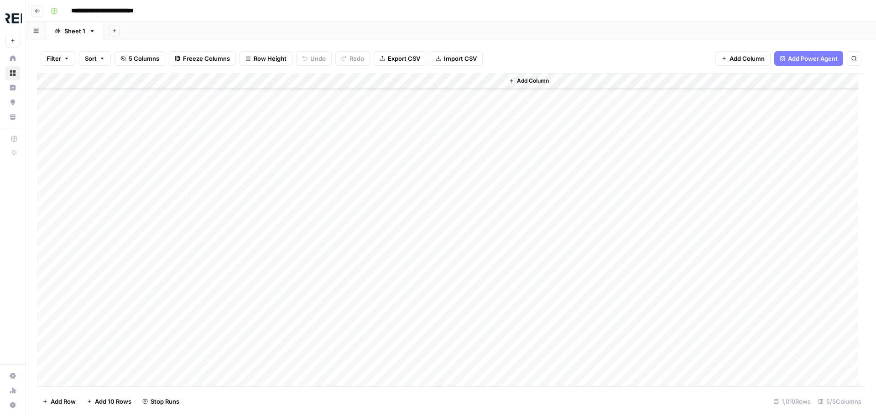
scroll to position [14601, 0]
click at [250, 202] on div "Add Column" at bounding box center [451, 229] width 828 height 313
click at [250, 310] on div "Add Column" at bounding box center [451, 229] width 828 height 313
click at [246, 240] on div "Add Column" at bounding box center [451, 229] width 828 height 313
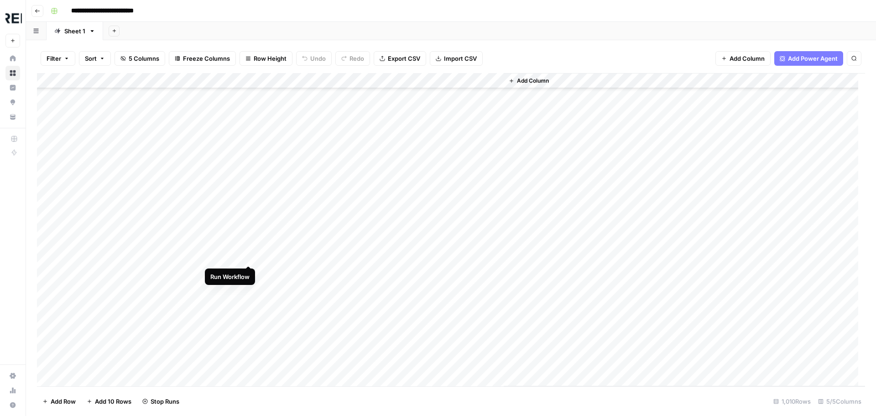
click at [247, 257] on div "Add Column" at bounding box center [451, 229] width 828 height 313
click at [250, 271] on div "Add Column" at bounding box center [451, 229] width 828 height 313
click at [250, 222] on div "Add Column" at bounding box center [451, 229] width 828 height 313
click at [250, 362] on div "Add Column" at bounding box center [451, 229] width 828 height 313
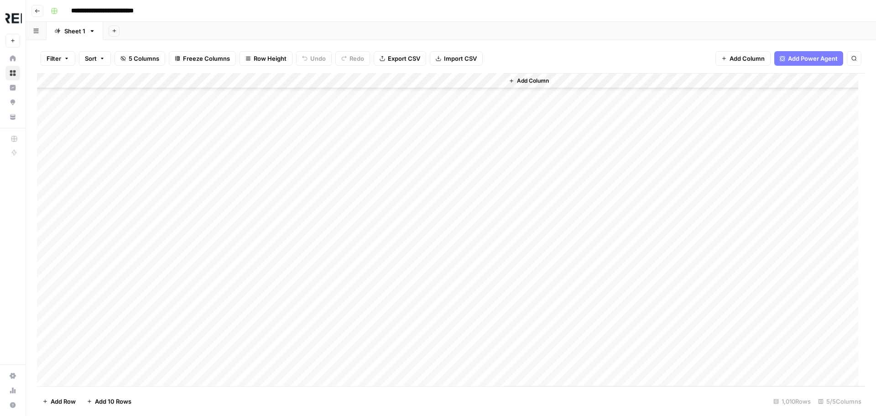
scroll to position [958, 0]
click at [247, 221] on div "Add Column" at bounding box center [451, 229] width 828 height 313
click at [252, 209] on div "Add Column" at bounding box center [451, 229] width 828 height 313
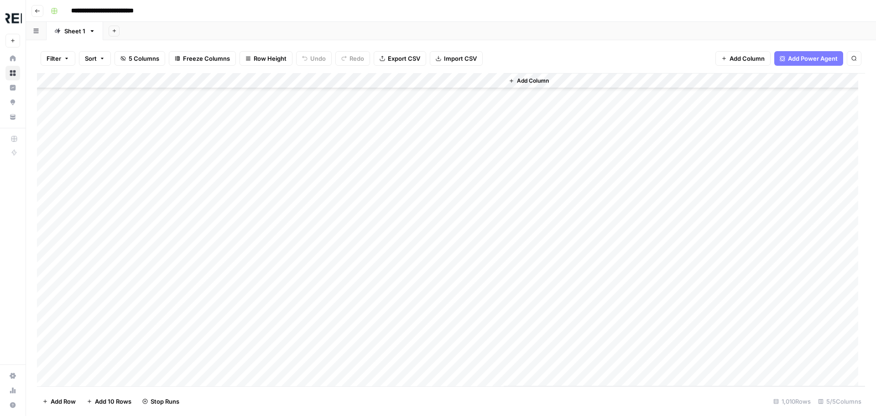
click at [249, 231] on div "Add Column" at bounding box center [451, 229] width 828 height 313
click at [247, 253] on div "Add Column" at bounding box center [451, 229] width 828 height 313
click at [247, 209] on div "Add Column" at bounding box center [451, 229] width 828 height 313
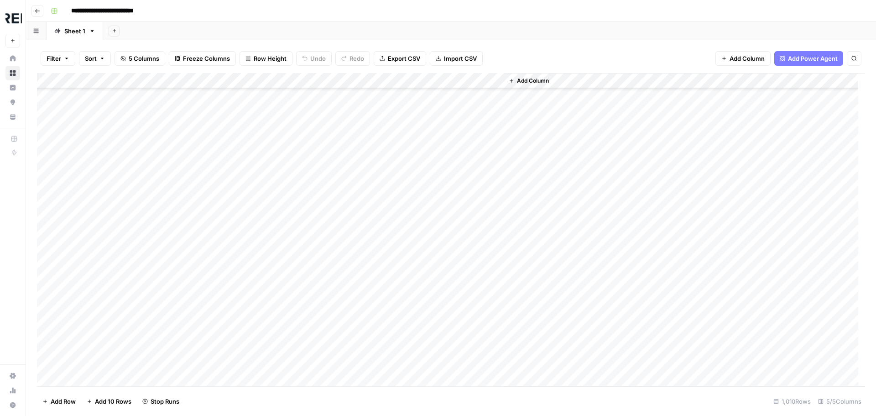
scroll to position [2966, 0]
click at [252, 230] on div "Add Column" at bounding box center [451, 229] width 828 height 313
click at [247, 218] on div "Add Column" at bounding box center [451, 229] width 828 height 313
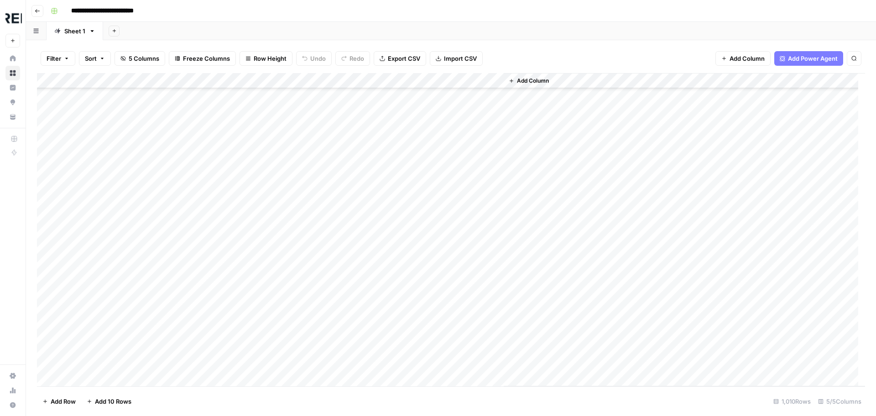
click at [248, 148] on div "Add Column" at bounding box center [451, 229] width 828 height 313
click at [247, 151] on div "Add Column" at bounding box center [451, 229] width 828 height 313
click at [252, 181] on div "Add Column" at bounding box center [451, 229] width 828 height 313
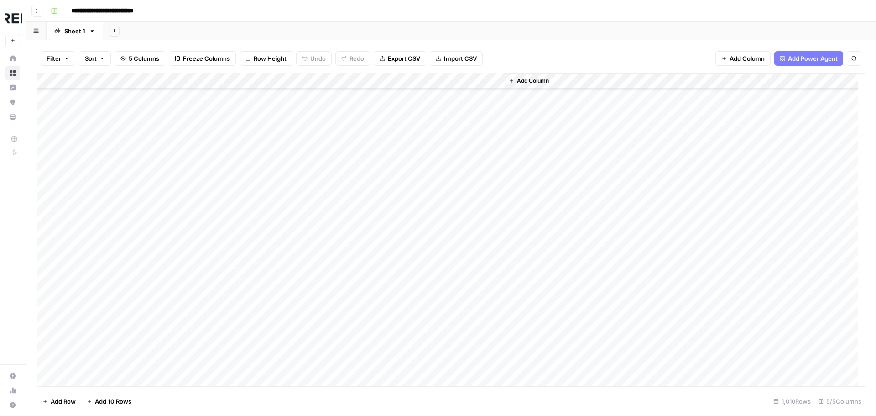
scroll to position [7574, 0]
click at [251, 214] on div "Add Column" at bounding box center [451, 229] width 828 height 313
click at [249, 208] on div "Add Column" at bounding box center [451, 229] width 828 height 313
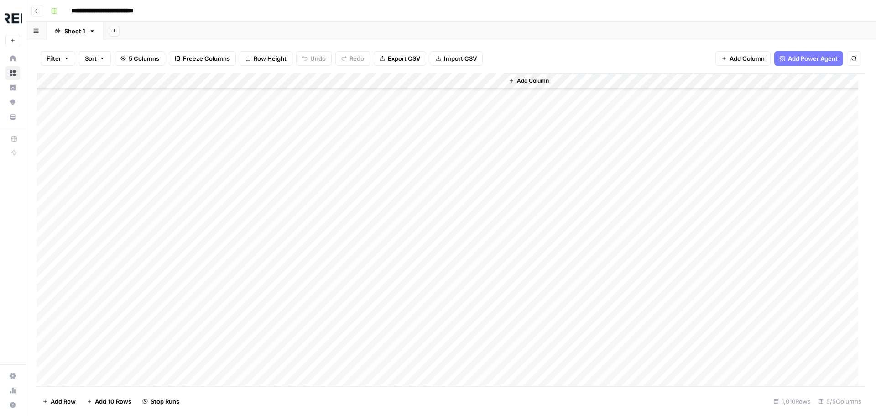
click at [248, 134] on div "Add Column" at bounding box center [451, 229] width 828 height 313
click at [246, 271] on div "Add Column" at bounding box center [451, 229] width 828 height 313
click at [249, 197] on div "Add Column" at bounding box center [451, 229] width 828 height 313
click at [250, 214] on div "Add Column" at bounding box center [451, 229] width 828 height 313
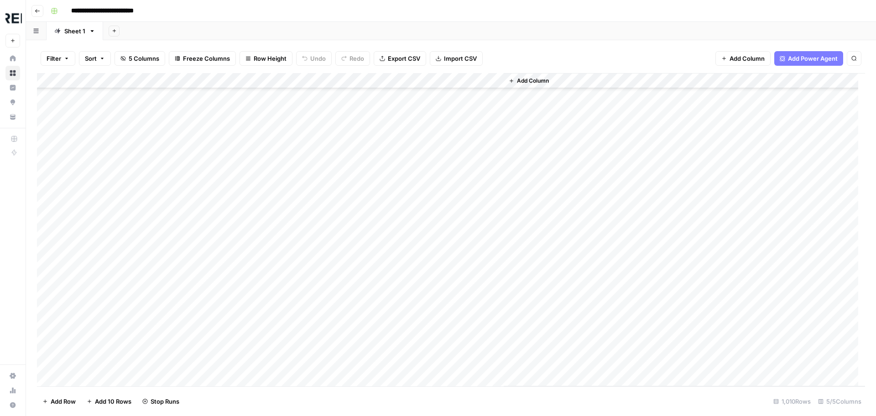
scroll to position [8715, 0]
click at [250, 237] on div "Add Column" at bounding box center [451, 229] width 828 height 313
click at [247, 237] on div "Add Column" at bounding box center [451, 229] width 828 height 313
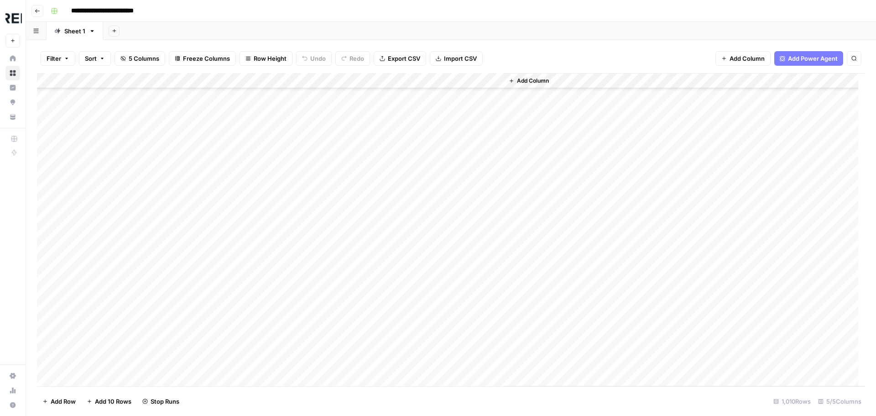
click at [250, 165] on div "Add Column" at bounding box center [451, 229] width 828 height 313
click at [249, 245] on div "Add Column" at bounding box center [451, 229] width 828 height 313
click at [248, 266] on div "Add Column" at bounding box center [451, 229] width 828 height 313
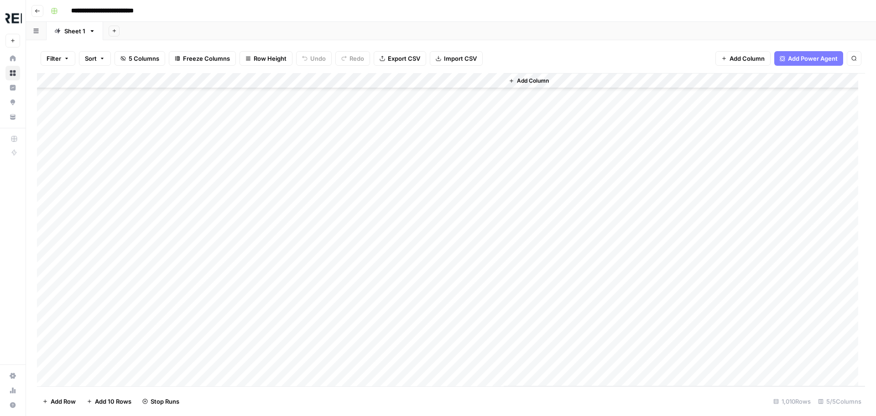
scroll to position [11133, 0]
click at [248, 236] on div "Add Column" at bounding box center [451, 229] width 828 height 313
click at [249, 316] on div "Add Column" at bounding box center [451, 229] width 828 height 313
click at [251, 157] on div "Add Column" at bounding box center [451, 229] width 828 height 313
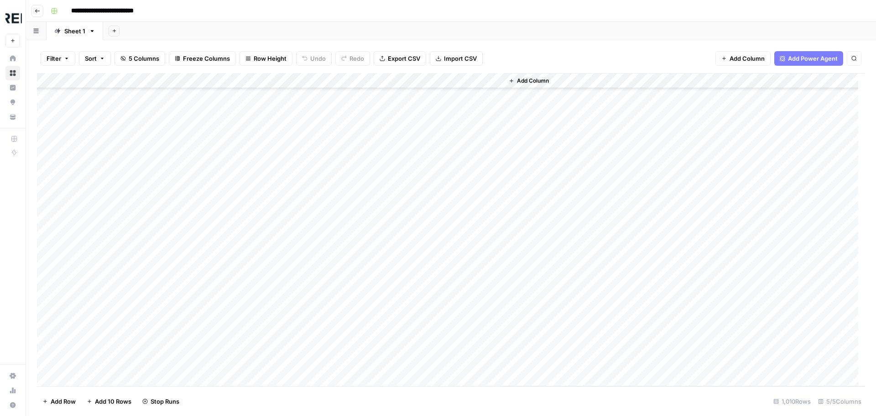
scroll to position [11772, 0]
click at [249, 222] on div "Add Column" at bounding box center [451, 229] width 828 height 313
click at [249, 240] on div "Add Column" at bounding box center [451, 229] width 828 height 313
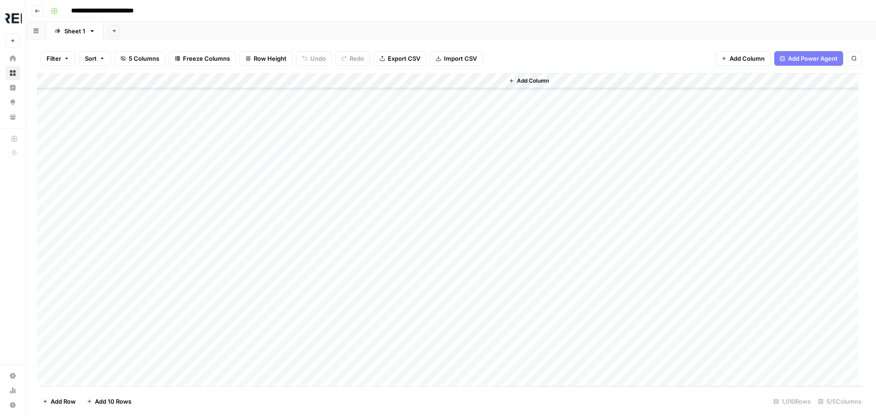
click at [250, 235] on div "Add Column" at bounding box center [451, 229] width 828 height 313
click at [246, 266] on div "Add Column" at bounding box center [451, 229] width 828 height 313
click at [246, 165] on div "Add Column" at bounding box center [451, 229] width 828 height 313
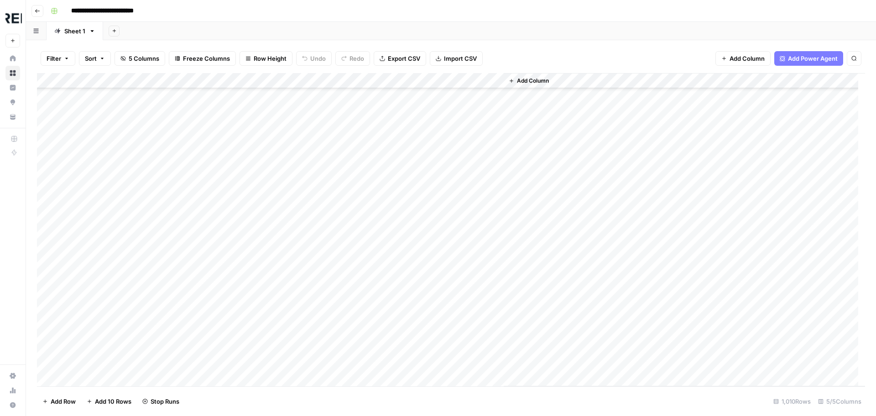
click at [250, 139] on div "Add Column" at bounding box center [451, 229] width 828 height 313
click at [250, 224] on div "Add Column" at bounding box center [451, 229] width 828 height 313
click at [247, 179] on div "Add Column" at bounding box center [451, 229] width 828 height 313
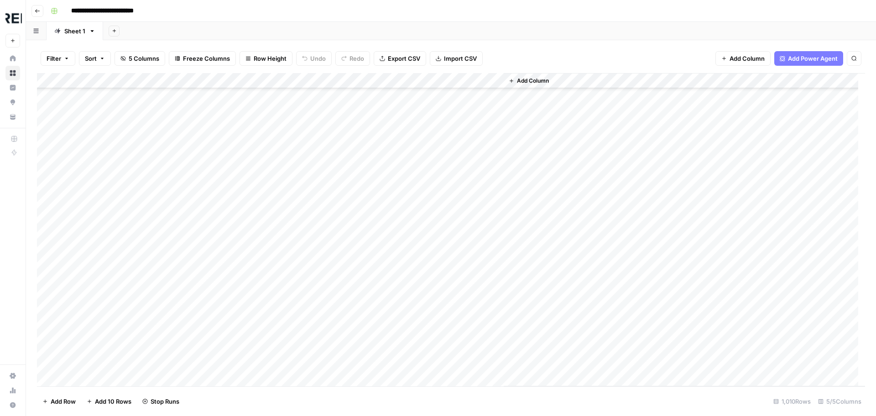
click at [251, 286] on div "Add Column" at bounding box center [451, 229] width 828 height 313
click at [251, 245] on div "Add Column" at bounding box center [451, 229] width 828 height 313
click at [249, 147] on div "Add Column" at bounding box center [451, 229] width 828 height 313
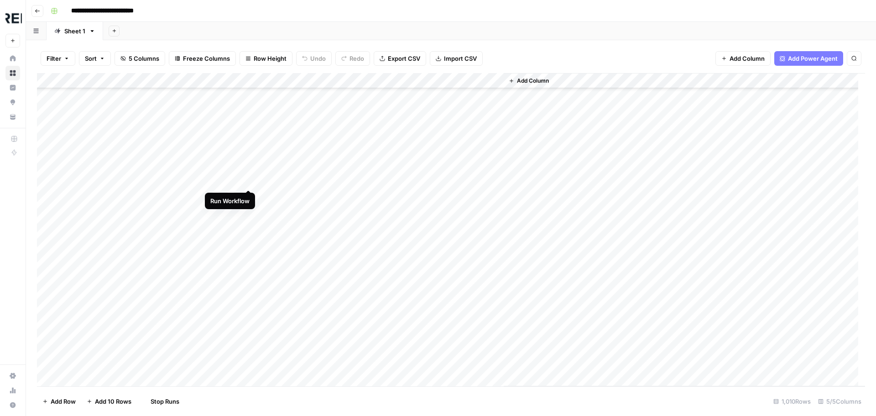
click at [250, 181] on div "Add Column" at bounding box center [451, 229] width 828 height 313
click at [248, 223] on div "Add Column" at bounding box center [451, 229] width 828 height 313
click at [249, 362] on div "Add Column" at bounding box center [451, 229] width 828 height 313
click at [249, 360] on div "Add Column" at bounding box center [451, 229] width 828 height 313
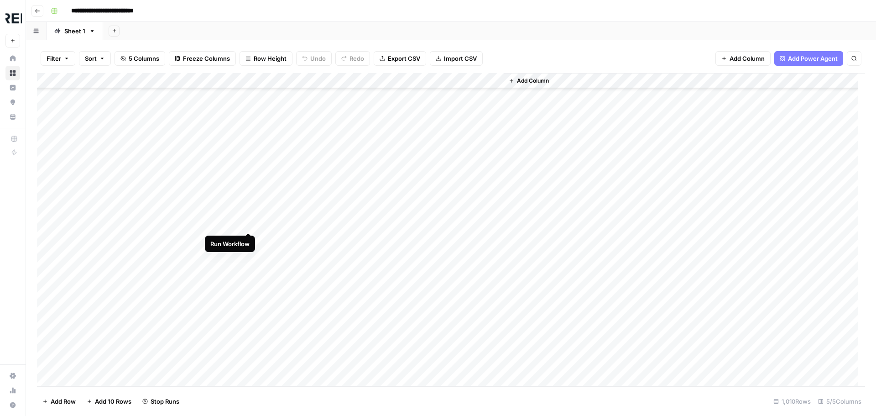
click at [250, 222] on div "Add Column" at bounding box center [451, 229] width 828 height 313
click at [247, 222] on div "Add Column" at bounding box center [451, 229] width 828 height 313
click at [246, 210] on div "Add Column" at bounding box center [451, 229] width 828 height 313
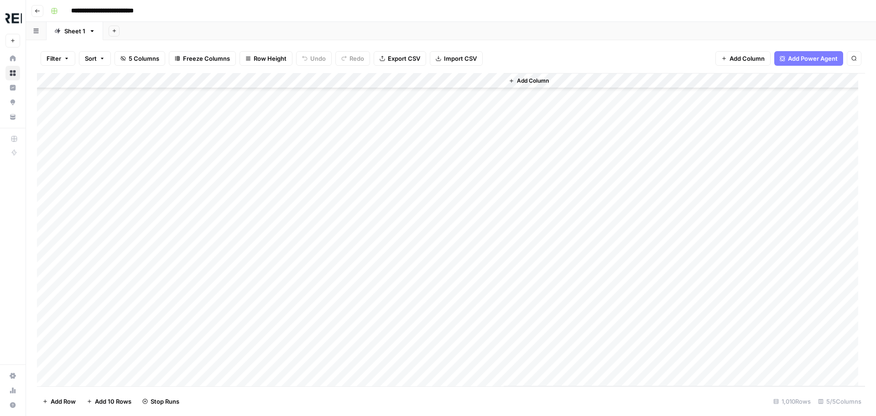
scroll to position [2236, 0]
click at [249, 186] on div "Add Column" at bounding box center [451, 229] width 828 height 313
click at [251, 159] on div "Add Column" at bounding box center [451, 229] width 828 height 313
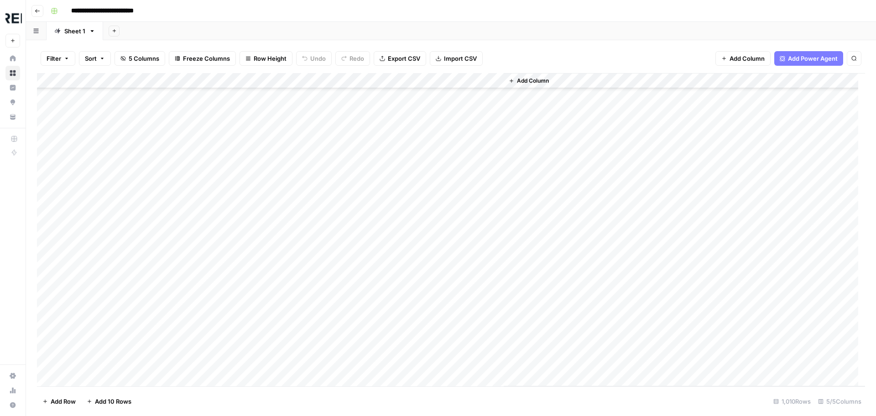
click at [246, 166] on div "Add Column" at bounding box center [451, 229] width 828 height 313
click at [249, 187] on div "Add Column" at bounding box center [451, 229] width 828 height 313
click at [250, 219] on div "Add Column" at bounding box center [451, 229] width 828 height 313
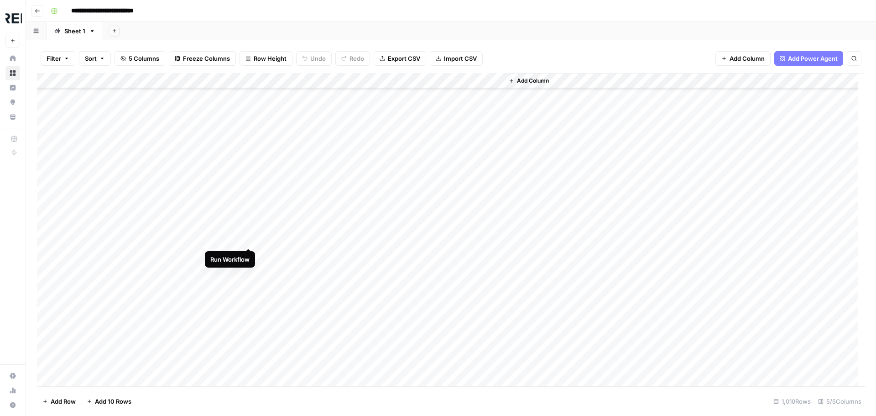
click at [248, 238] on div "Add Column" at bounding box center [451, 229] width 828 height 313
click at [247, 229] on div "Add Column" at bounding box center [451, 229] width 828 height 313
click at [249, 206] on div "Add Column" at bounding box center [451, 229] width 828 height 313
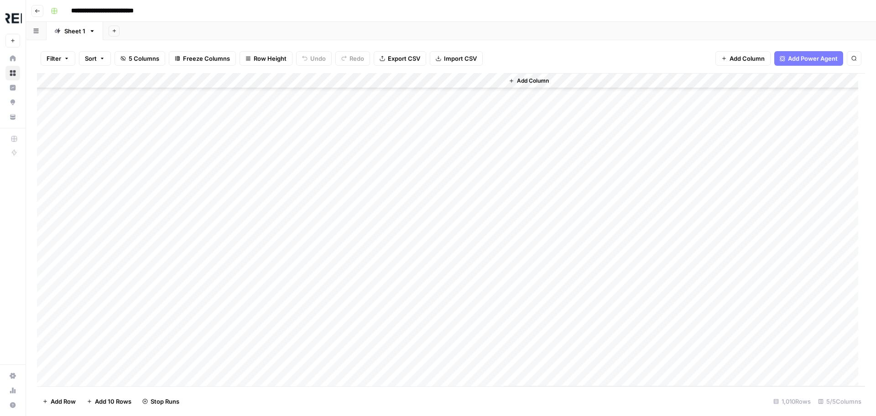
scroll to position [8304, 0]
click at [249, 215] on div "Add Column" at bounding box center [451, 229] width 828 height 313
click at [250, 193] on div "Add Column" at bounding box center [451, 229] width 828 height 313
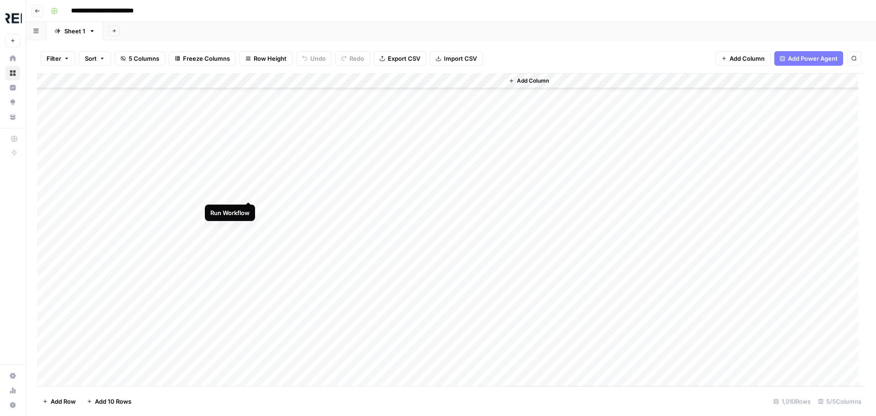
click at [250, 192] on div "Add Column" at bounding box center [451, 229] width 828 height 313
click at [250, 213] on div "Add Column" at bounding box center [451, 229] width 828 height 313
click at [250, 196] on div "Add Column" at bounding box center [451, 229] width 828 height 313
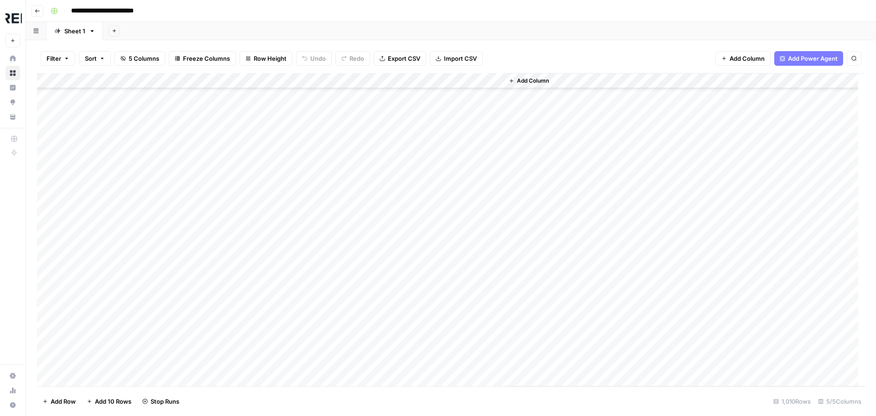
scroll to position [11544, 0]
click at [249, 201] on div "Add Column" at bounding box center [451, 229] width 828 height 313
click at [250, 131] on div "Add Column" at bounding box center [451, 229] width 828 height 313
click at [250, 284] on div "Add Column" at bounding box center [451, 229] width 828 height 313
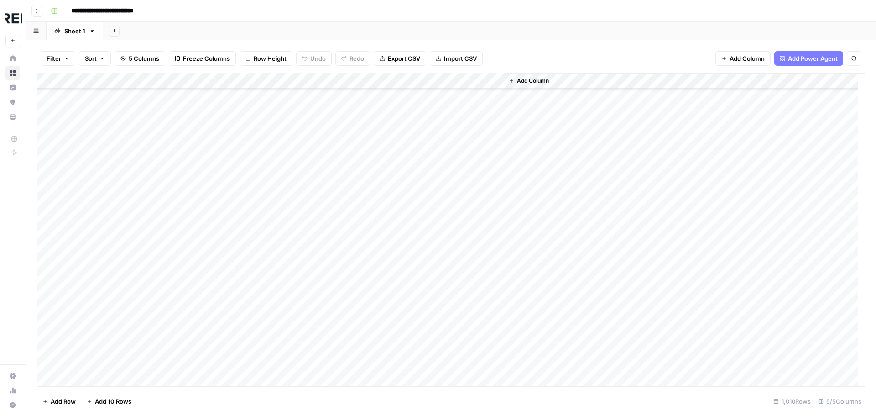
scroll to position [12456, 0]
click at [250, 235] on div "Add Column" at bounding box center [451, 229] width 828 height 313
click at [250, 267] on div "Add Column" at bounding box center [451, 229] width 828 height 313
click at [251, 179] on div "Add Column" at bounding box center [451, 229] width 828 height 313
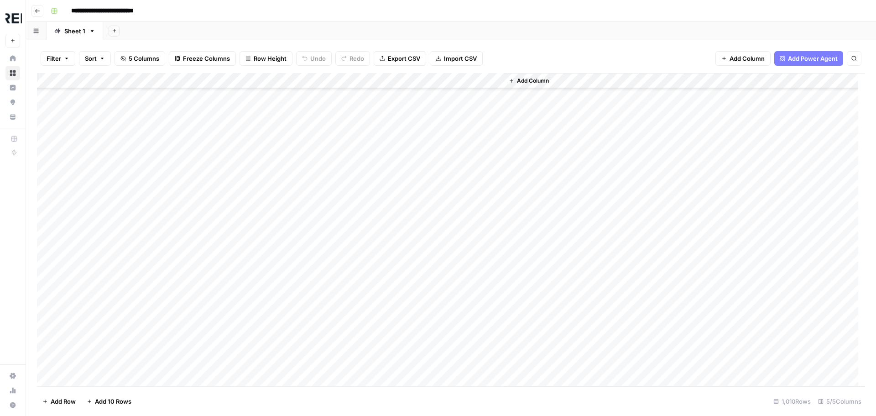
scroll to position [14647, 0]
click at [250, 156] on div "Add Column" at bounding box center [451, 229] width 828 height 313
click at [247, 317] on div "Add Column" at bounding box center [451, 229] width 828 height 313
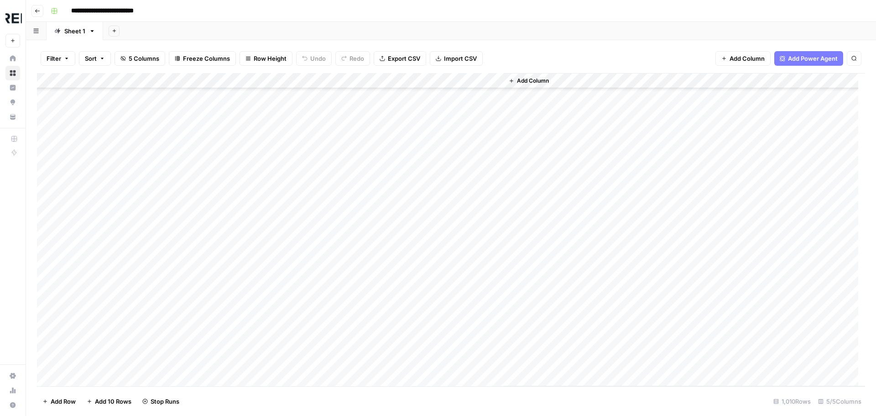
click at [248, 234] on div "Add Column" at bounding box center [451, 229] width 828 height 313
click at [247, 362] on div "Add Column" at bounding box center [451, 229] width 828 height 313
click at [250, 176] on div "Add Column" at bounding box center [451, 229] width 828 height 313
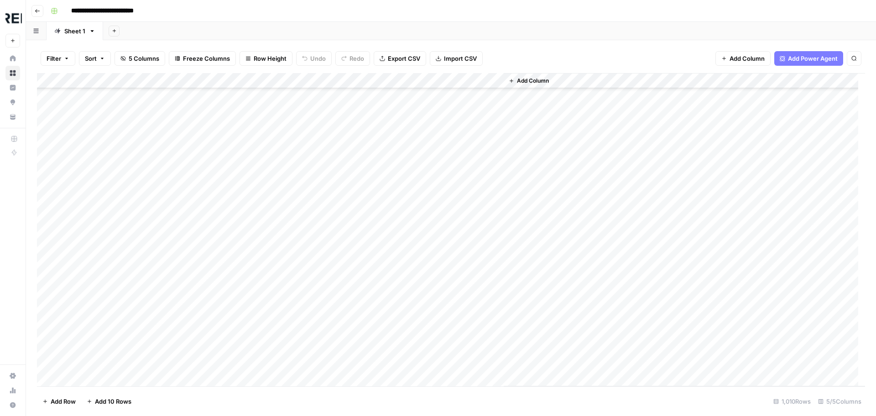
scroll to position [2190, 0]
click at [248, 229] on div "Add Column" at bounding box center [451, 229] width 828 height 313
click at [141, 176] on div "Add Column" at bounding box center [451, 229] width 828 height 313
click at [250, 174] on div "Add Column" at bounding box center [451, 229] width 828 height 313
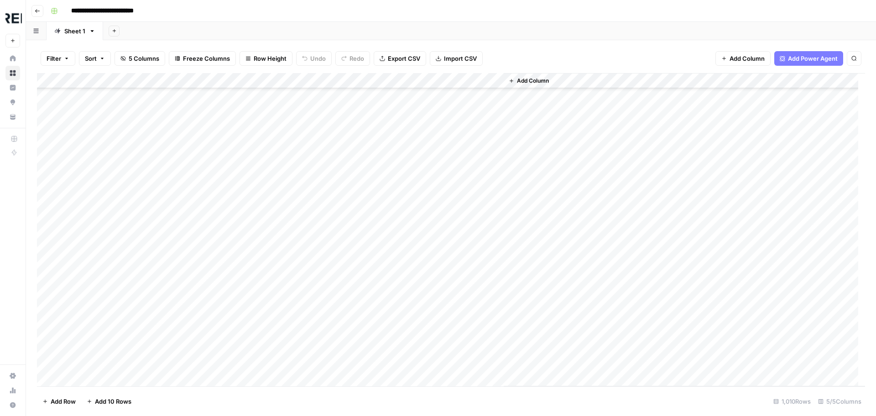
scroll to position [2373, 0]
click at [248, 204] on div "Add Column" at bounding box center [451, 229] width 828 height 313
click at [250, 210] on div "Add Column" at bounding box center [451, 229] width 828 height 313
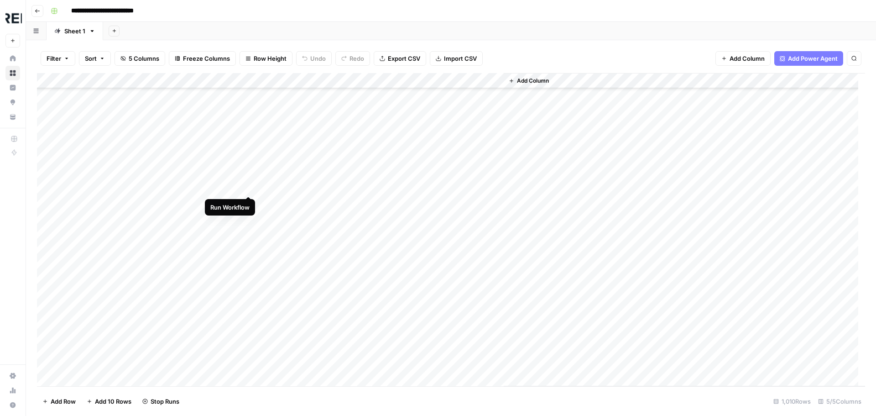
click at [248, 188] on div "Add Column" at bounding box center [451, 229] width 828 height 313
click at [248, 217] on div "Add Column" at bounding box center [451, 229] width 828 height 313
click at [248, 223] on div "Add Column" at bounding box center [451, 229] width 828 height 313
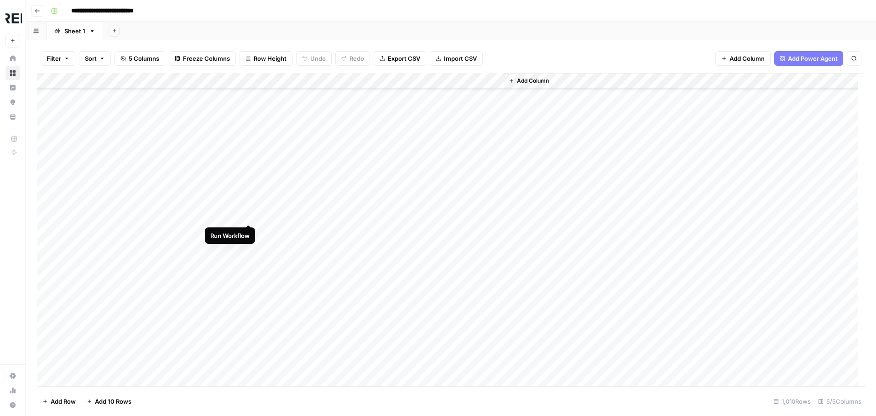
click at [249, 212] on div "Add Column" at bounding box center [451, 229] width 828 height 313
click at [248, 195] on div "Add Column" at bounding box center [451, 229] width 828 height 313
click at [246, 257] on div "Add Column" at bounding box center [451, 229] width 828 height 313
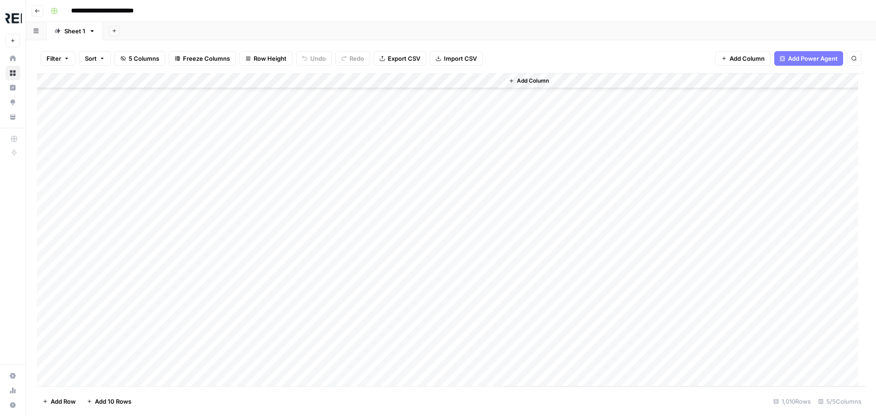
scroll to position [11133, 0]
click at [247, 241] on div "Add Column" at bounding box center [451, 229] width 828 height 313
click at [249, 201] on div "Add Column" at bounding box center [451, 229] width 828 height 313
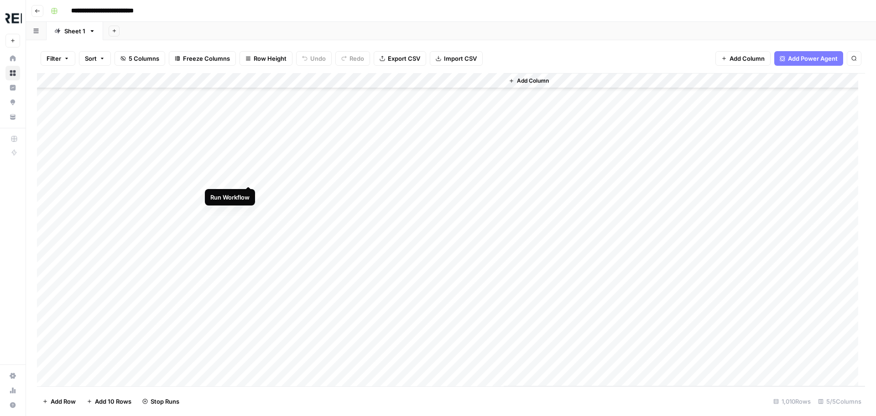
click at [249, 177] on div "Add Column" at bounding box center [451, 229] width 828 height 313
click at [251, 151] on div "Add Column" at bounding box center [451, 229] width 828 height 313
click at [248, 192] on div "Add Column" at bounding box center [451, 229] width 828 height 313
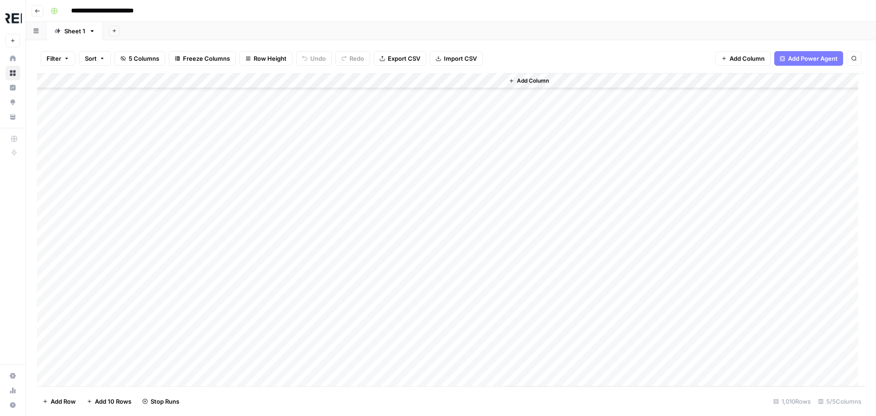
scroll to position [14647, 0]
click at [249, 152] on div "Add Column" at bounding box center [451, 229] width 828 height 313
click at [246, 358] on div "Add Column" at bounding box center [451, 229] width 828 height 313
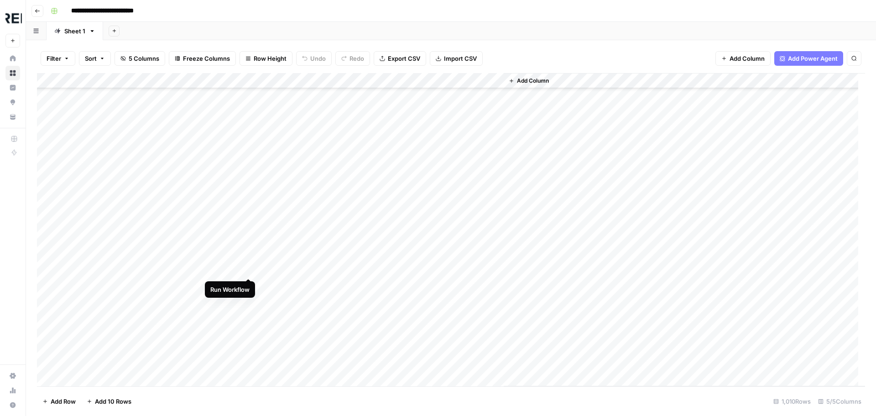
click at [247, 267] on div "Add Column" at bounding box center [451, 229] width 828 height 313
click at [245, 250] on div "Add Column" at bounding box center [451, 229] width 828 height 313
click at [250, 213] on div "Add Column" at bounding box center [451, 229] width 828 height 313
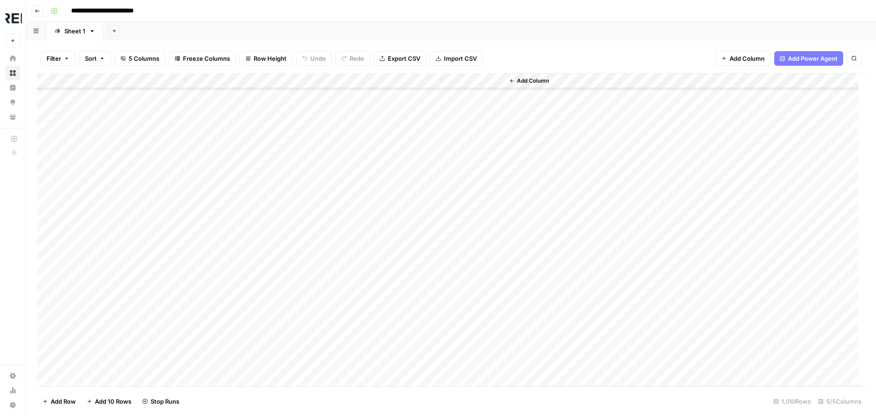
scroll to position [2966, 0]
click at [250, 231] on div "Add Column" at bounding box center [451, 229] width 828 height 313
click at [252, 188] on div "Add Column" at bounding box center [451, 229] width 828 height 313
click at [142, 218] on div "Add Column" at bounding box center [451, 229] width 828 height 313
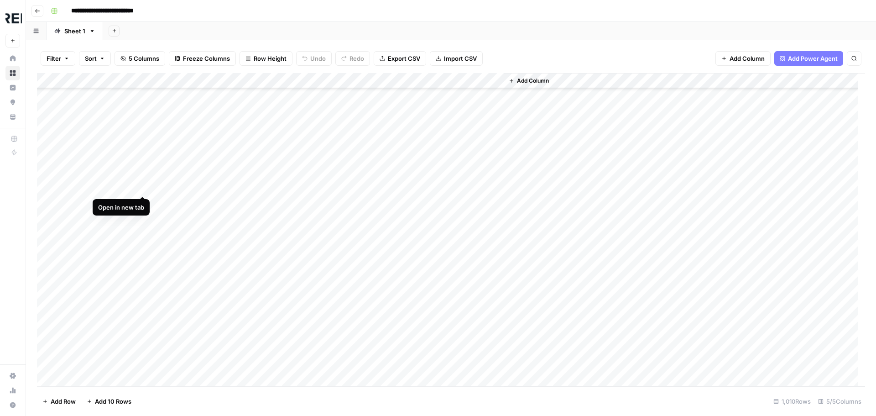
click at [143, 184] on div "Add Column" at bounding box center [451, 229] width 828 height 313
click at [249, 223] on div "Add Column" at bounding box center [451, 229] width 828 height 313
click at [249, 167] on div "Add Column" at bounding box center [451, 229] width 828 height 313
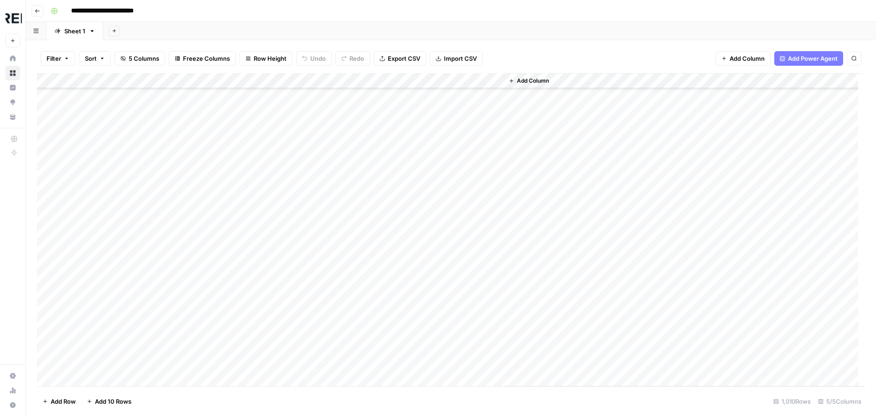
scroll to position [11225, 0]
click at [250, 149] on div "Add Column" at bounding box center [451, 229] width 828 height 313
click at [247, 157] on div "Add Column" at bounding box center [451, 229] width 828 height 313
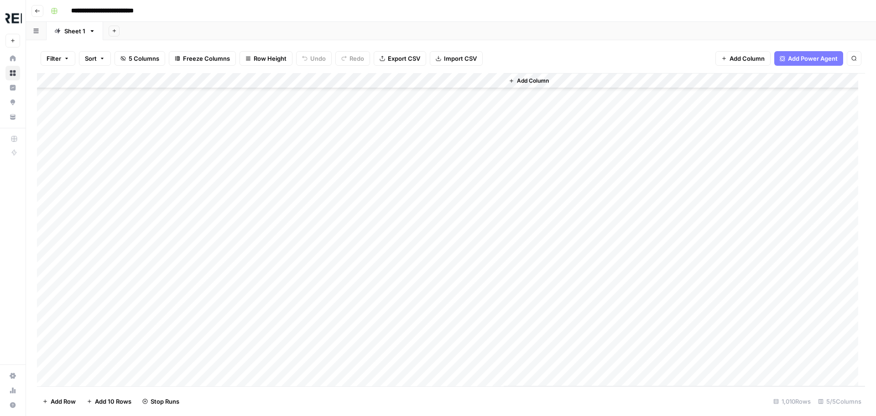
click at [247, 225] on div "Add Column" at bounding box center [451, 229] width 828 height 313
click at [251, 151] on div "Add Column" at bounding box center [451, 229] width 828 height 313
click at [249, 145] on div "Add Column" at bounding box center [451, 229] width 828 height 313
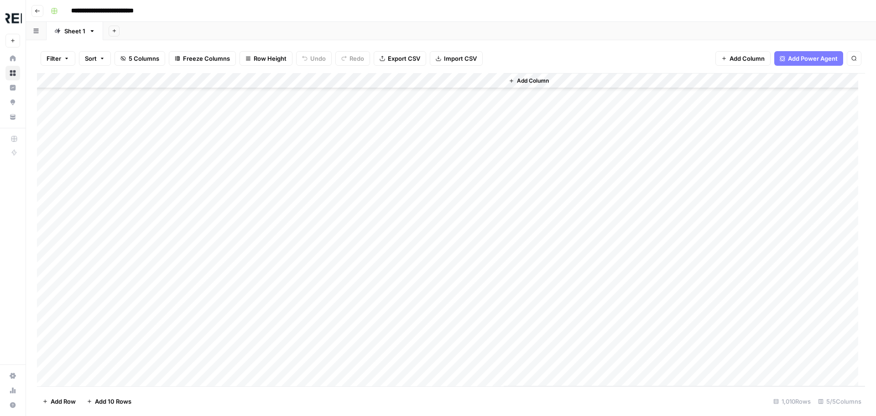
scroll to position [14601, 0]
click at [248, 200] on div "Add Column" at bounding box center [451, 229] width 828 height 313
click at [252, 361] on div "Add Column" at bounding box center [451, 229] width 828 height 313
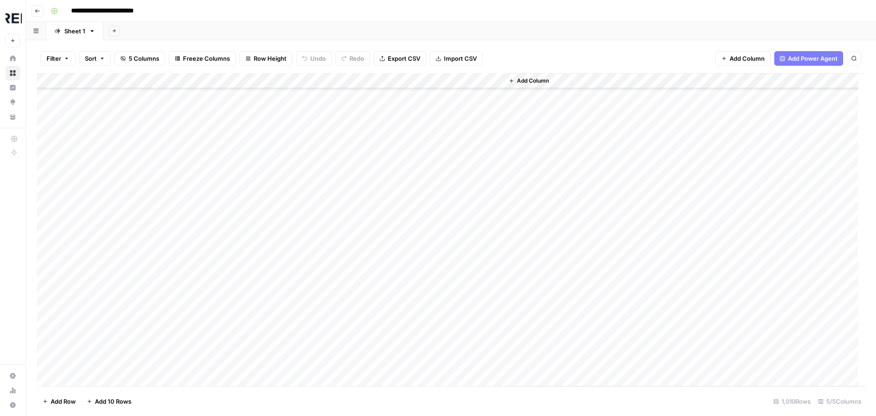
click at [245, 221] on div "Add Column" at bounding box center [451, 229] width 828 height 313
click at [250, 161] on div "Add Column" at bounding box center [451, 229] width 828 height 313
click at [248, 172] on div "Add Column" at bounding box center [451, 229] width 828 height 313
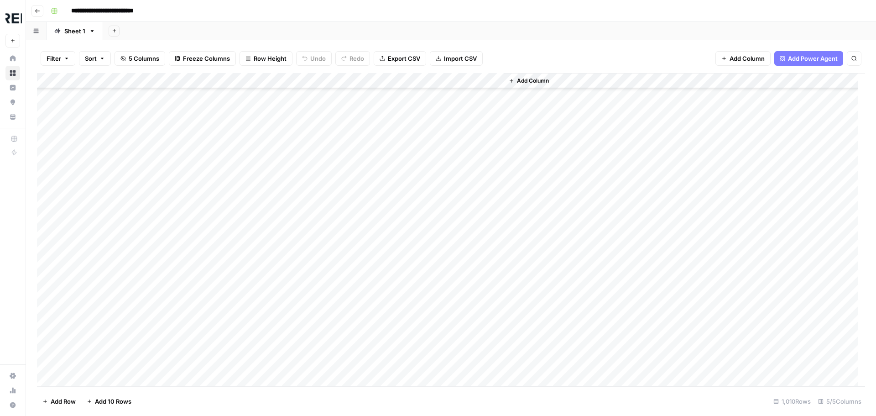
scroll to position [7894, 0]
click at [250, 268] on div "Add Column" at bounding box center [451, 229] width 828 height 313
click at [251, 256] on div "Add Column" at bounding box center [451, 229] width 828 height 313
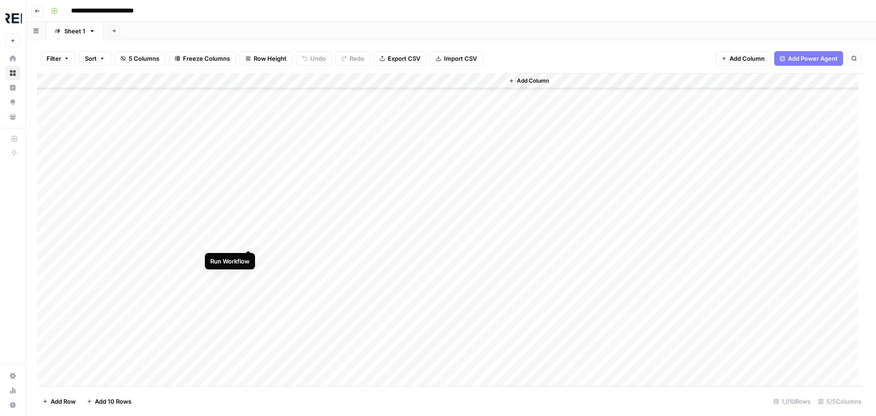
click at [252, 240] on div "Add Column" at bounding box center [451, 229] width 828 height 313
click at [249, 156] on div "Add Column" at bounding box center [451, 229] width 828 height 313
click at [249, 150] on div "Add Column" at bounding box center [451, 229] width 828 height 313
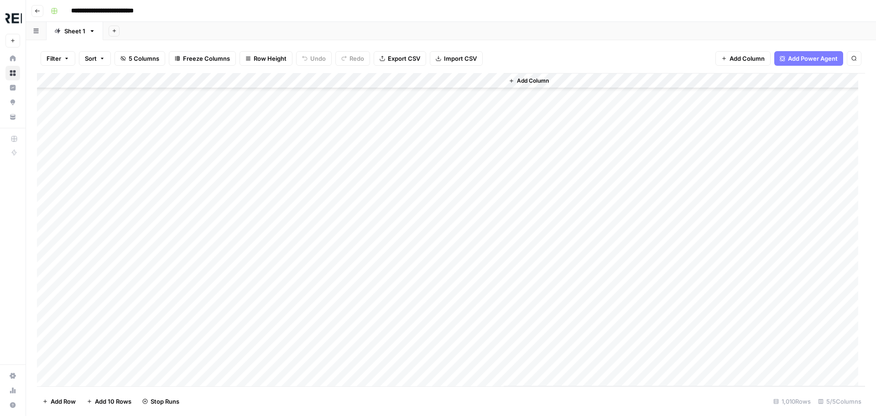
scroll to position [12502, 0]
click at [247, 190] on div "Add Column" at bounding box center [451, 229] width 828 height 313
click at [249, 155] on div "Add Column" at bounding box center [451, 229] width 828 height 313
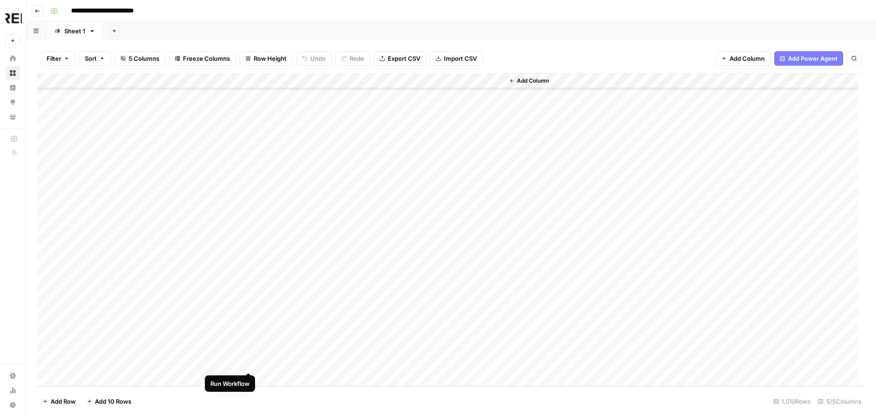
click at [249, 360] on div "Add Column" at bounding box center [451, 229] width 828 height 313
click at [246, 270] on div "Add Column" at bounding box center [451, 229] width 828 height 313
click at [249, 296] on div "Add Column" at bounding box center [451, 229] width 828 height 313
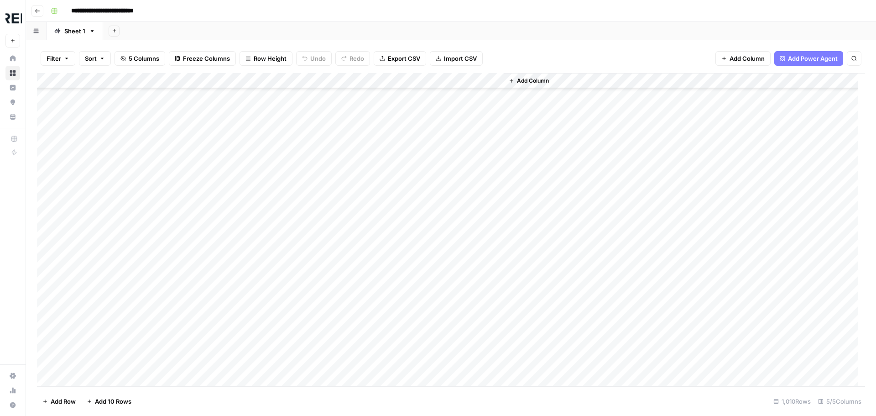
scroll to position [7939, 0]
click at [250, 220] on div "Add Column" at bounding box center [451, 229] width 828 height 313
click at [251, 211] on div "Add Column" at bounding box center [451, 229] width 828 height 313
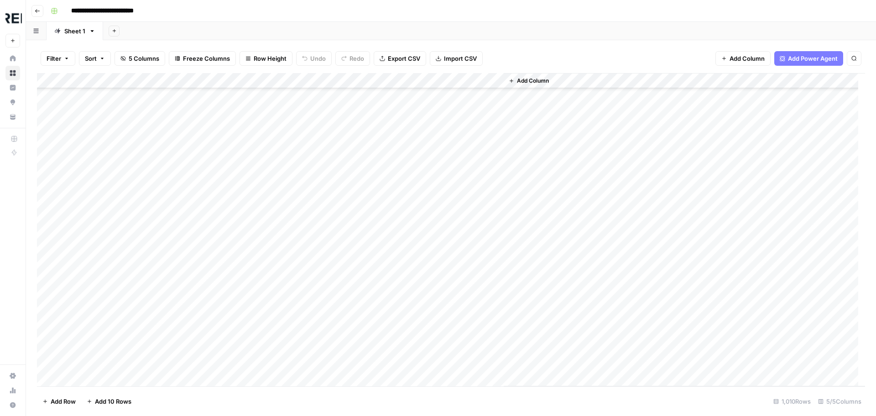
click at [249, 240] on div "Add Column" at bounding box center [451, 229] width 828 height 313
click at [249, 158] on div "Add Column" at bounding box center [451, 229] width 828 height 313
click at [250, 101] on div "Add Column" at bounding box center [451, 229] width 828 height 313
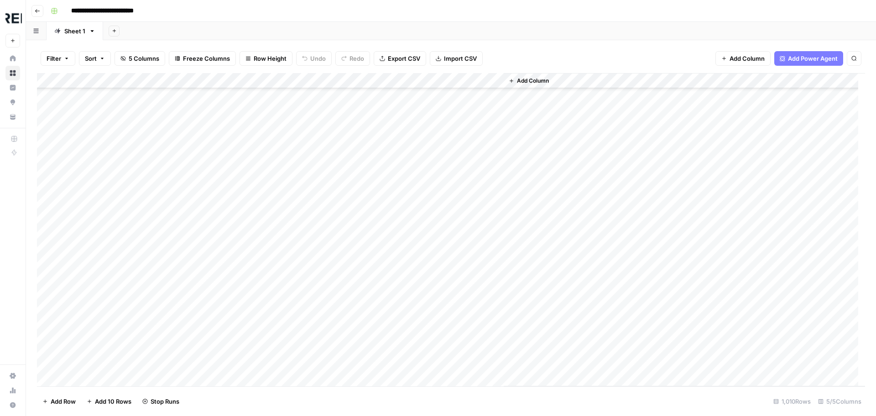
scroll to position [12456, 0]
click at [246, 234] on div "Add Column" at bounding box center [451, 229] width 828 height 313
click at [252, 362] on div "Add Column" at bounding box center [451, 229] width 828 height 313
click at [139, 363] on div "Add Column" at bounding box center [451, 229] width 828 height 313
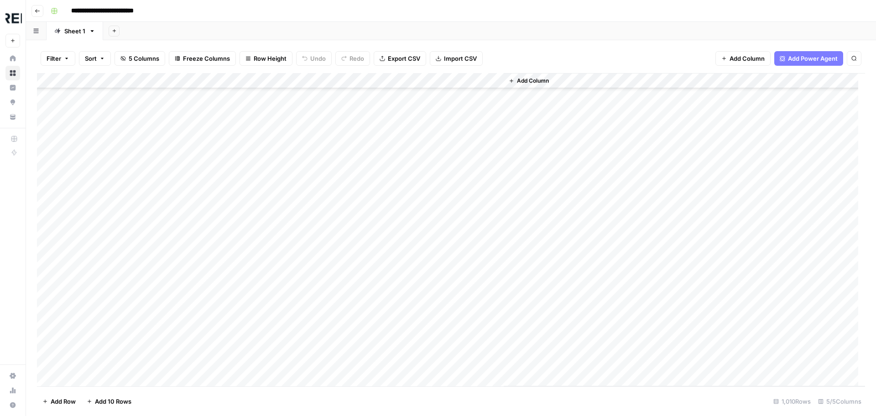
scroll to position [2373, 0]
click at [251, 201] on div "Add Column" at bounding box center [451, 229] width 828 height 313
click at [246, 217] on div "Add Column" at bounding box center [451, 229] width 828 height 313
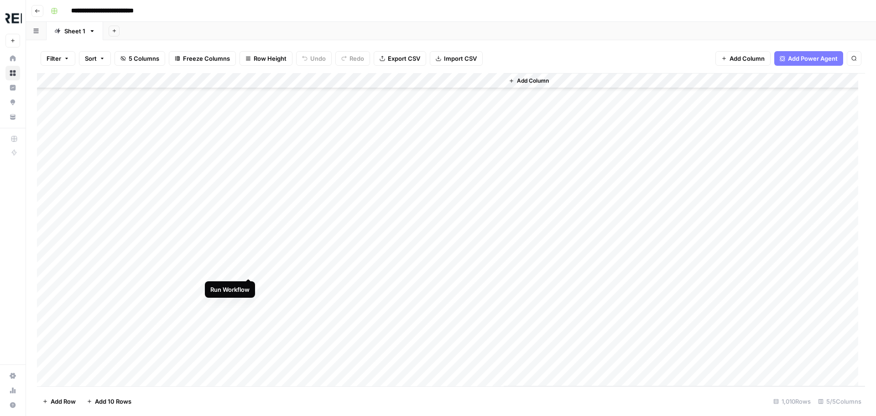
click at [251, 271] on div "Add Column" at bounding box center [451, 229] width 828 height 313
click at [248, 259] on div "Add Column" at bounding box center [451, 229] width 828 height 313
click at [247, 193] on div "Add Column" at bounding box center [451, 229] width 828 height 313
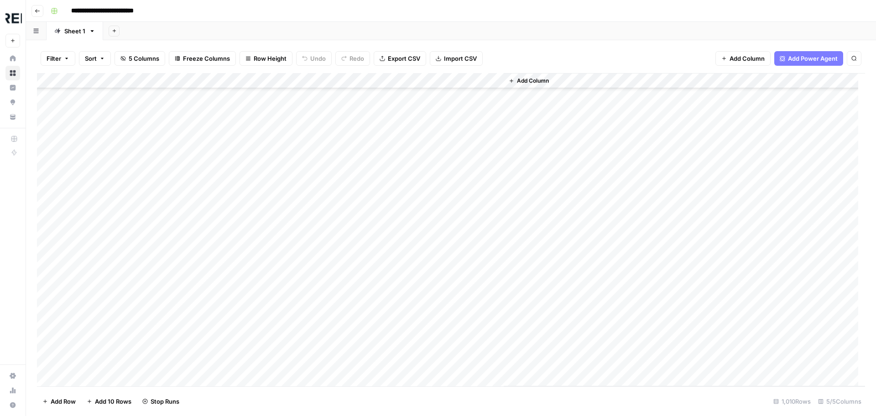
scroll to position [11590, 0]
click at [249, 157] on div "Add Column" at bounding box center [451, 229] width 828 height 313
click at [248, 196] on div "Add Column" at bounding box center [451, 229] width 828 height 313
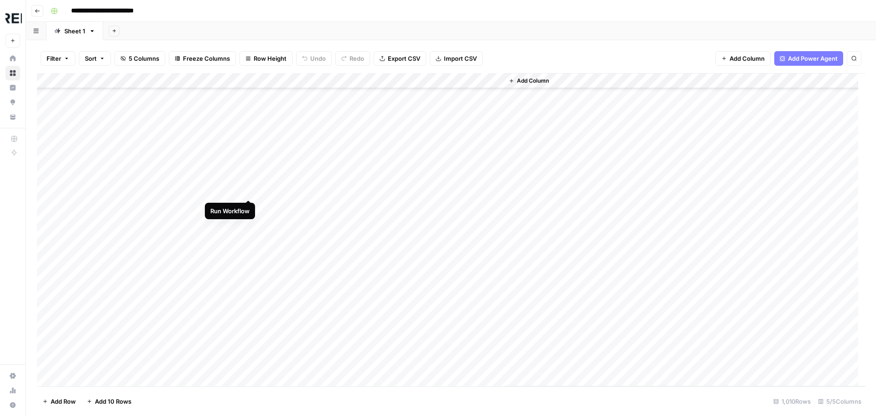
click at [249, 189] on div "Add Column" at bounding box center [451, 229] width 828 height 313
click at [249, 360] on div "Add Column" at bounding box center [451, 229] width 828 height 313
click at [144, 363] on div "Add Column" at bounding box center [451, 229] width 828 height 313
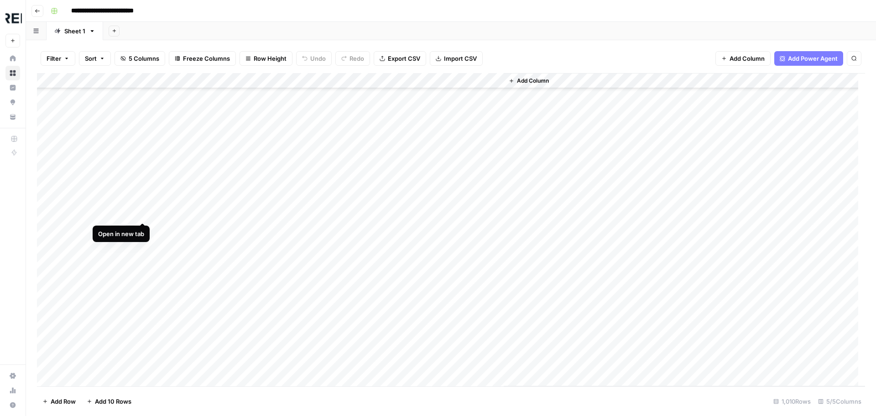
click at [143, 214] on div "Add Column" at bounding box center [451, 229] width 828 height 313
click at [143, 282] on div "Add Column" at bounding box center [451, 229] width 828 height 313
click at [142, 326] on div "Add Column" at bounding box center [451, 229] width 828 height 313
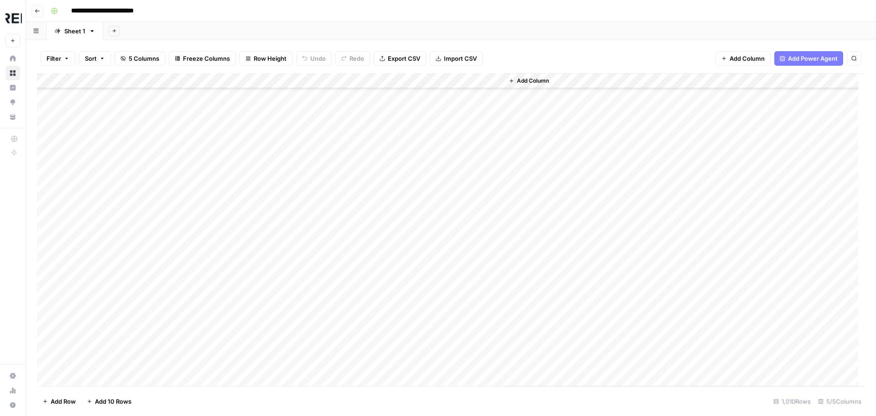
scroll to position [2373, 0]
click at [250, 203] on div "Add Column" at bounding box center [451, 229] width 828 height 313
click at [248, 169] on div "Add Column" at bounding box center [451, 229] width 828 height 313
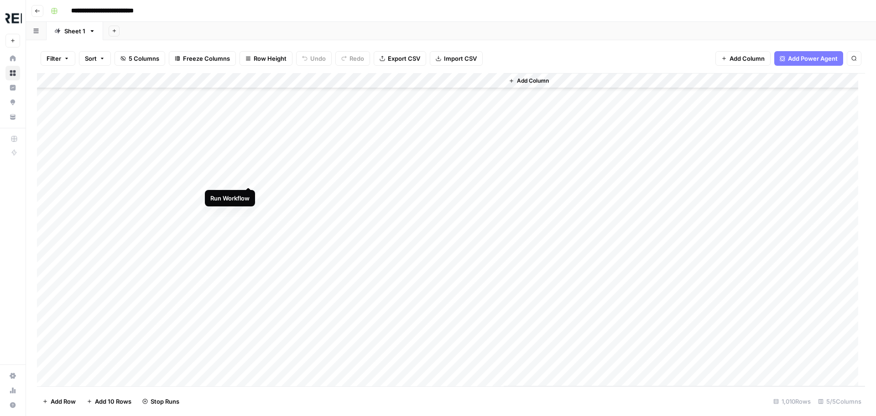
click at [248, 177] on div "Add Column" at bounding box center [451, 229] width 828 height 313
click at [249, 167] on div "Add Column" at bounding box center [451, 229] width 828 height 313
click at [244, 240] on div "Add Column" at bounding box center [451, 229] width 828 height 313
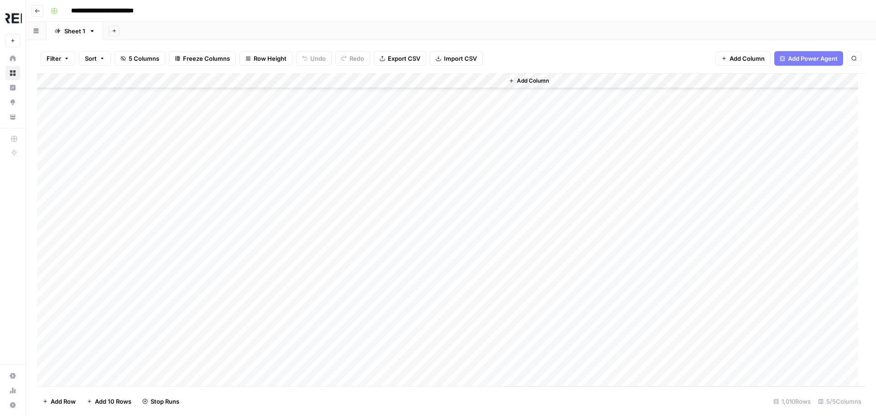
scroll to position [11590, 0]
click at [249, 161] on div "Add Column" at bounding box center [451, 229] width 828 height 313
click at [247, 242] on div "Add Column" at bounding box center [451, 229] width 828 height 313
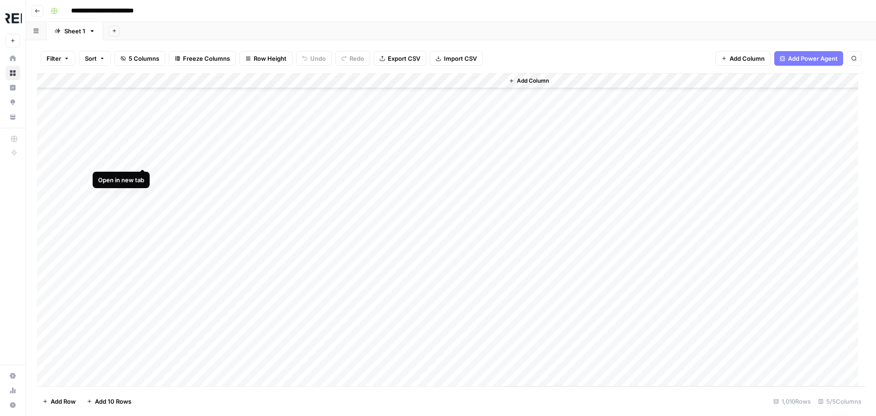
click at [144, 157] on div "Add Column" at bounding box center [451, 229] width 828 height 313
click at [144, 176] on div "Add Column" at bounding box center [451, 229] width 828 height 313
click at [397, 57] on span "Export CSV" at bounding box center [404, 58] width 32 height 9
